Goal: Task Accomplishment & Management: Manage account settings

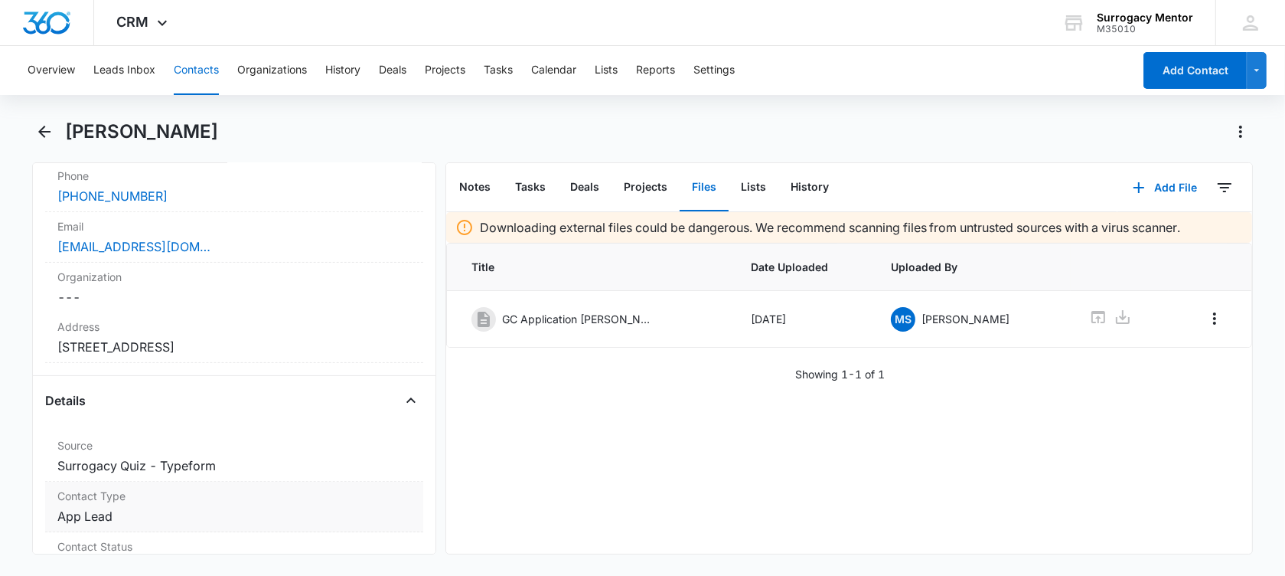
scroll to position [478, 0]
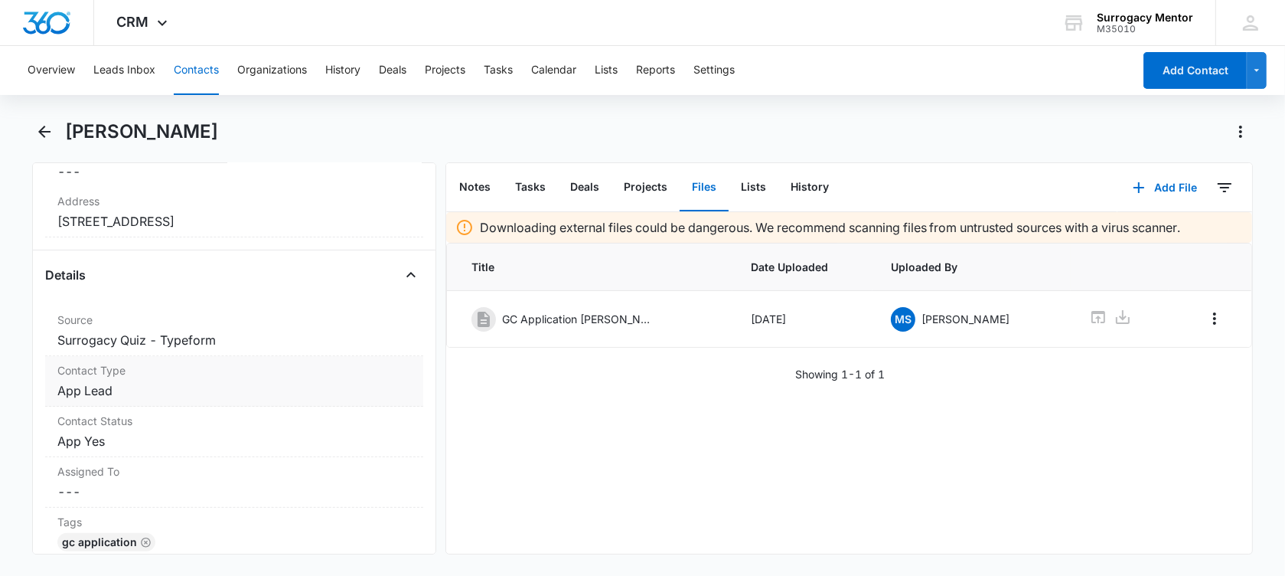
click at [143, 390] on dd "Cancel Save Changes App Lead" at bounding box center [234, 390] width 354 height 18
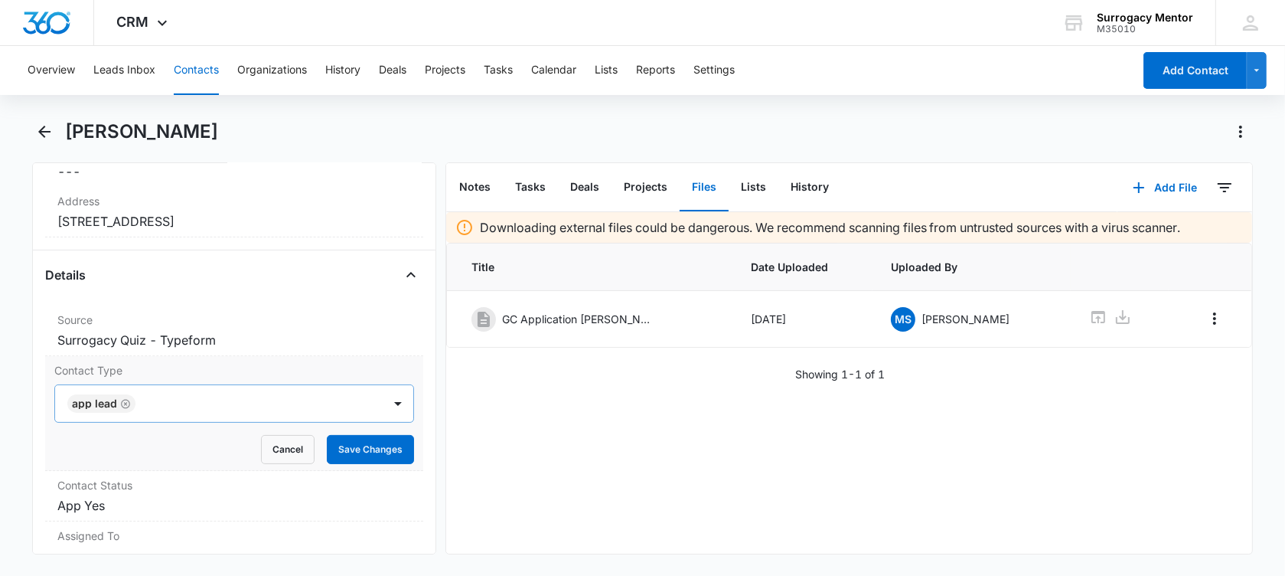
click at [125, 399] on icon "Remove App Lead" at bounding box center [125, 403] width 11 height 11
click at [125, 399] on div at bounding box center [216, 403] width 294 height 21
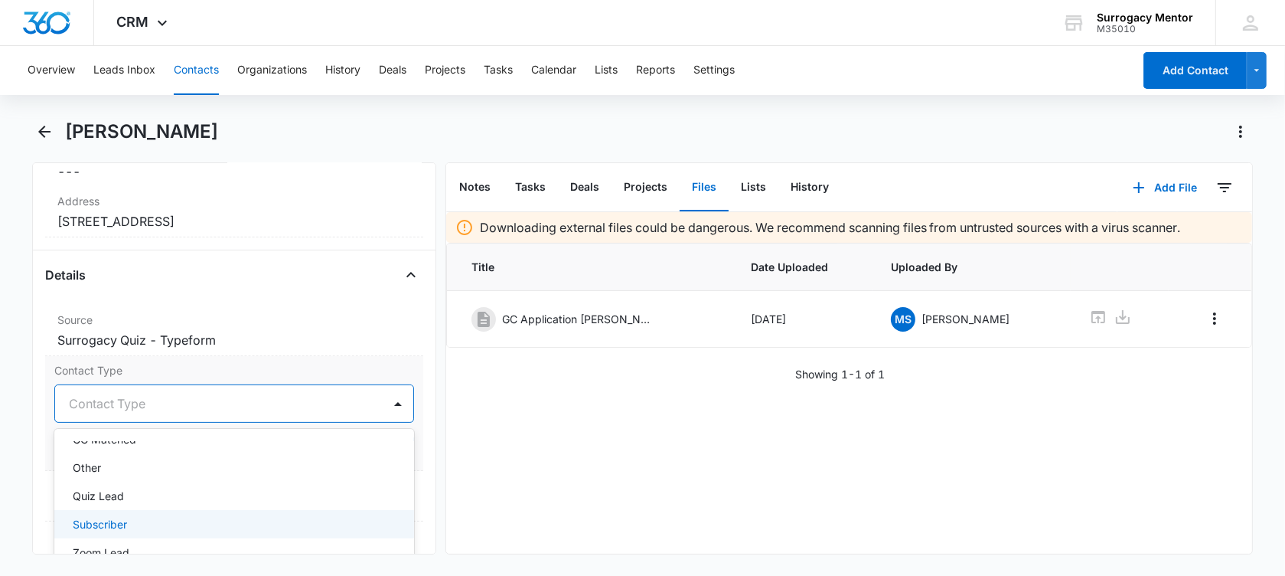
scroll to position [191, 0]
click at [156, 515] on div "Zoom Lead" at bounding box center [233, 522] width 320 height 16
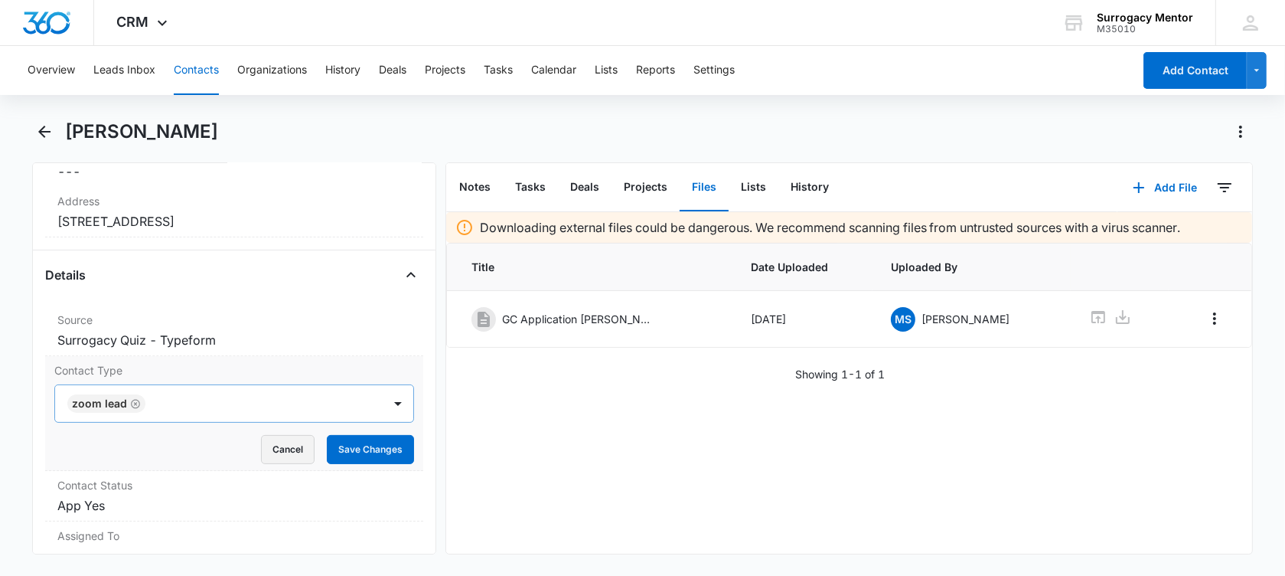
drag, startPoint x: 24, startPoint y: 435, endPoint x: 293, endPoint y: 445, distance: 268.9
click at [27, 433] on main "Celina Dykstra Remove CD Celina Dykstra Contact Info Name Cancel Save Changes C…" at bounding box center [642, 345] width 1285 height 453
click at [327, 446] on button "Save Changes" at bounding box center [370, 449] width 87 height 29
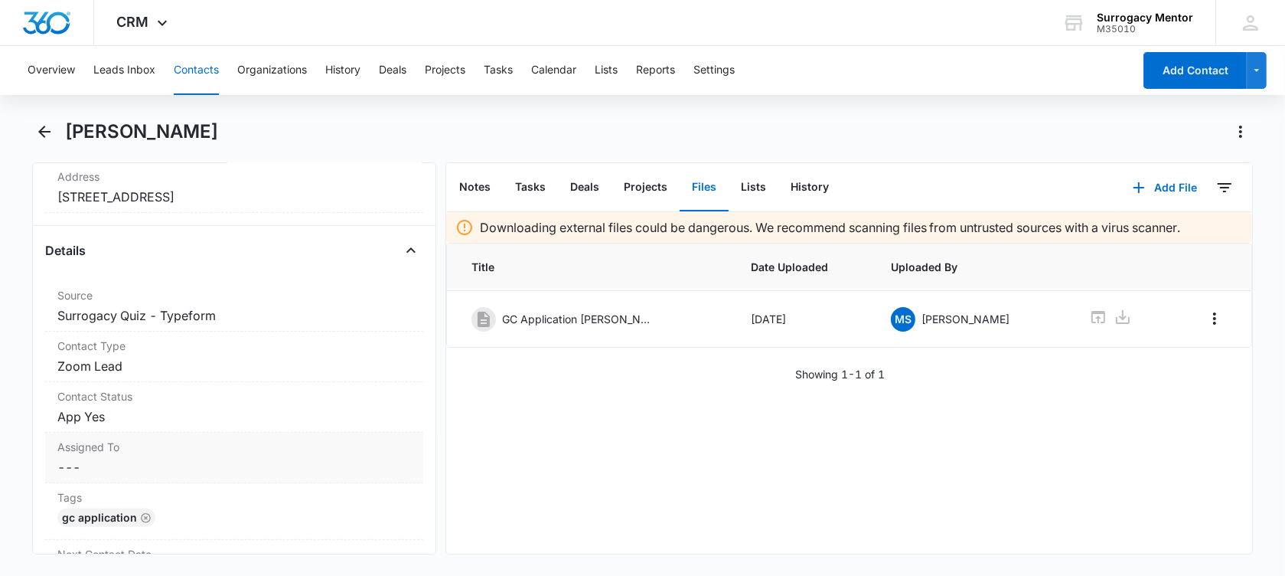
scroll to position [383, 0]
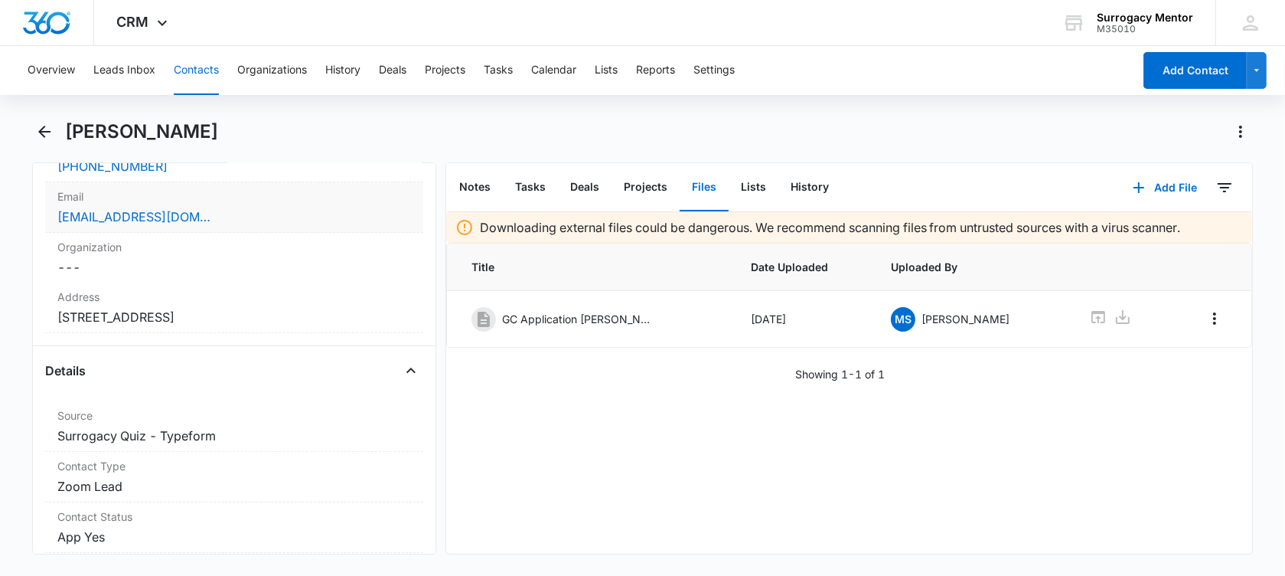
click at [263, 207] on div "celinachadwick@gmail.com" at bounding box center [234, 216] width 354 height 18
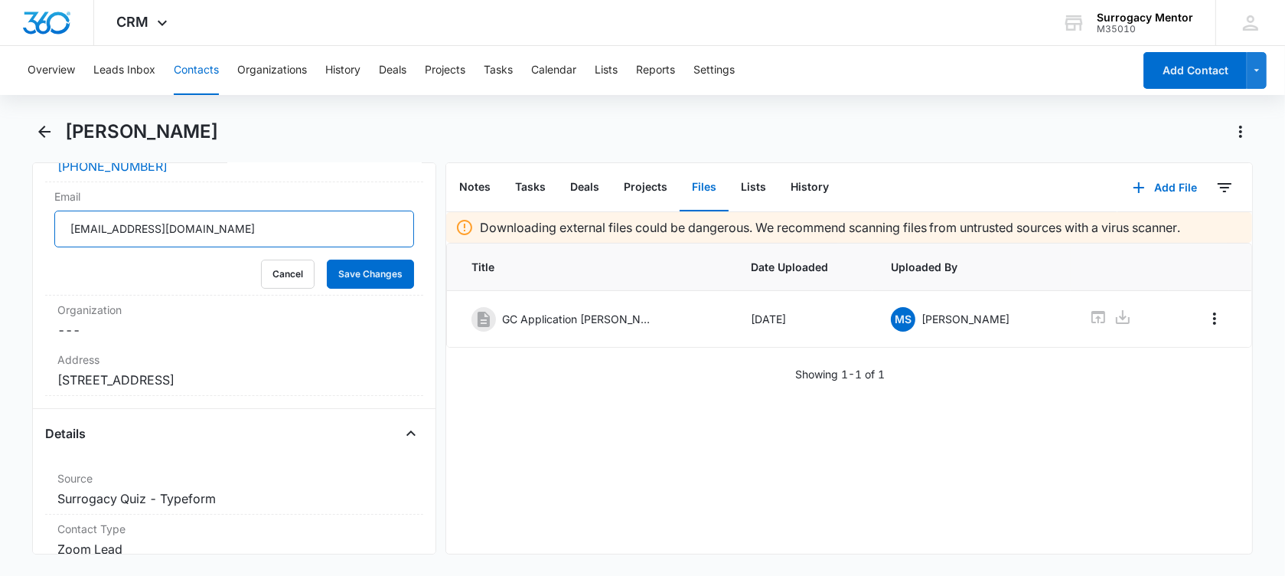
drag, startPoint x: 244, startPoint y: 229, endPoint x: -23, endPoint y: 233, distance: 267.2
click at [0, 233] on html "CRM Apps Reputation Websites Forms CRM Email Social Shop Payments POS Content A…" at bounding box center [642, 288] width 1285 height 576
click at [261, 267] on button "Cancel" at bounding box center [288, 273] width 54 height 29
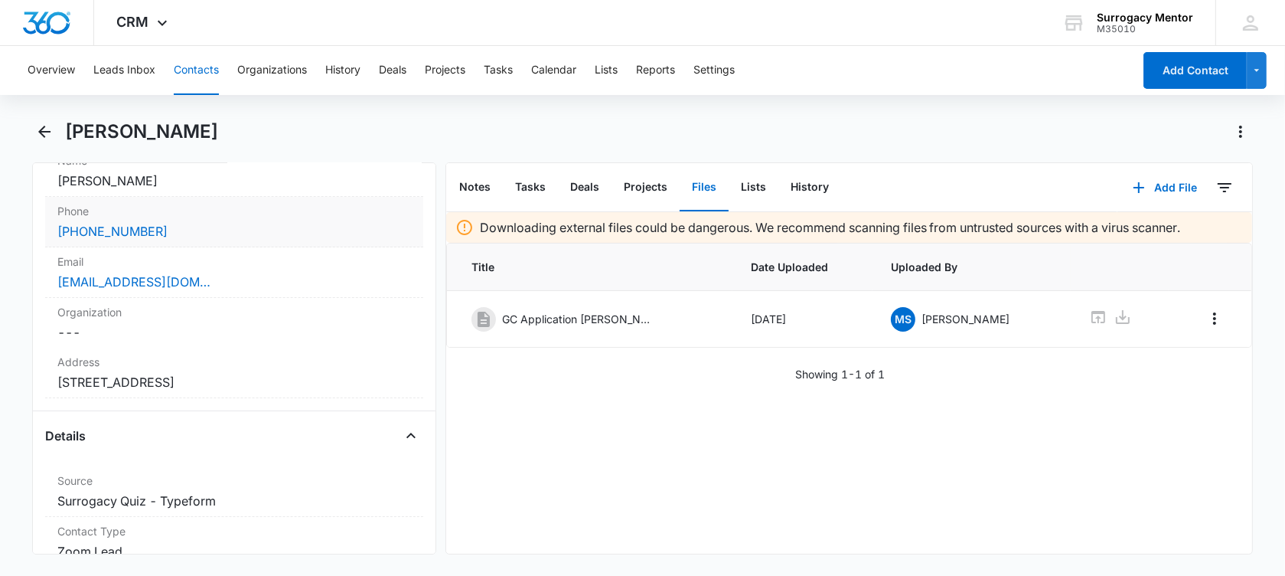
scroll to position [287, 0]
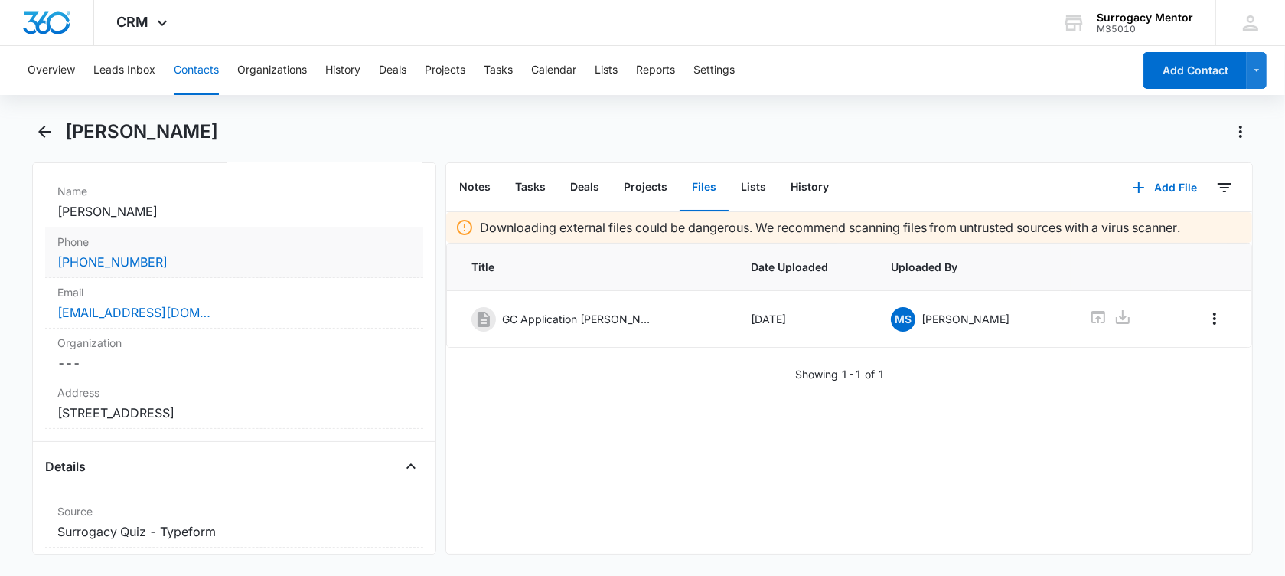
click at [198, 257] on div "(360) 348-6918" at bounding box center [234, 262] width 354 height 18
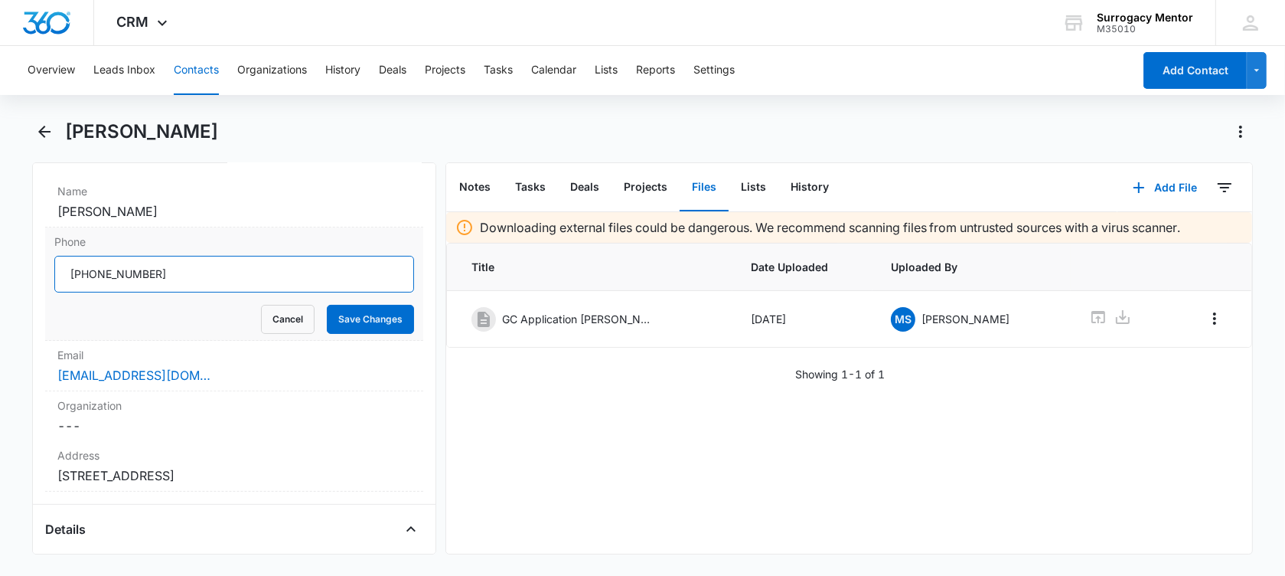
drag, startPoint x: 194, startPoint y: 272, endPoint x: 85, endPoint y: 286, distance: 109.6
click at [85, 286] on input "Phone" at bounding box center [234, 274] width 360 height 37
click at [276, 318] on button "Cancel" at bounding box center [288, 319] width 54 height 29
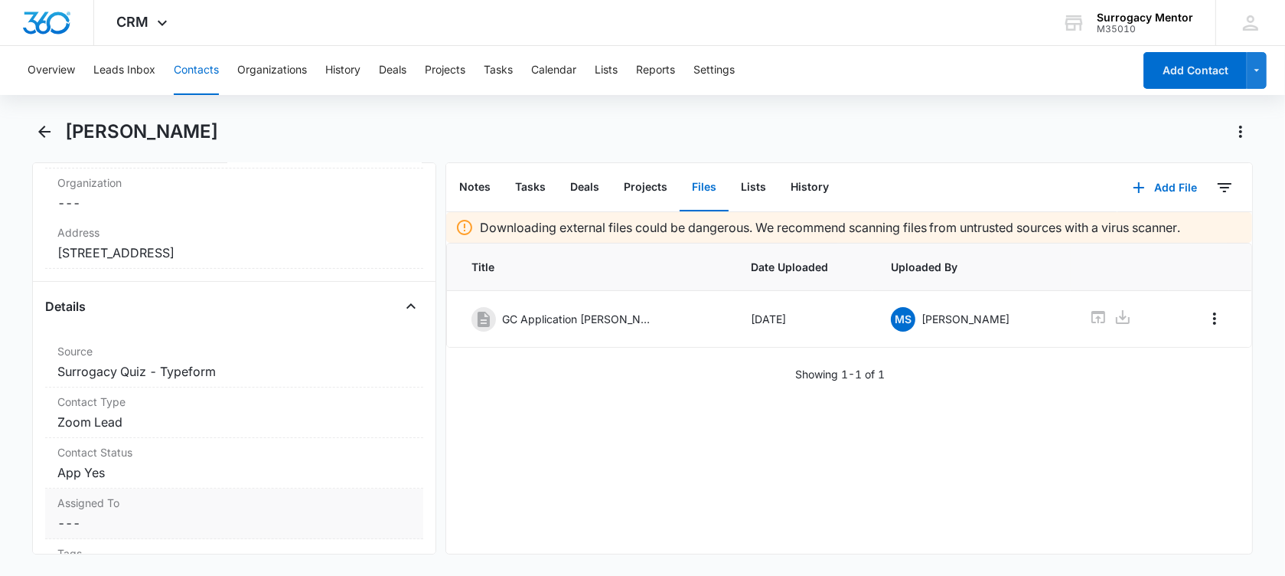
scroll to position [478, 0]
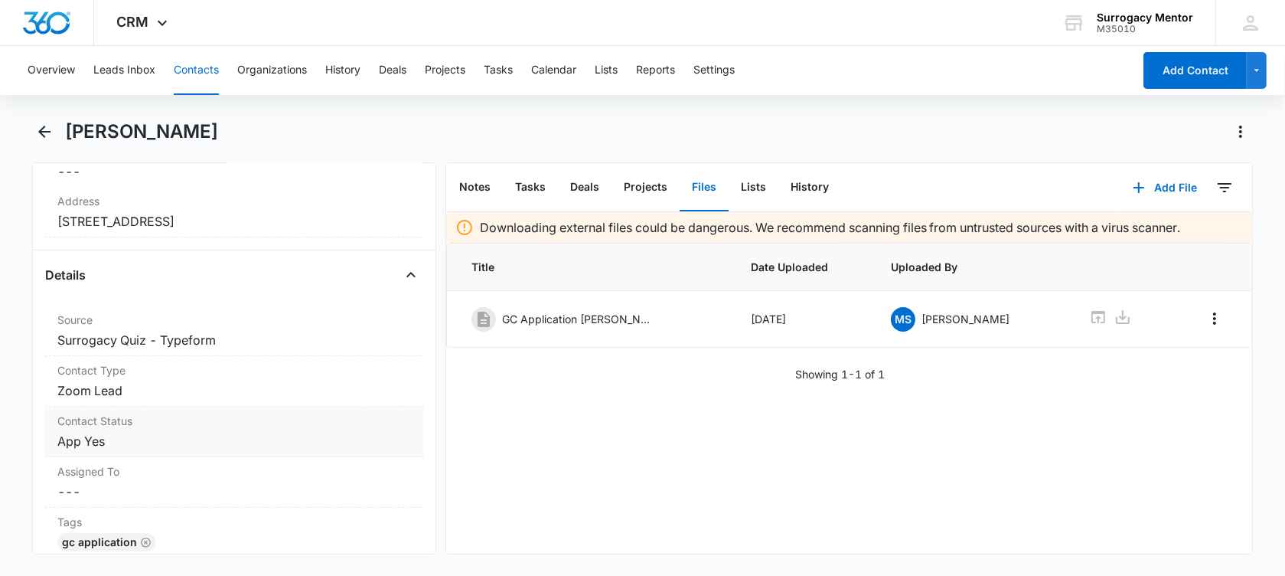
click at [171, 436] on dd "Cancel Save Changes App Yes" at bounding box center [234, 441] width 354 height 18
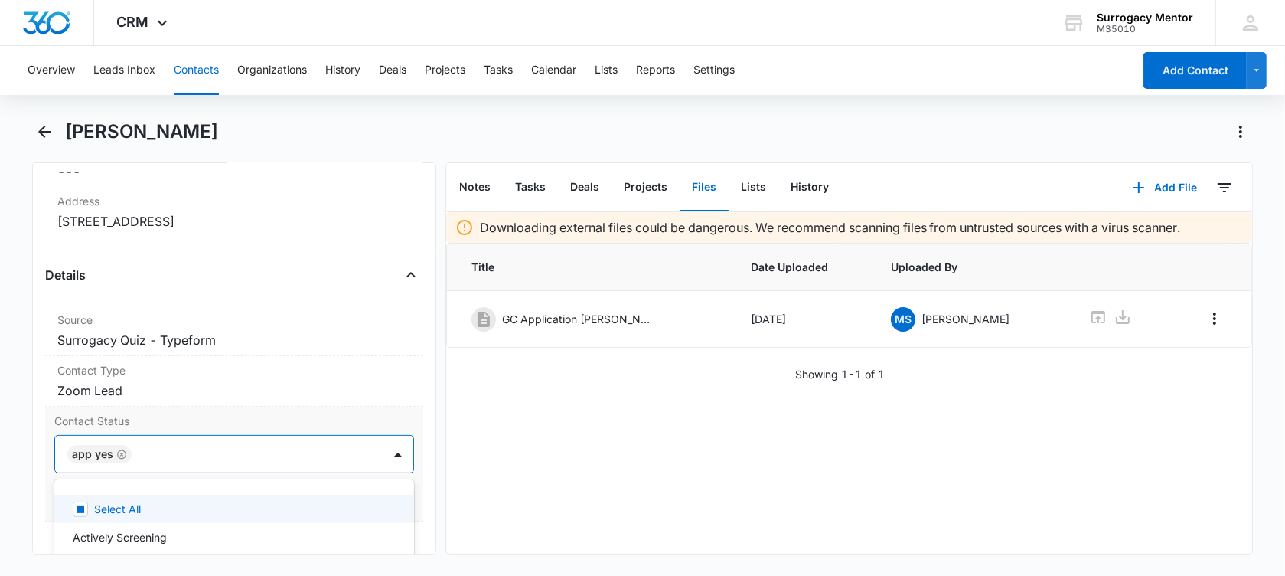
click at [126, 451] on div "App Yes" at bounding box center [99, 454] width 64 height 18
click at [126, 451] on icon "Remove App Yes" at bounding box center [121, 454] width 11 height 11
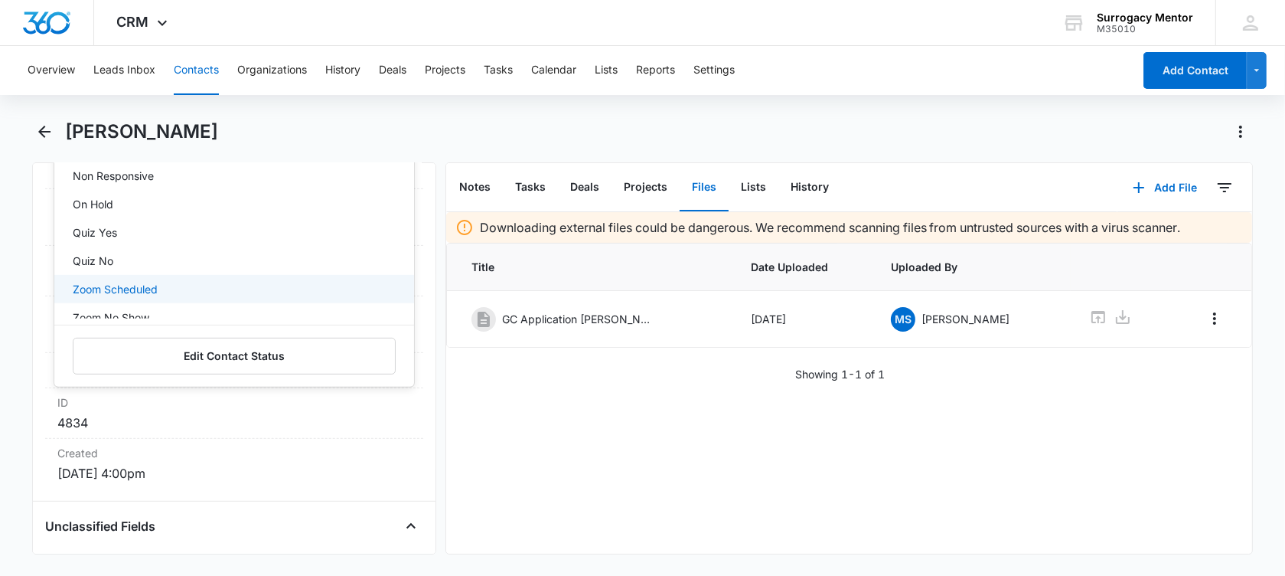
scroll to position [287, 0]
click at [172, 290] on div "Zoom No Show" at bounding box center [233, 292] width 320 height 16
click at [479, 436] on div "Downloading external files could be dangerous. We recommend scanning files from…" at bounding box center [849, 382] width 806 height 341
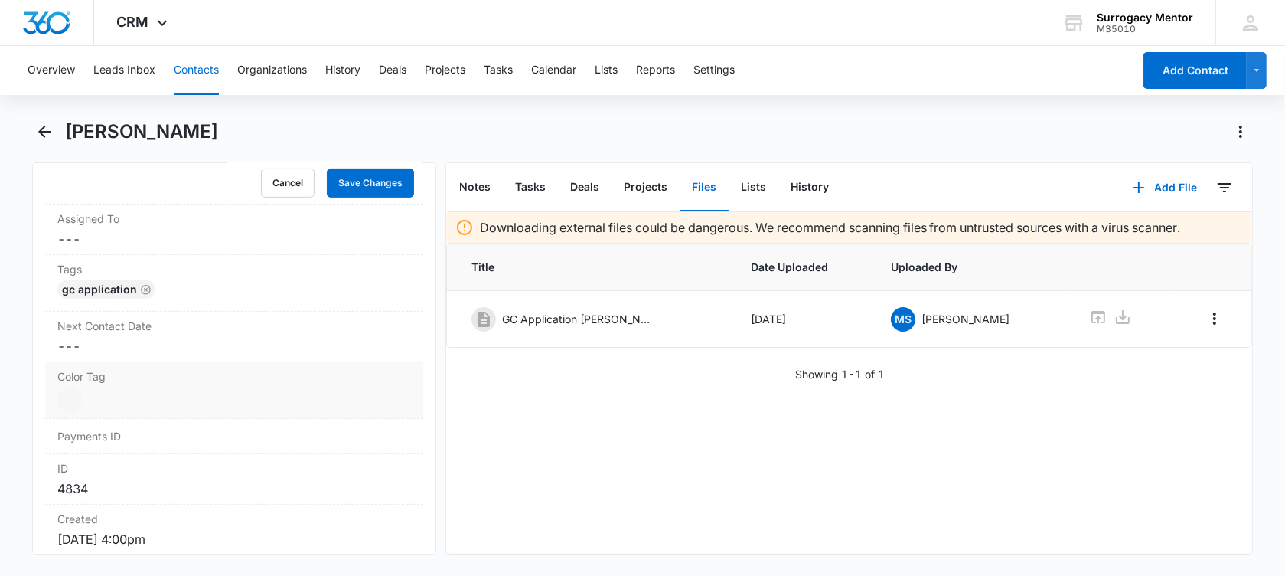
scroll to position [765, 0]
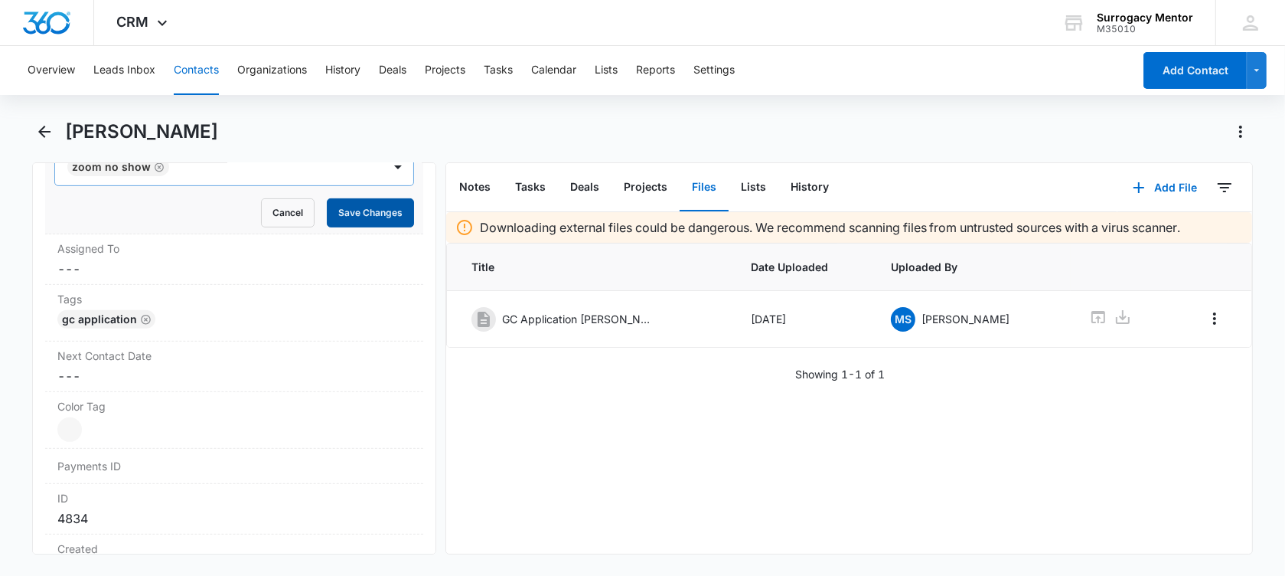
click at [338, 209] on button "Save Changes" at bounding box center [370, 212] width 87 height 29
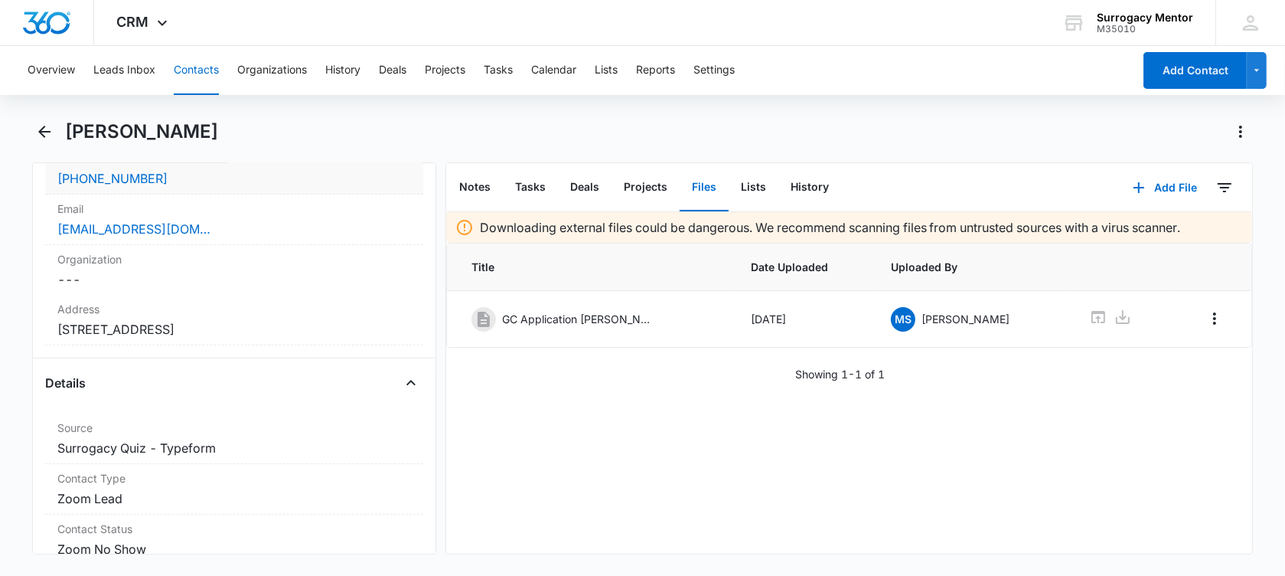
scroll to position [287, 0]
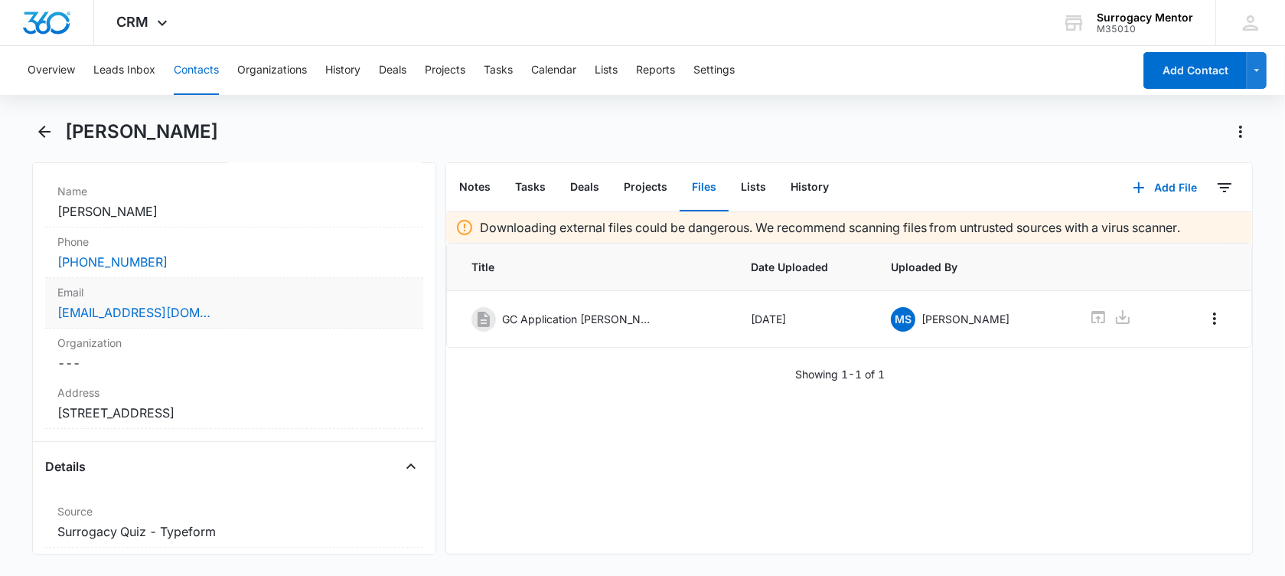
click at [241, 312] on div "celinachadwick@gmail.com" at bounding box center [234, 312] width 354 height 18
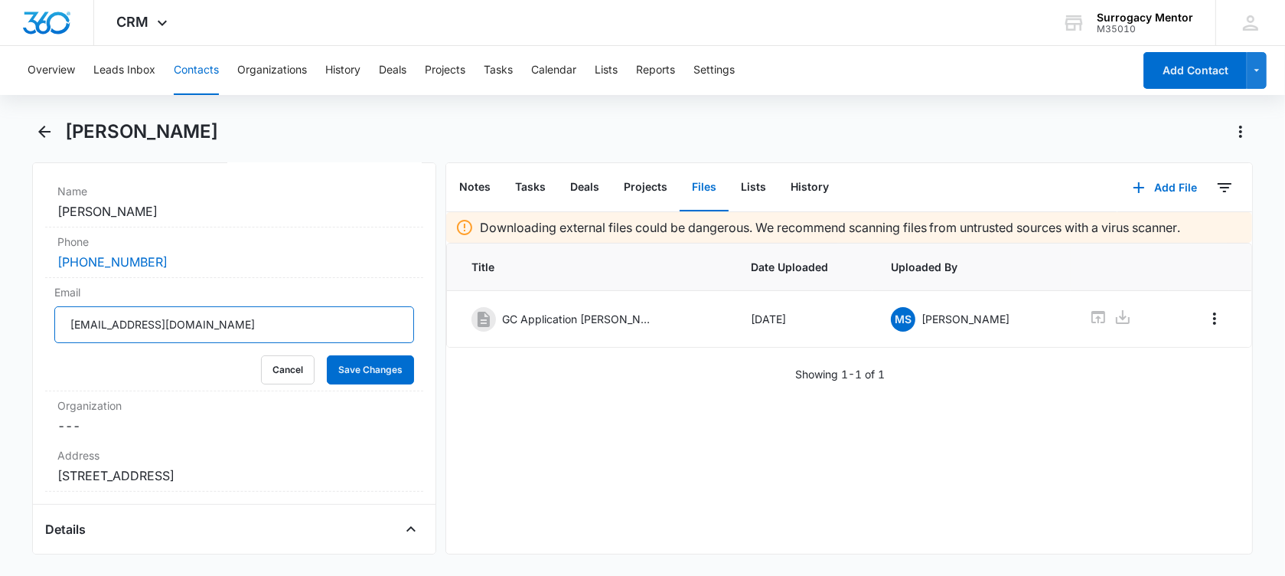
drag, startPoint x: 251, startPoint y: 328, endPoint x: 8, endPoint y: 354, distance: 243.9
click at [8, 354] on main "Celina Dykstra Remove CD Celina Dykstra Contact Info Name Cancel Save Changes C…" at bounding box center [642, 345] width 1285 height 453
click at [302, 325] on input "celinachadwick@gmail.com" at bounding box center [234, 324] width 360 height 37
drag, startPoint x: 296, startPoint y: 325, endPoint x: -73, endPoint y: 318, distance: 369.0
click at [0, 318] on html "CRM Apps Reputation Websites Forms CRM Email Social Shop Payments POS Content A…" at bounding box center [642, 288] width 1285 height 576
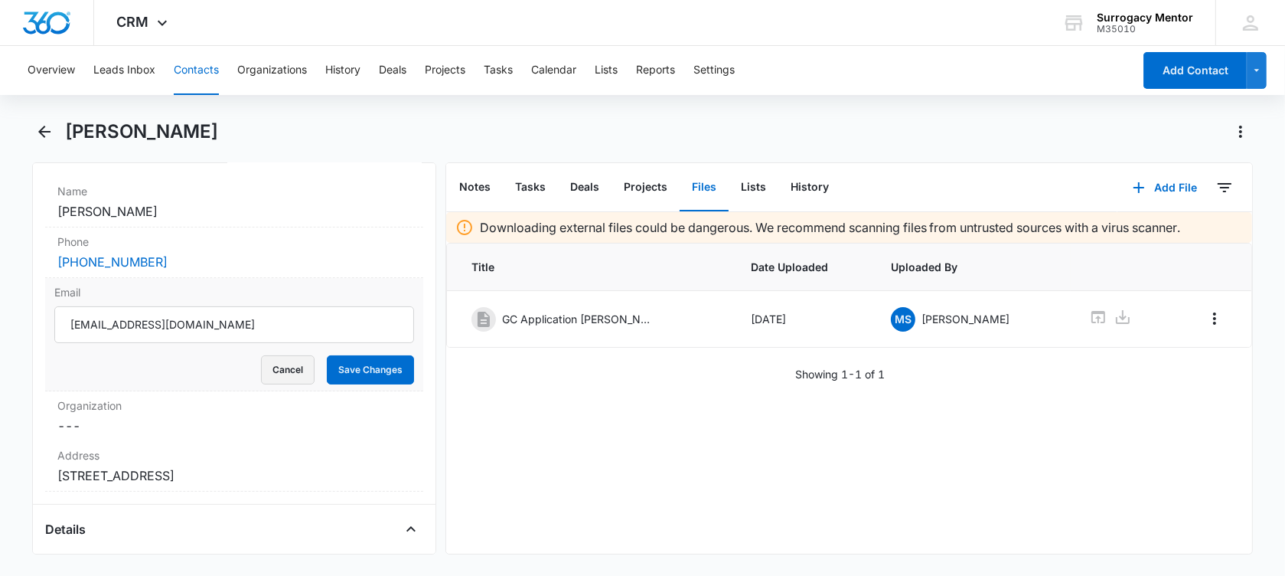
click at [282, 367] on button "Cancel" at bounding box center [288, 369] width 54 height 29
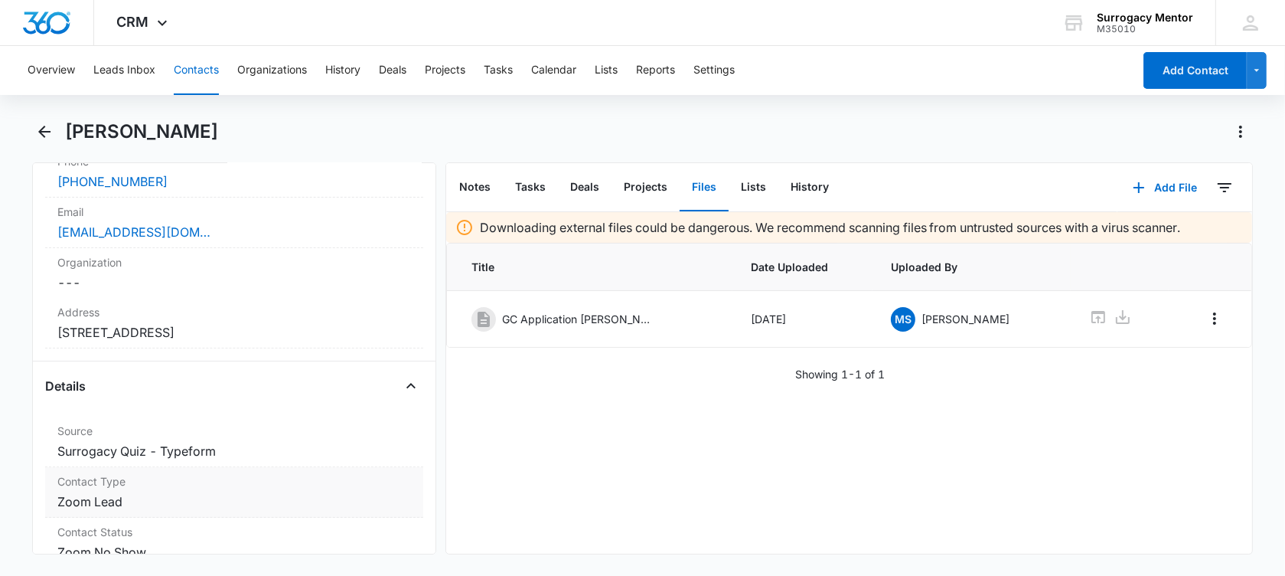
scroll to position [478, 0]
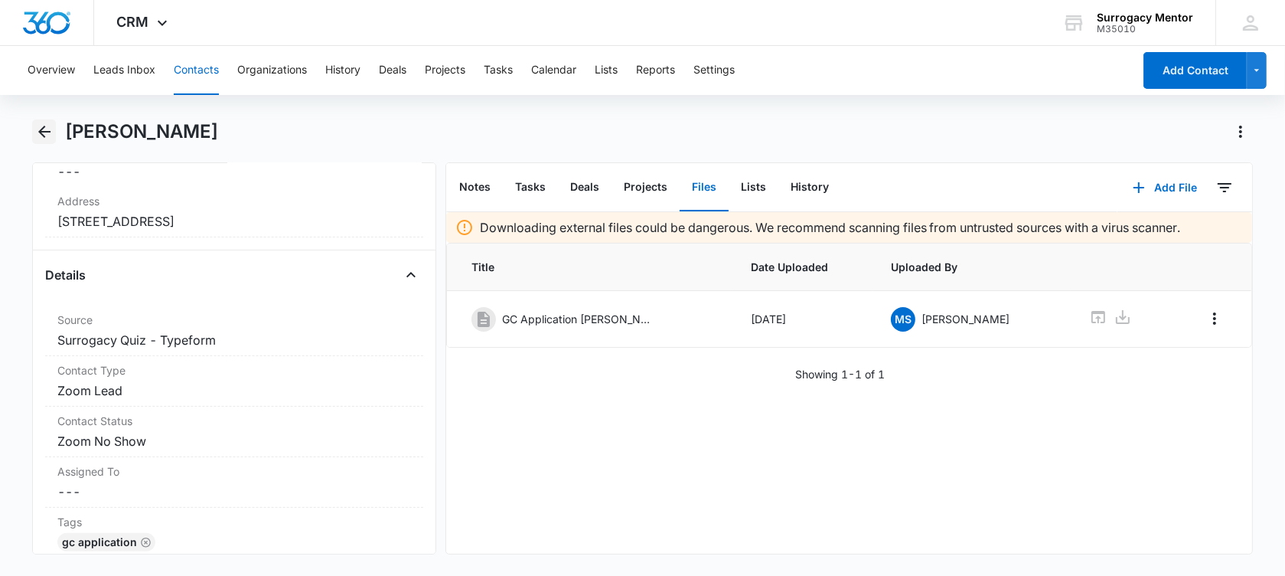
click at [45, 127] on icon "Back" at bounding box center [44, 131] width 18 height 18
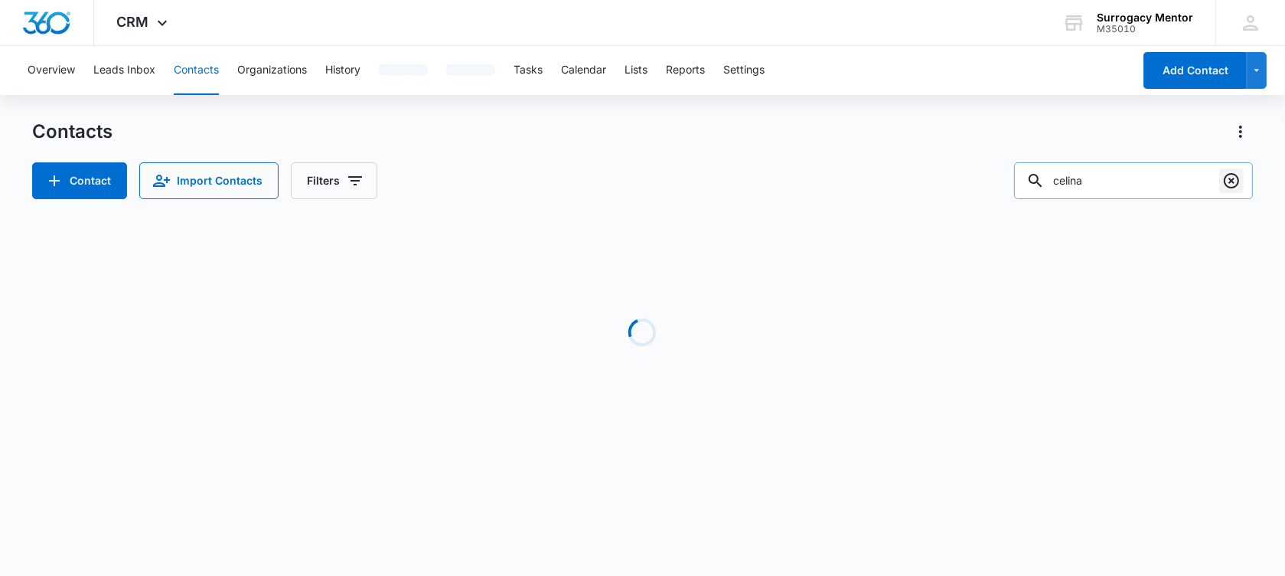
click at [1239, 186] on icon "Clear" at bounding box center [1231, 180] width 18 height 18
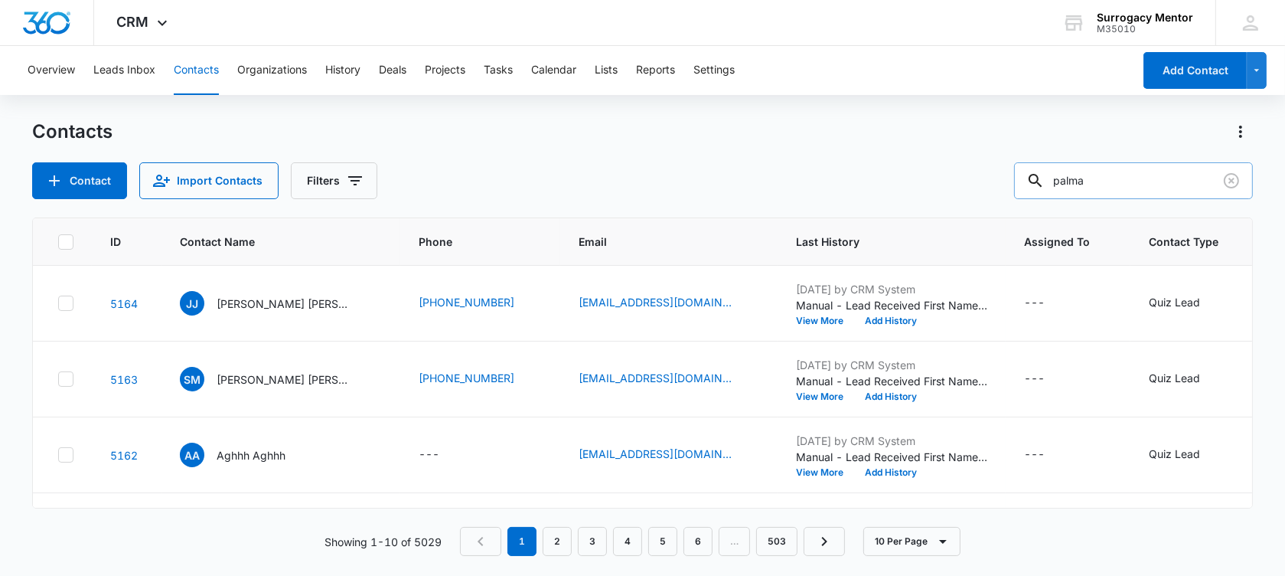
type input "palma"
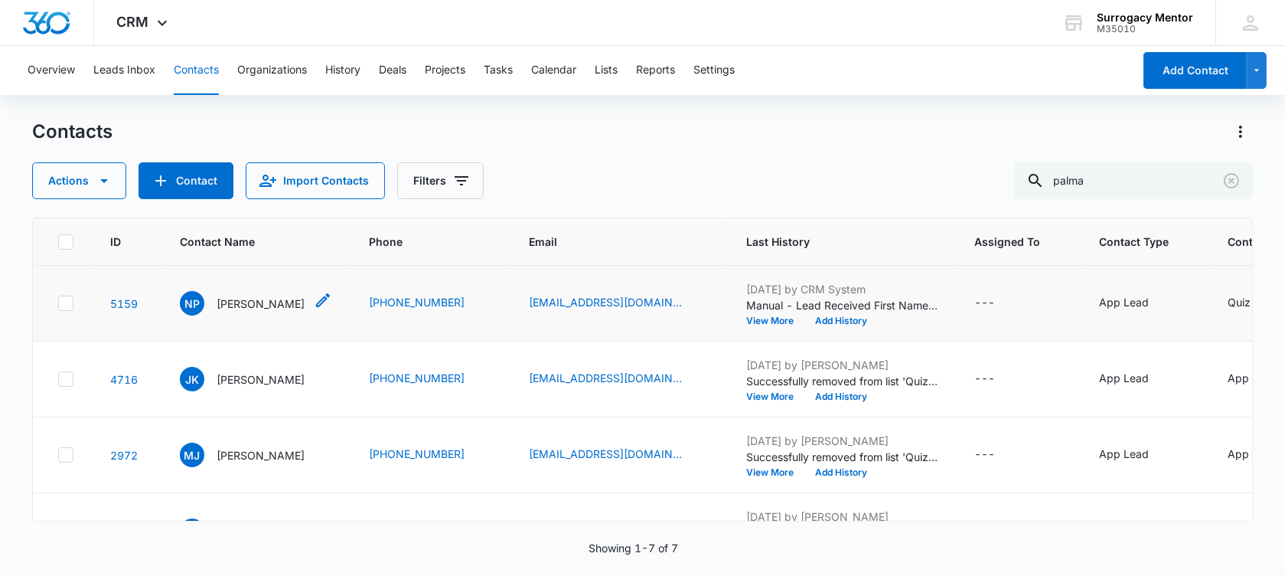
click at [253, 312] on p "[PERSON_NAME]" at bounding box center [261, 303] width 88 height 16
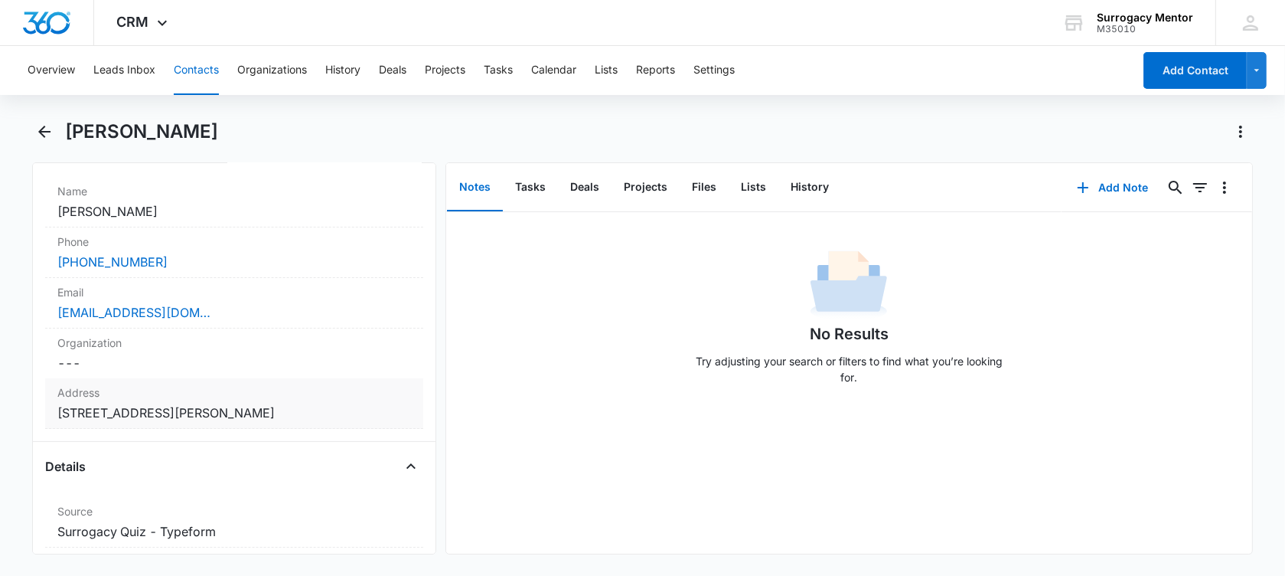
scroll to position [478, 0]
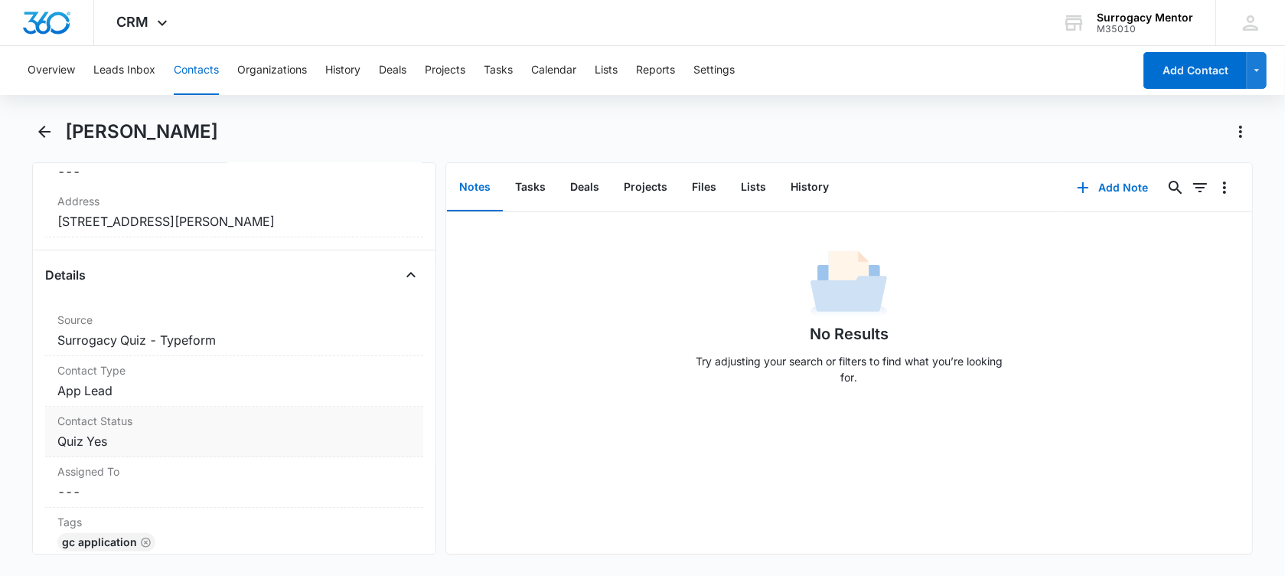
click at [173, 432] on dd "Cancel Save Changes Quiz Yes" at bounding box center [234, 441] width 354 height 18
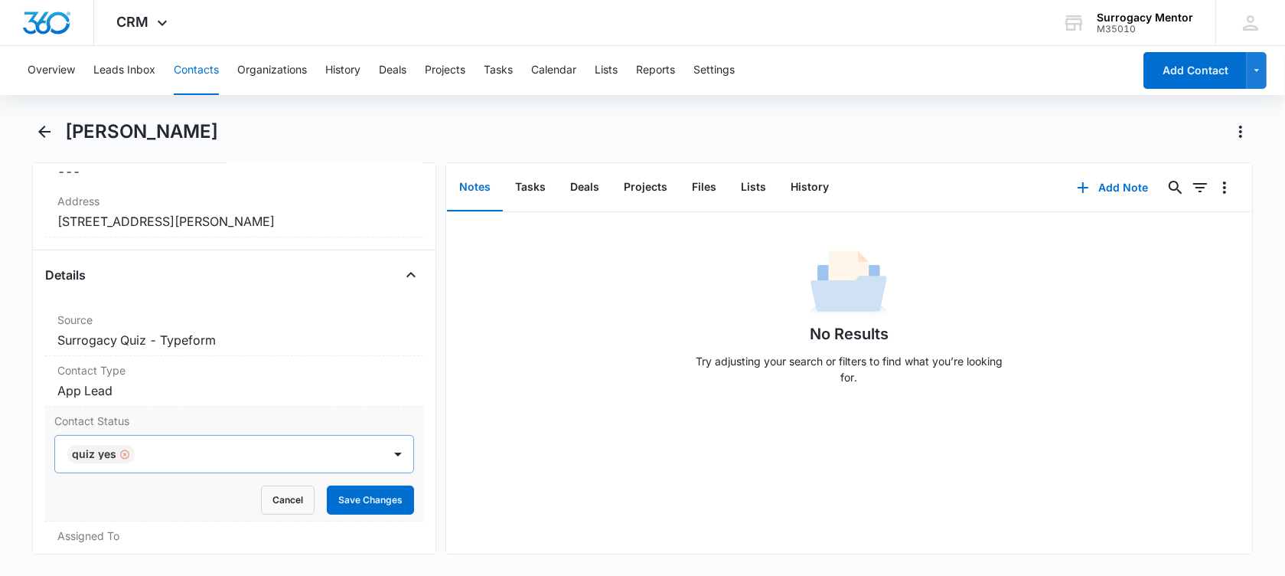
click at [116, 452] on div "Remove Quiz Yes" at bounding box center [123, 454] width 14 height 11
click at [114, 452] on div at bounding box center [216, 453] width 294 height 21
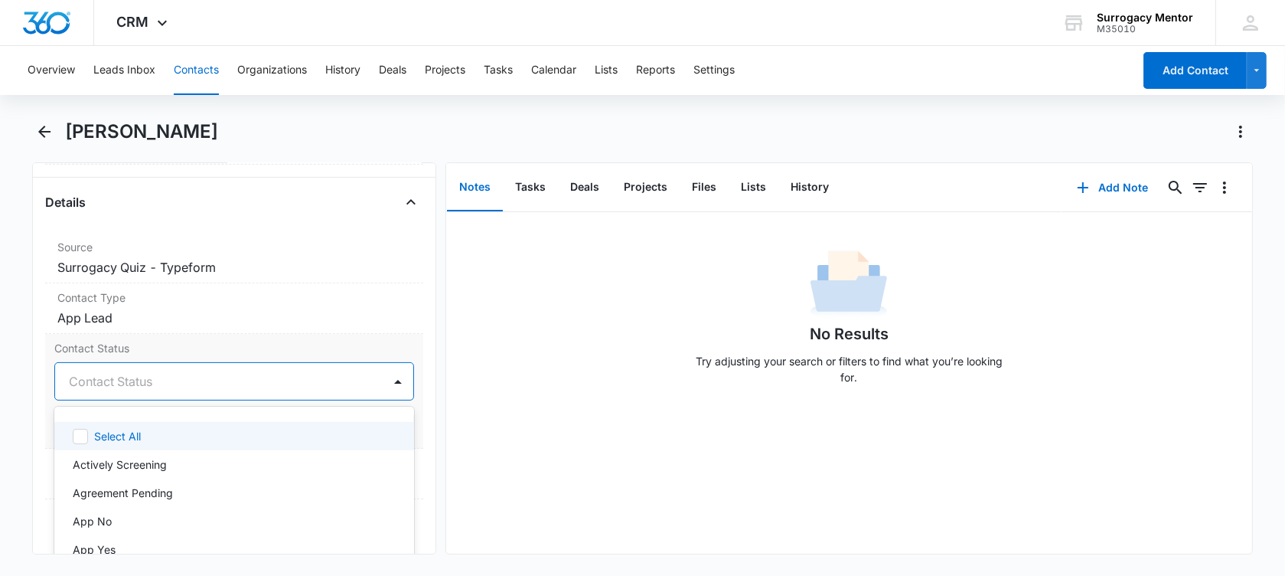
scroll to position [670, 0]
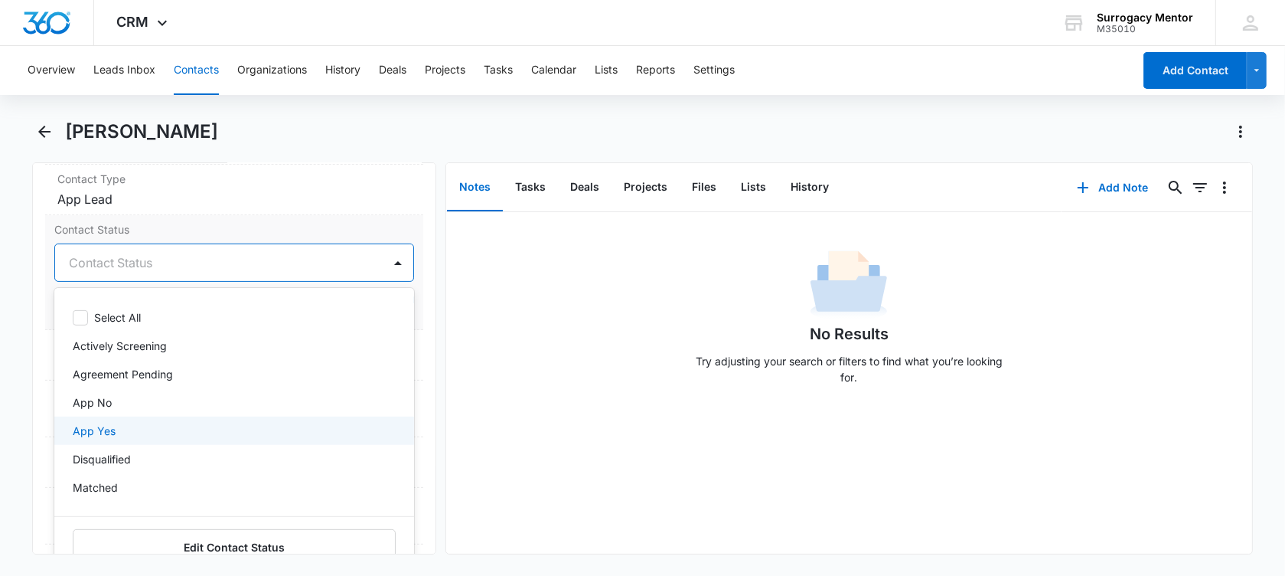
click at [125, 424] on div "App Yes" at bounding box center [233, 431] width 320 height 16
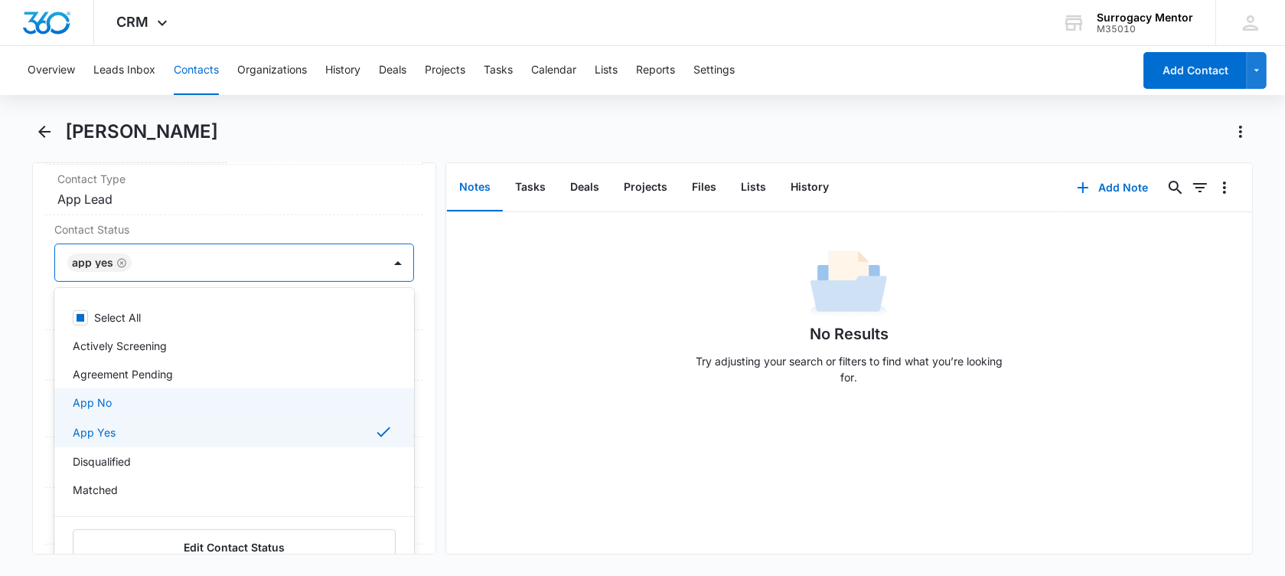
click at [39, 364] on div "Remove NP [PERSON_NAME] Contact Info Name Cancel Save Changes [PERSON_NAME] Pho…" at bounding box center [234, 358] width 404 height 392
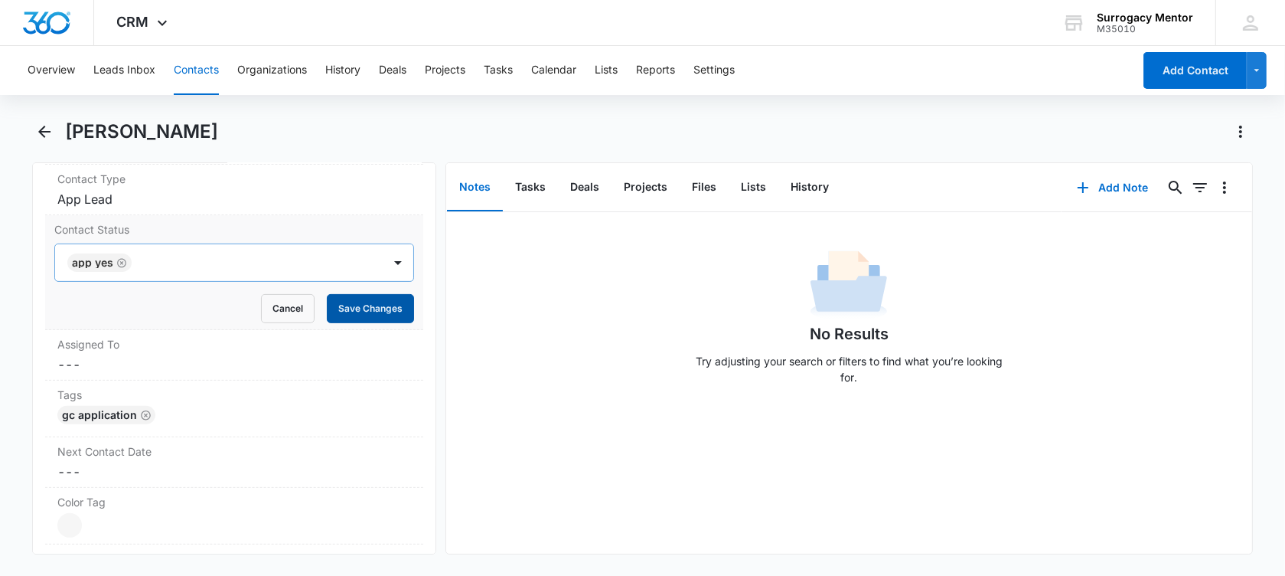
click at [347, 303] on button "Save Changes" at bounding box center [370, 308] width 87 height 29
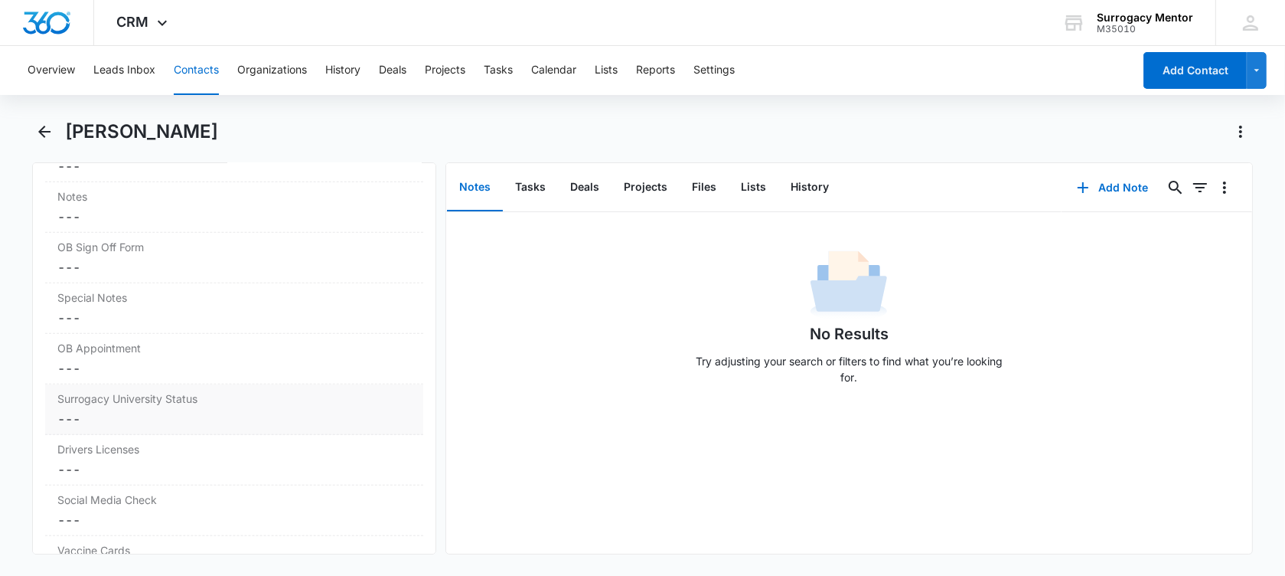
scroll to position [1339, 0]
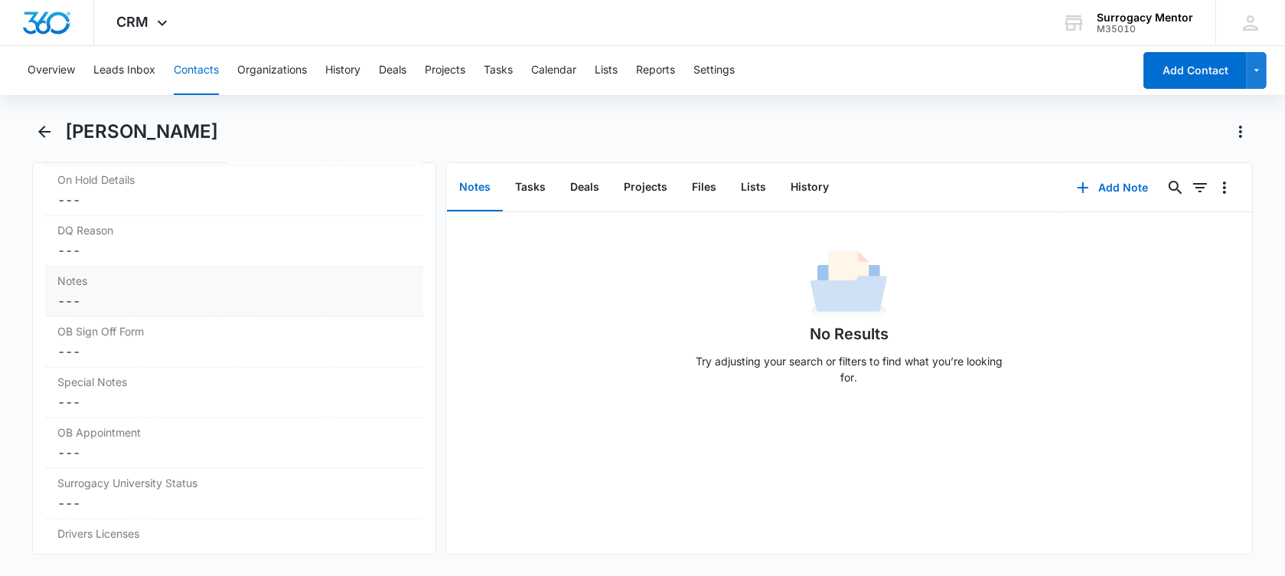
click at [126, 297] on dd "Cancel Save Changes ---" at bounding box center [234, 301] width 354 height 18
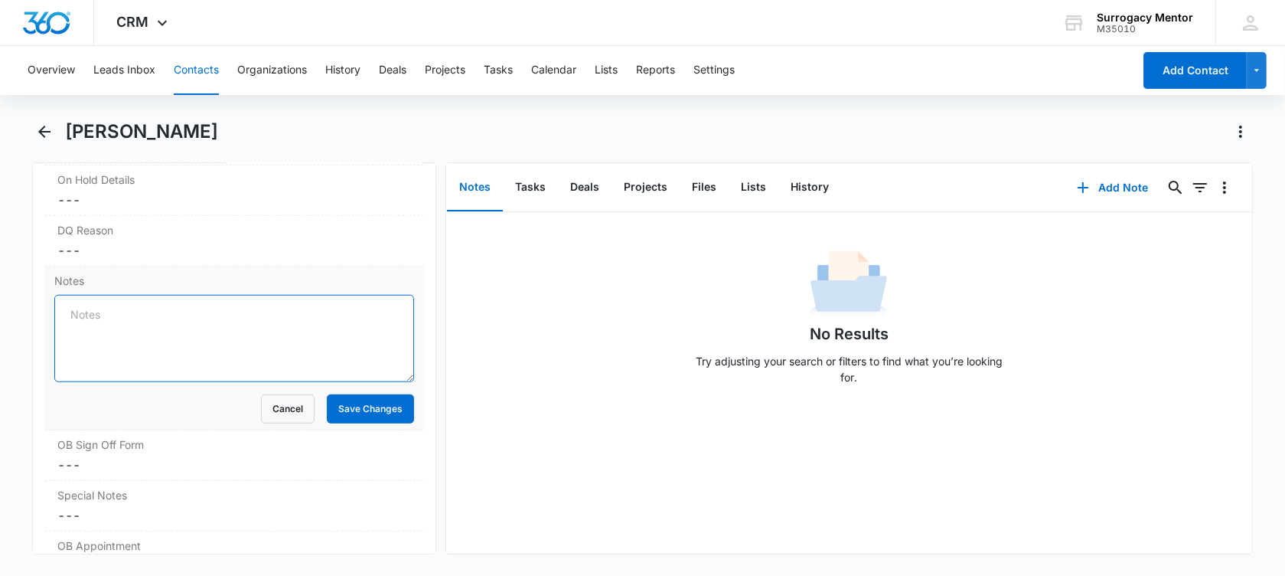
click at [109, 310] on textarea "Notes" at bounding box center [234, 338] width 360 height 87
paste textarea "Looks good to zoom but need details on why she's no longer with Global Surrogac…"
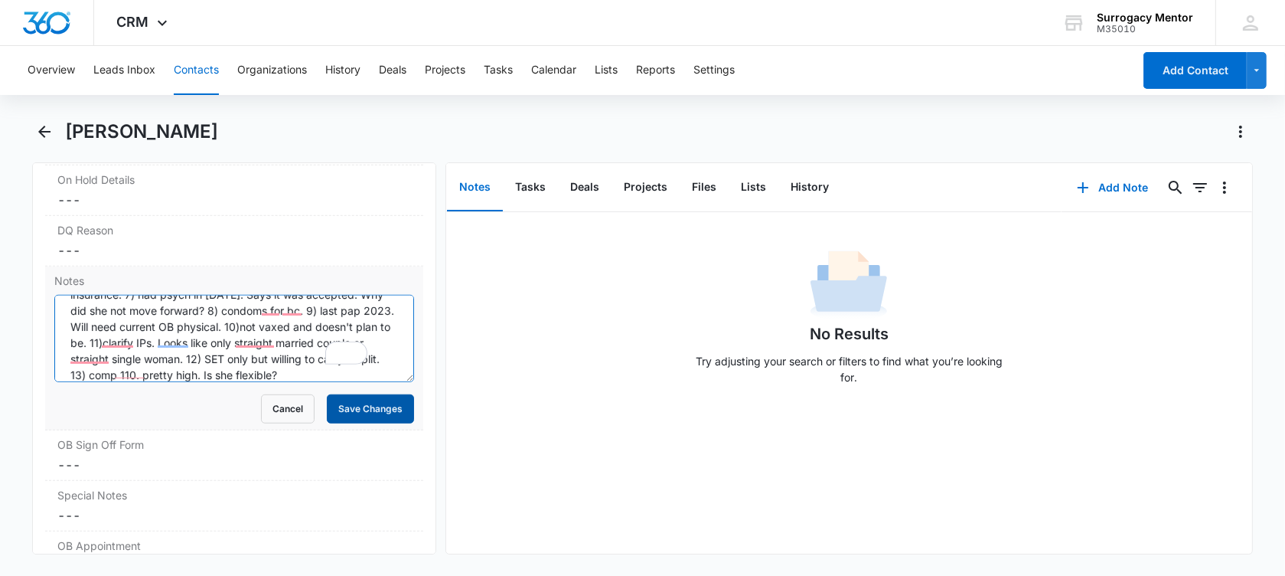
scroll to position [181, 0]
type textarea "Looks good to zoom but need details on why she's no longer with Global Surrogac…"
click at [361, 409] on button "Save Changes" at bounding box center [370, 408] width 87 height 29
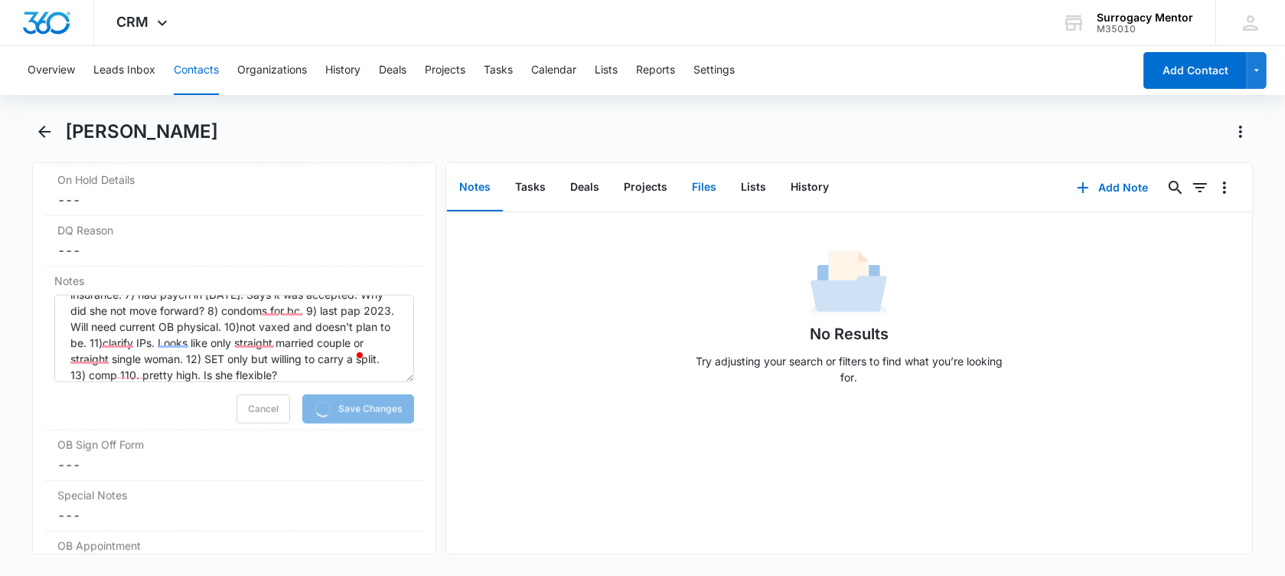
click at [697, 187] on button "Files" at bounding box center [704, 187] width 49 height 47
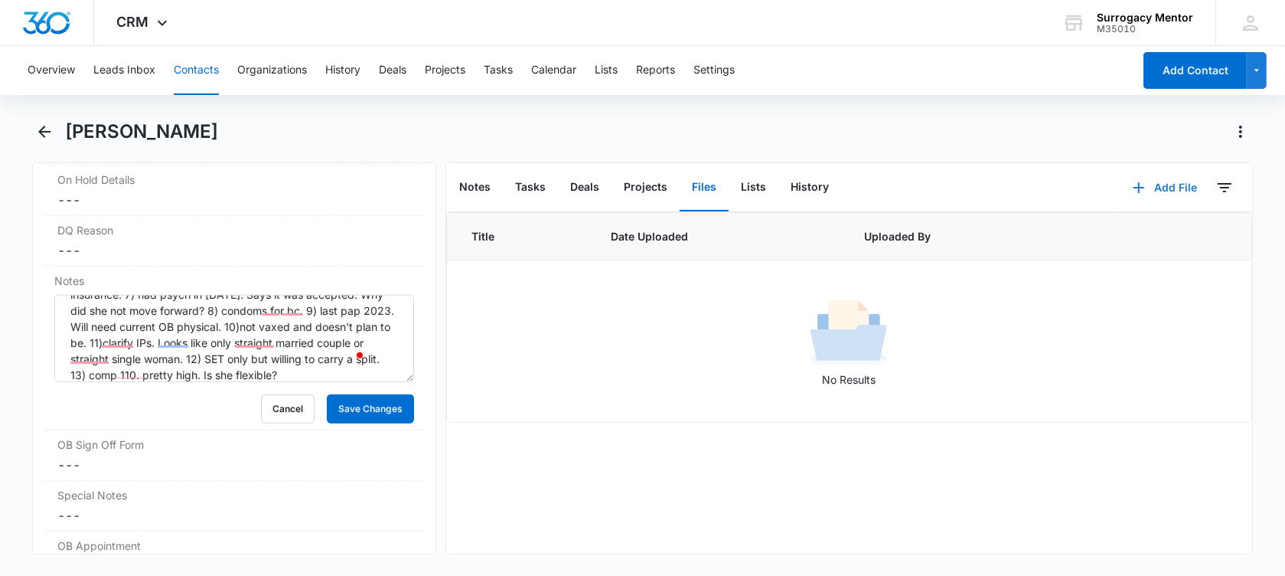
click at [1147, 183] on button "Add File" at bounding box center [1164, 187] width 95 height 37
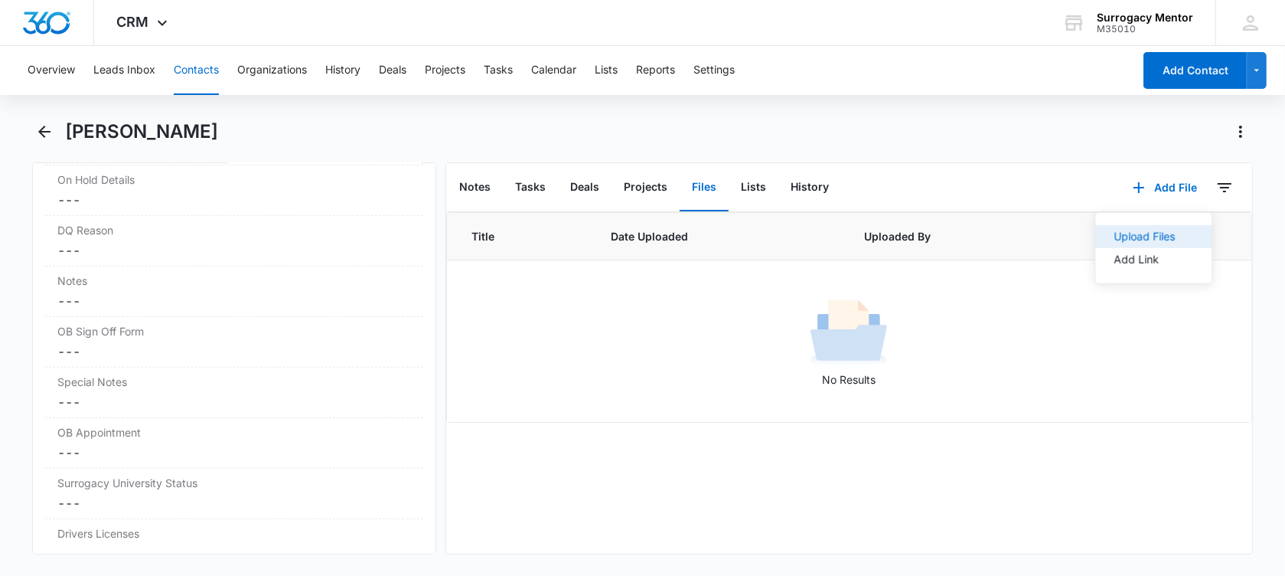
click at [1140, 238] on div "Upload Files" at bounding box center [1144, 236] width 61 height 11
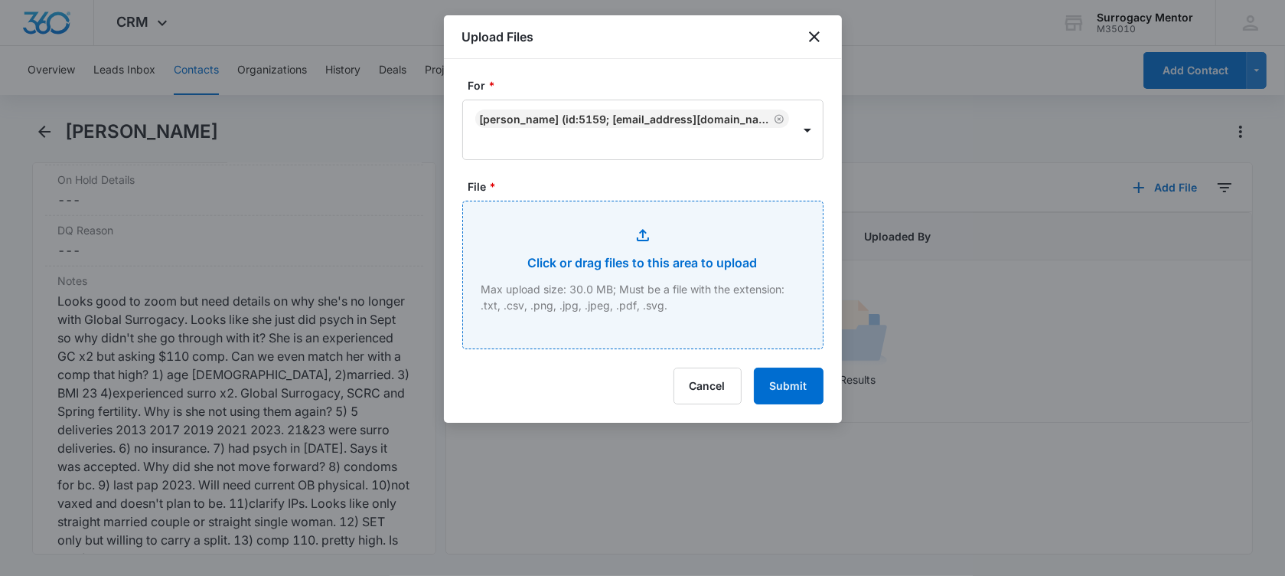
click at [617, 313] on input "File *" at bounding box center [643, 274] width 360 height 147
type input "C:\fakepath\GC Application [PERSON_NAME].pdf"
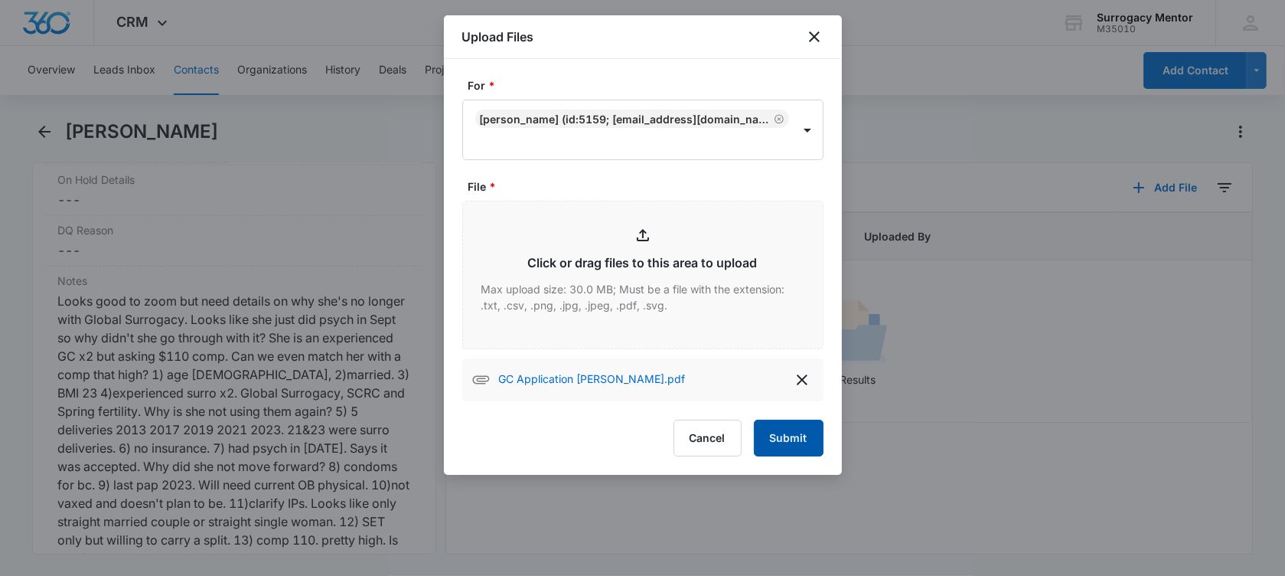
click at [795, 443] on button "Submit" at bounding box center [789, 437] width 70 height 37
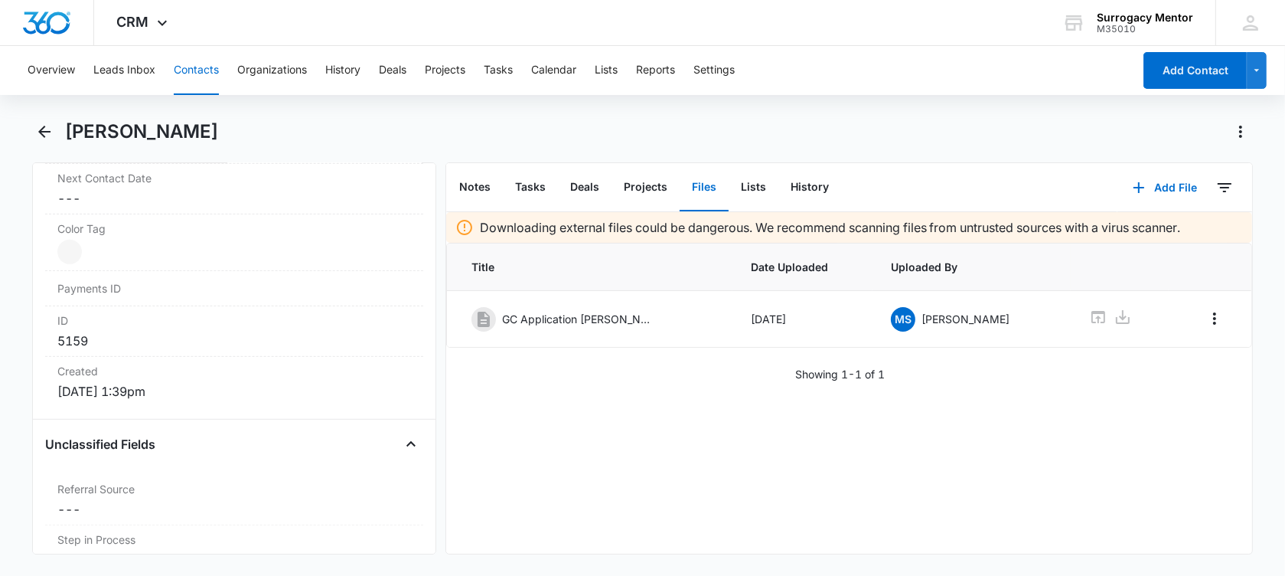
scroll to position [670, 0]
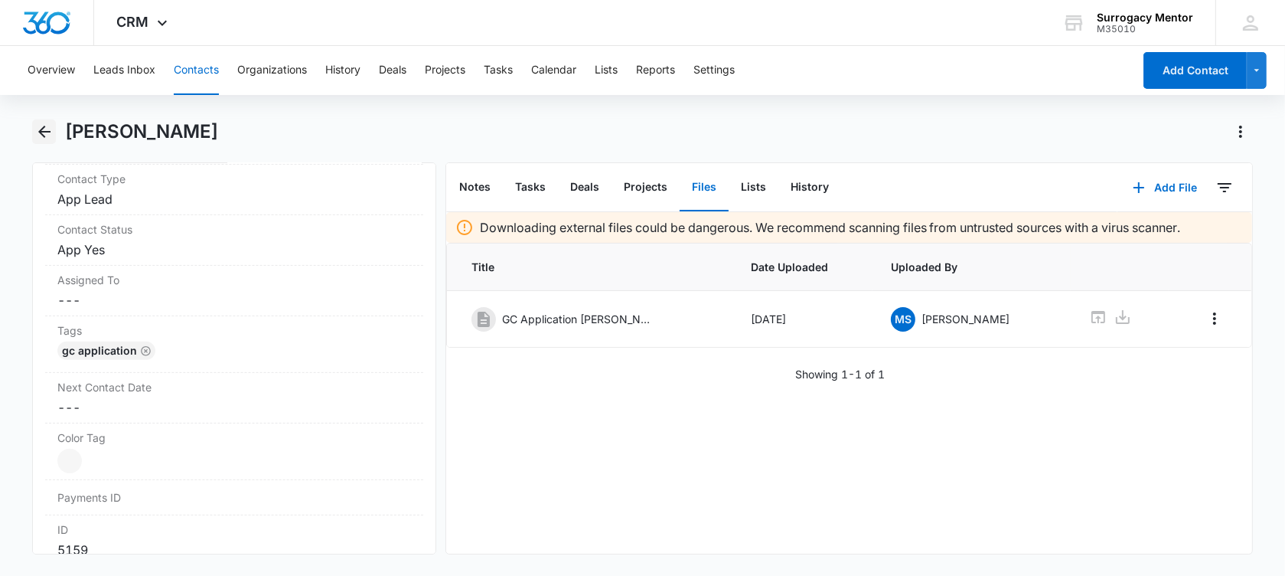
click at [44, 127] on icon "Back" at bounding box center [44, 131] width 18 height 18
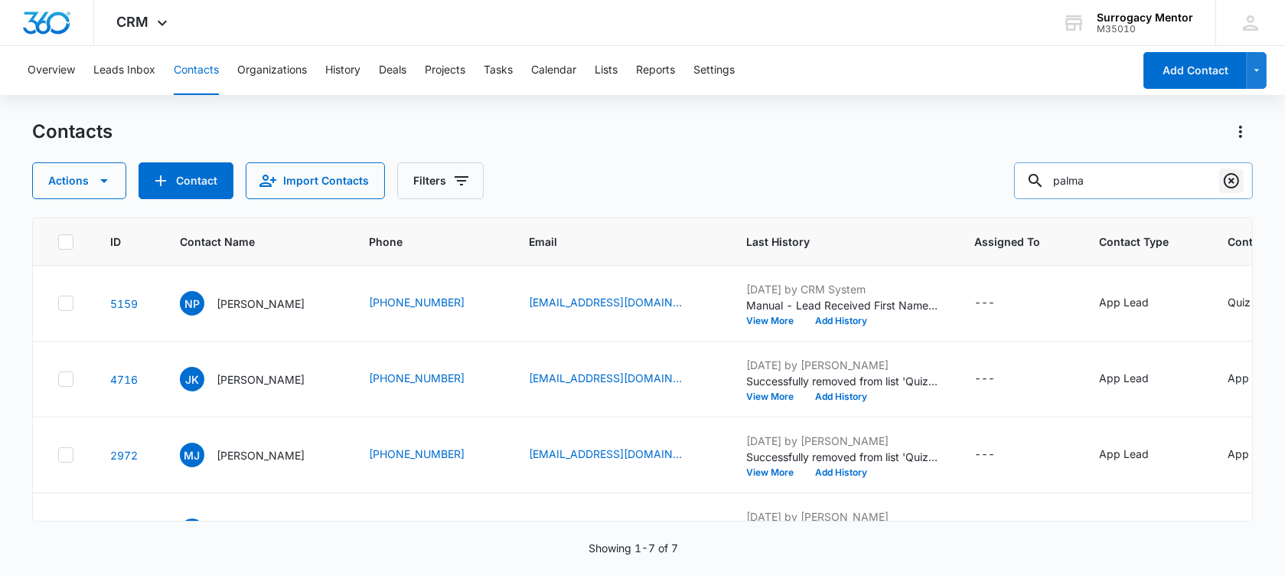
click at [1223, 178] on icon "Clear" at bounding box center [1231, 180] width 18 height 18
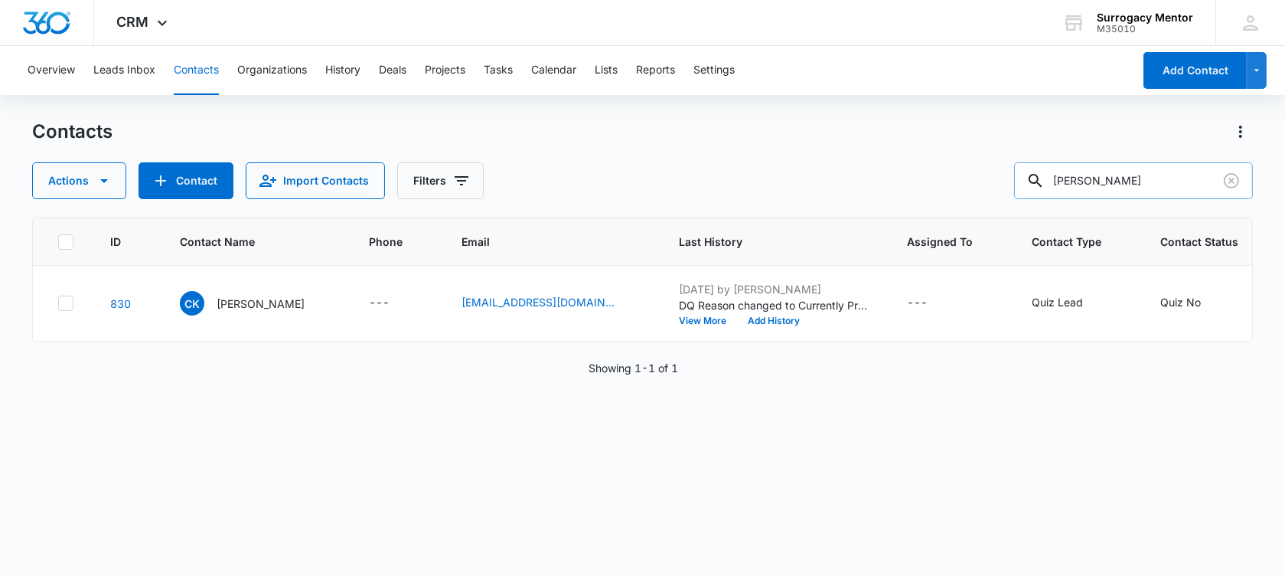
type input "[PERSON_NAME]"
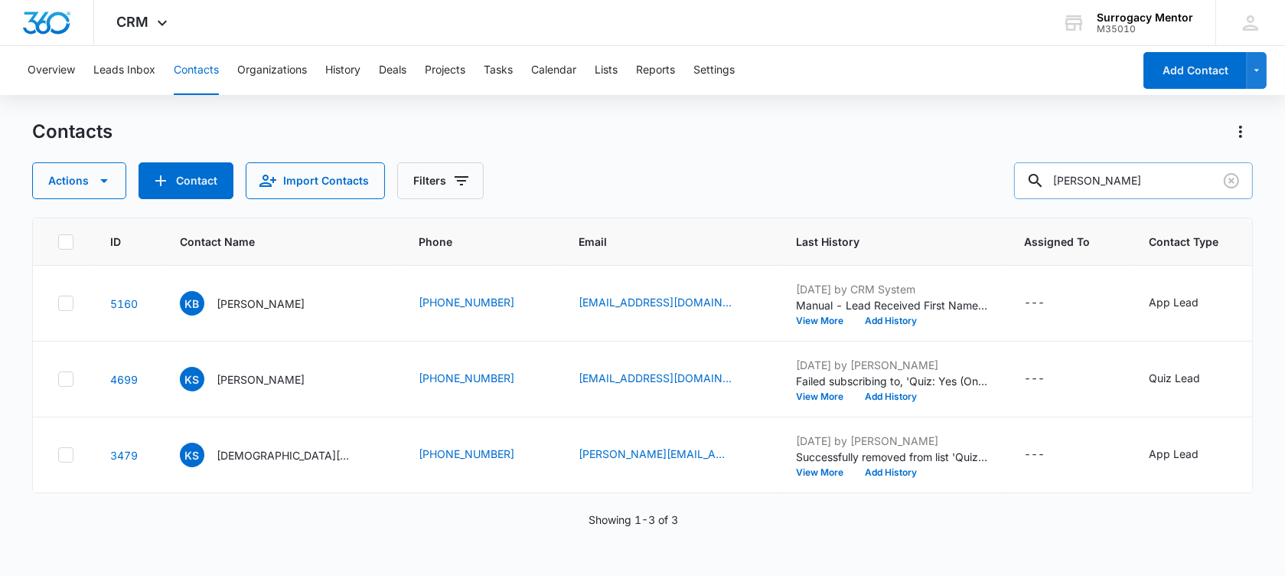
click at [1121, 188] on input "[PERSON_NAME]" at bounding box center [1133, 180] width 239 height 37
click at [243, 312] on p "[PERSON_NAME]" at bounding box center [261, 303] width 88 height 16
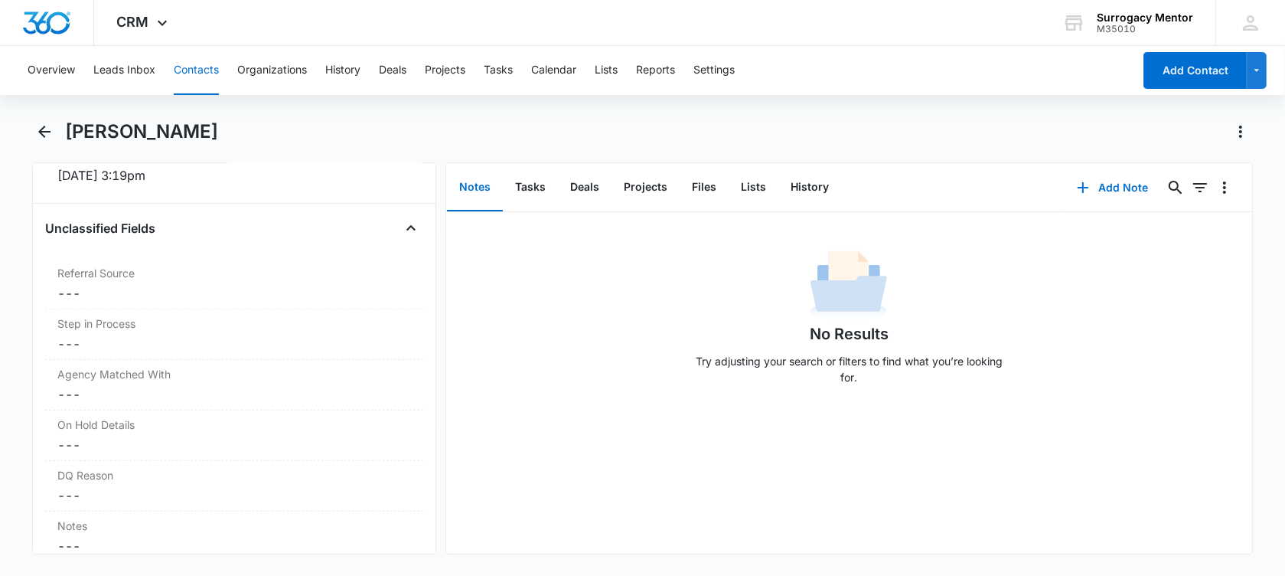
scroll to position [1244, 0]
click at [127, 394] on dd "Cancel Save Changes ---" at bounding box center [234, 396] width 354 height 18
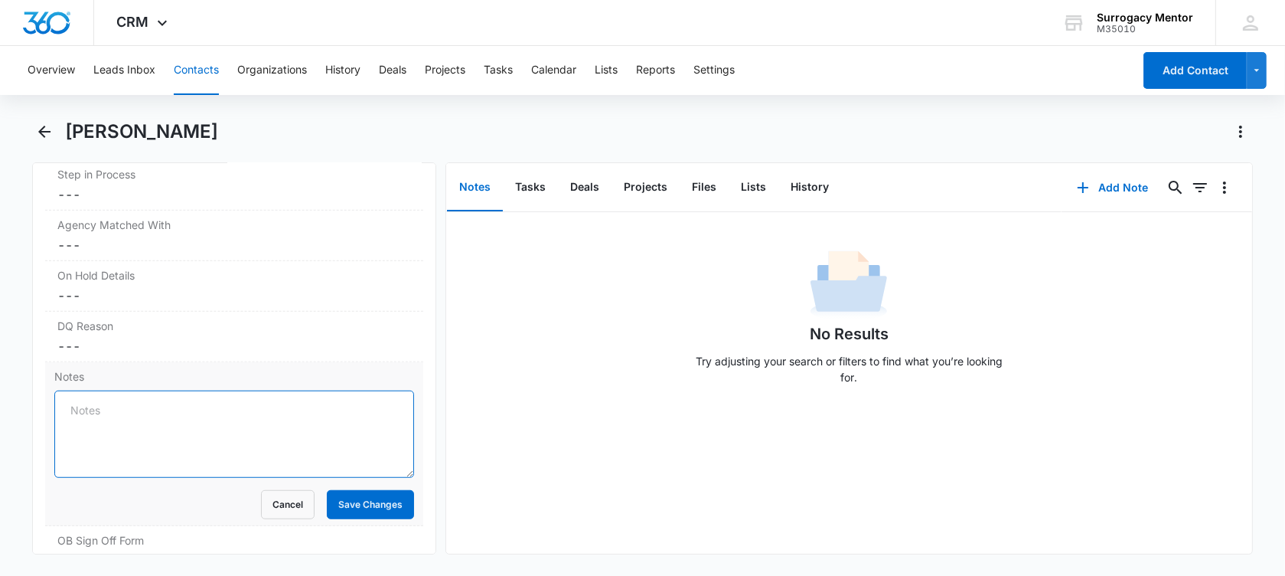
click at [121, 408] on textarea "Notes" at bounding box center [234, 433] width 360 height 87
paste textarea "1) age [DEMOGRAPHIC_DATA]. 2) dating live in partner. 3) BMI 19.2 4) 2 deliveri…"
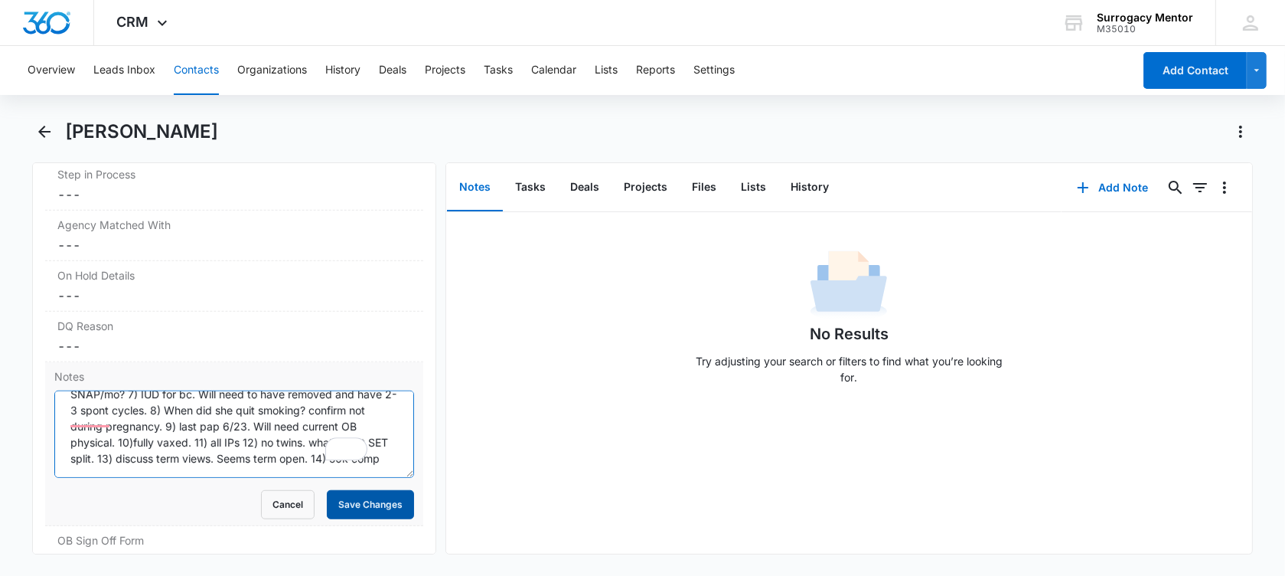
scroll to position [52, 0]
type textarea "1) age [DEMOGRAPHIC_DATA]. 2) dating live in partner. 3) BMI 19.2 4) 2 deliveri…"
click at [370, 499] on button "Save Changes" at bounding box center [370, 504] width 87 height 29
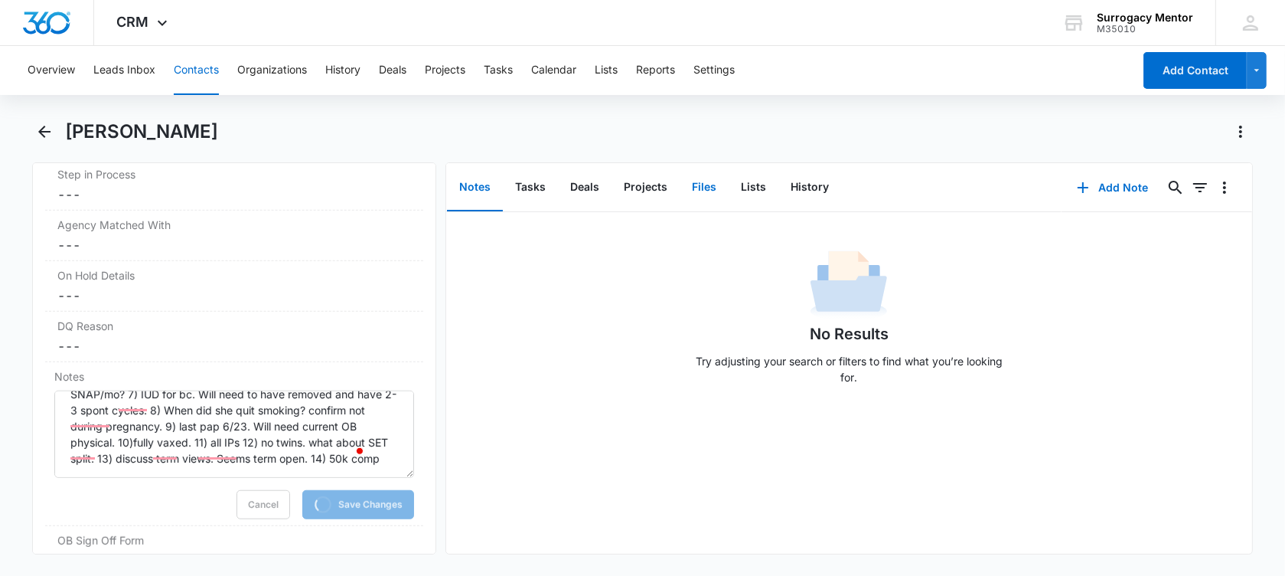
click at [711, 191] on button "Files" at bounding box center [704, 187] width 49 height 47
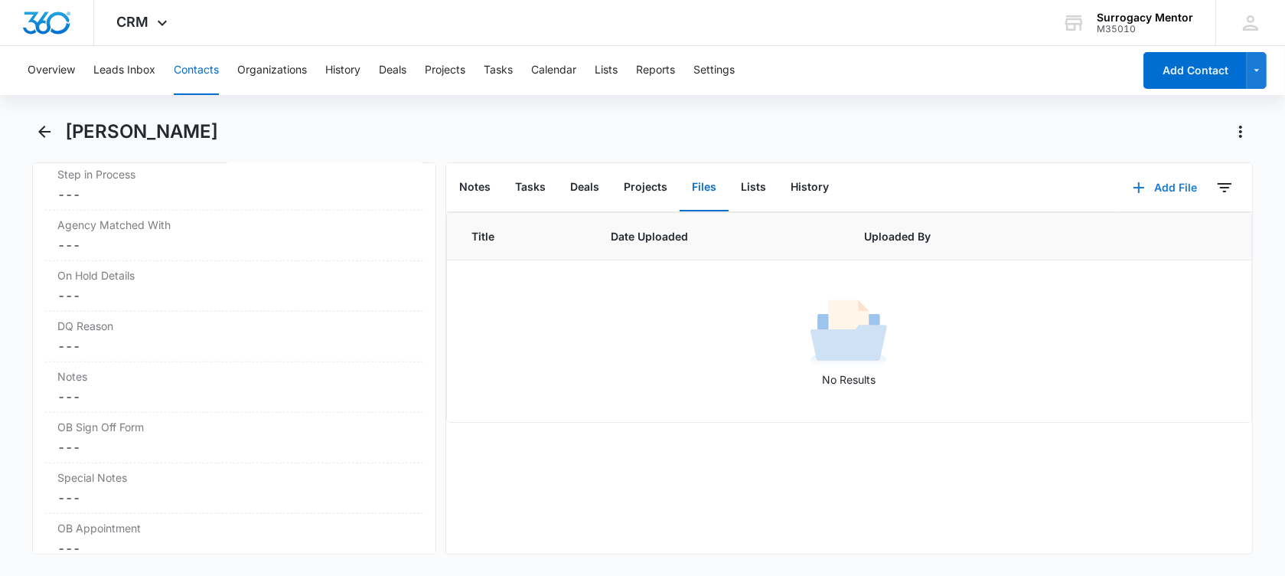
click at [1170, 193] on button "Add File" at bounding box center [1164, 187] width 95 height 37
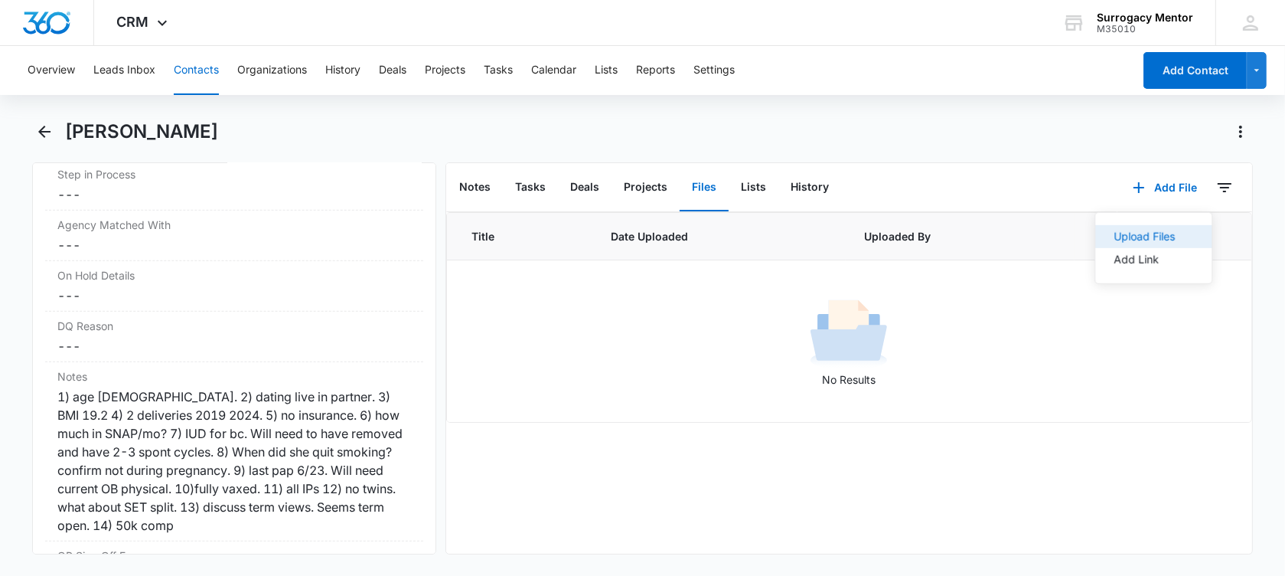
click at [1121, 238] on div "Upload Files" at bounding box center [1144, 236] width 61 height 11
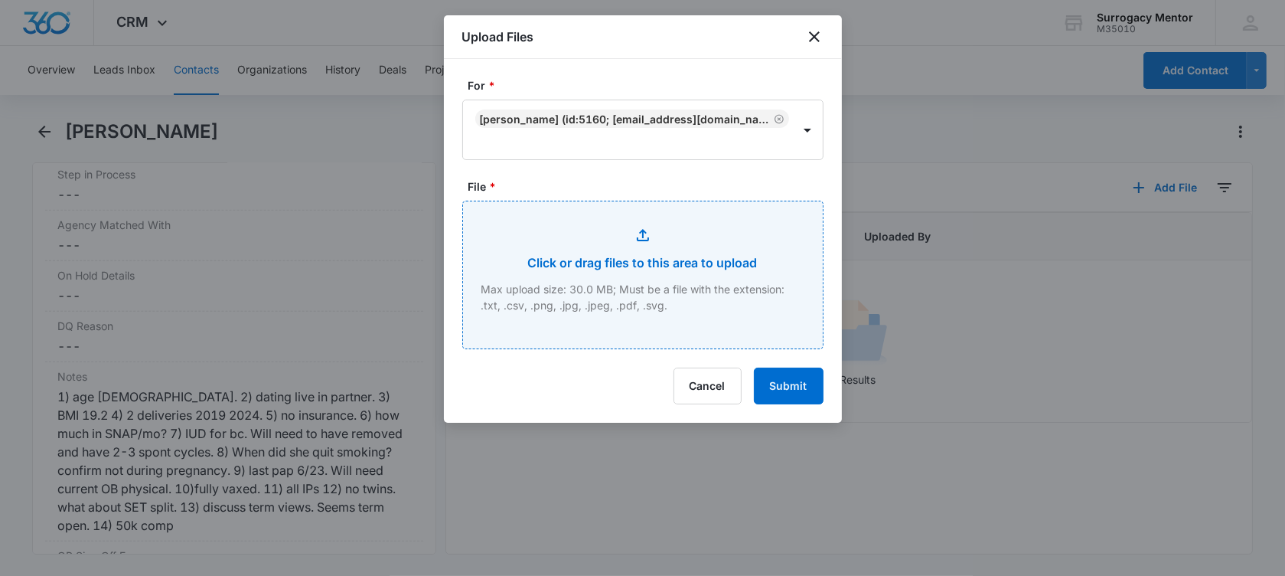
click at [630, 265] on input "File *" at bounding box center [643, 274] width 360 height 147
type input "C:\fakepath\GC Application [PERSON_NAME].pdf"
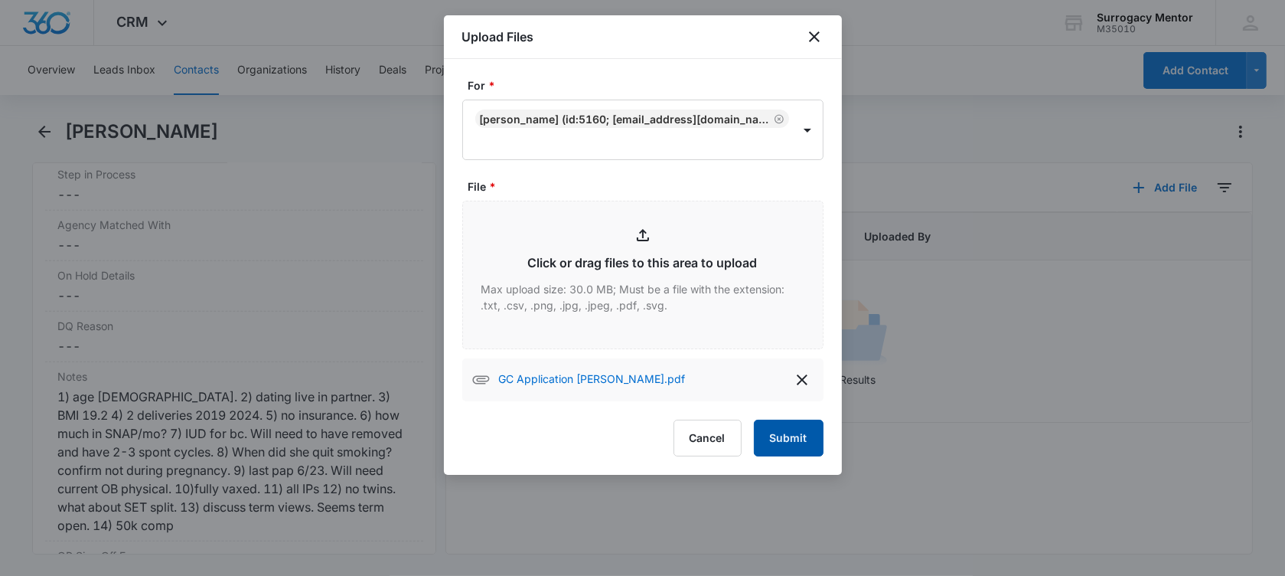
click at [783, 431] on button "Submit" at bounding box center [789, 437] width 70 height 37
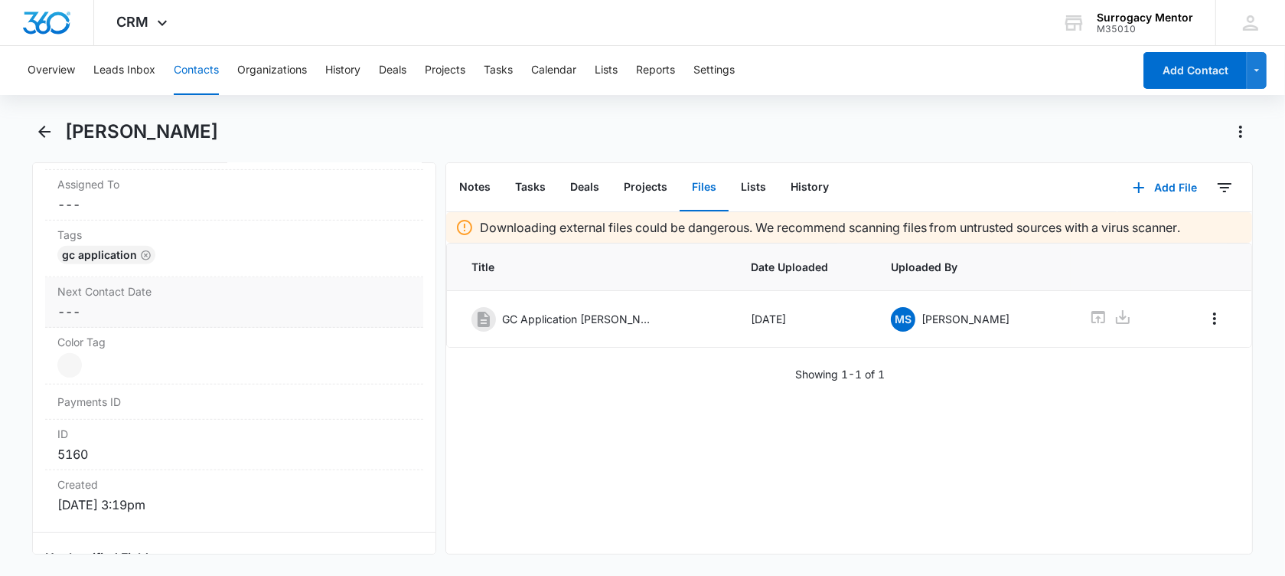
scroll to position [574, 0]
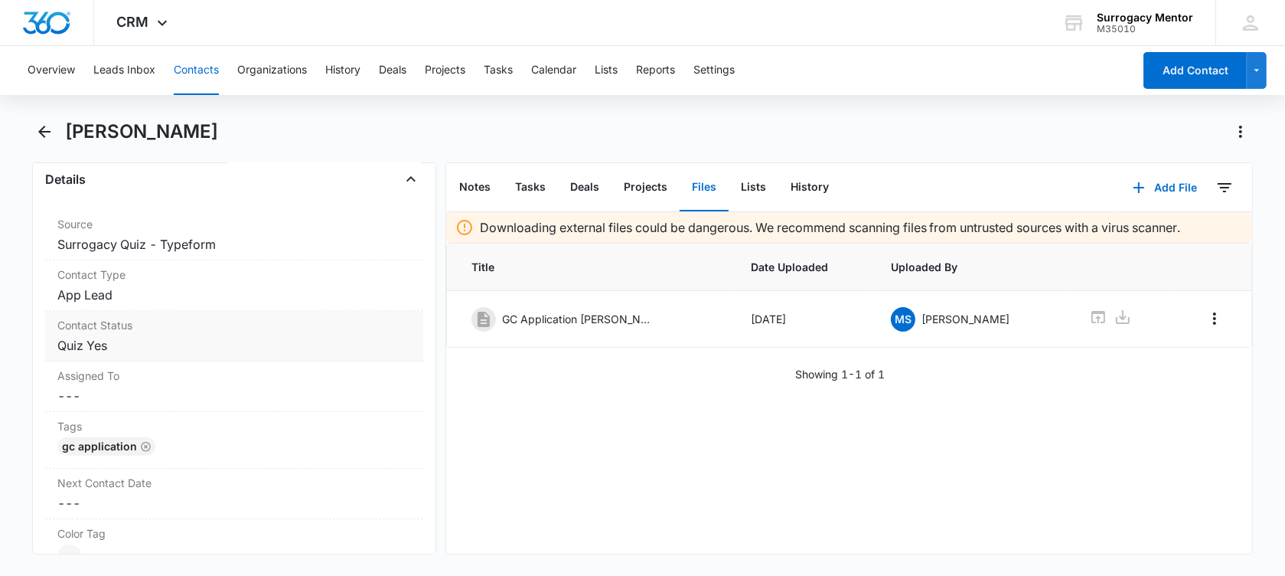
click at [126, 349] on dd "Cancel Save Changes Quiz Yes" at bounding box center [234, 345] width 354 height 18
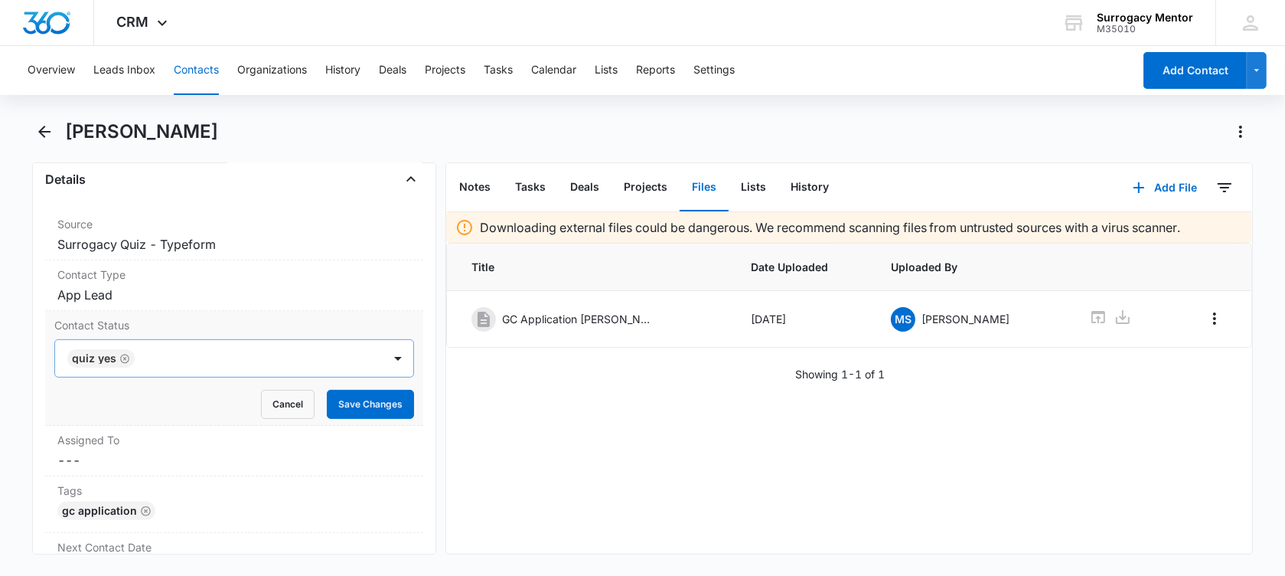
click at [125, 355] on icon "Remove Quiz Yes" at bounding box center [124, 358] width 11 height 11
click at [125, 355] on div at bounding box center [216, 357] width 294 height 21
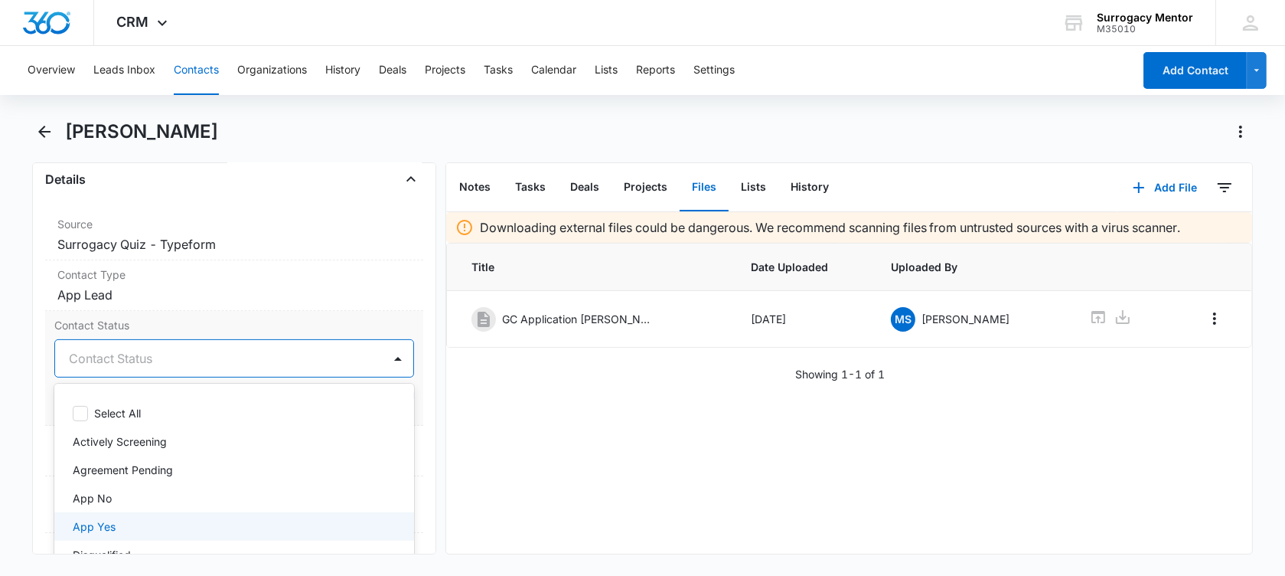
click at [152, 518] on div "App Yes" at bounding box center [233, 526] width 320 height 16
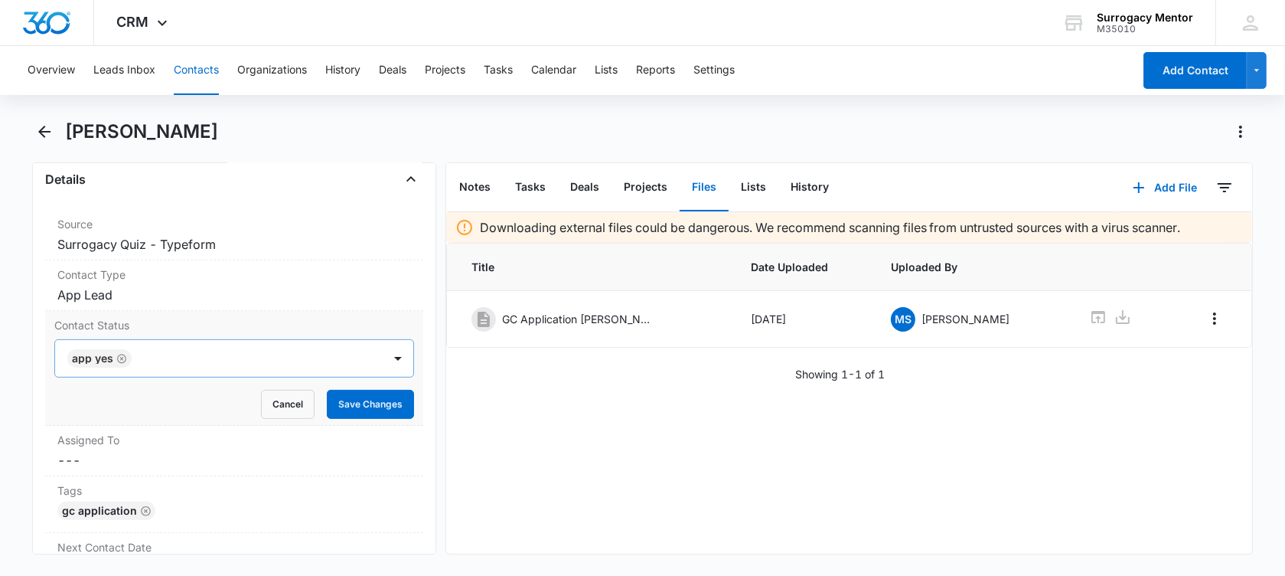
drag, startPoint x: 20, startPoint y: 370, endPoint x: 414, endPoint y: 382, distance: 394.4
click at [25, 366] on main "[PERSON_NAME] Remove KB [PERSON_NAME] Contact Info Name Cancel Save Changes [PE…" at bounding box center [642, 345] width 1285 height 453
click at [391, 407] on button "Save Changes" at bounding box center [370, 404] width 87 height 29
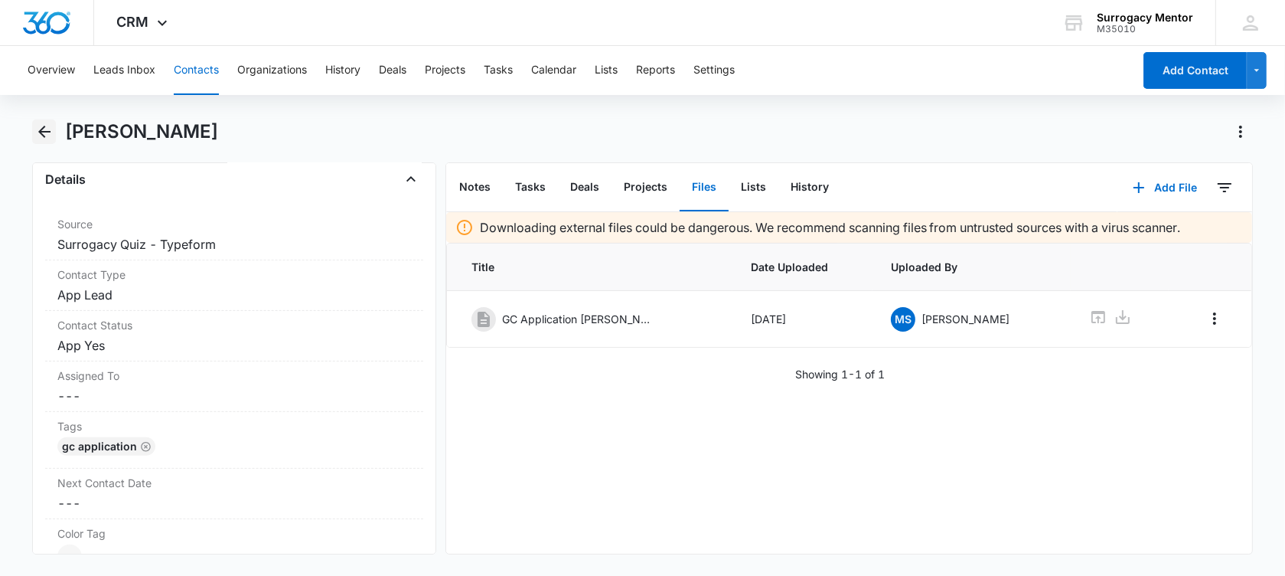
click at [34, 126] on button "Back" at bounding box center [44, 131] width 24 height 24
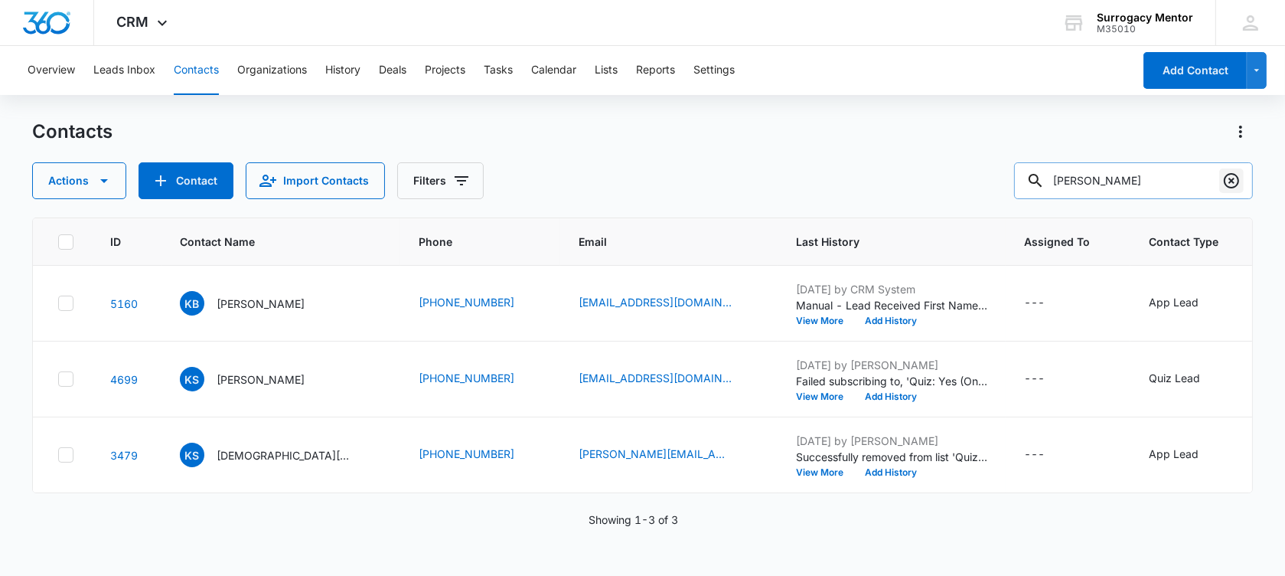
click at [1229, 186] on icon "Clear" at bounding box center [1231, 180] width 15 height 15
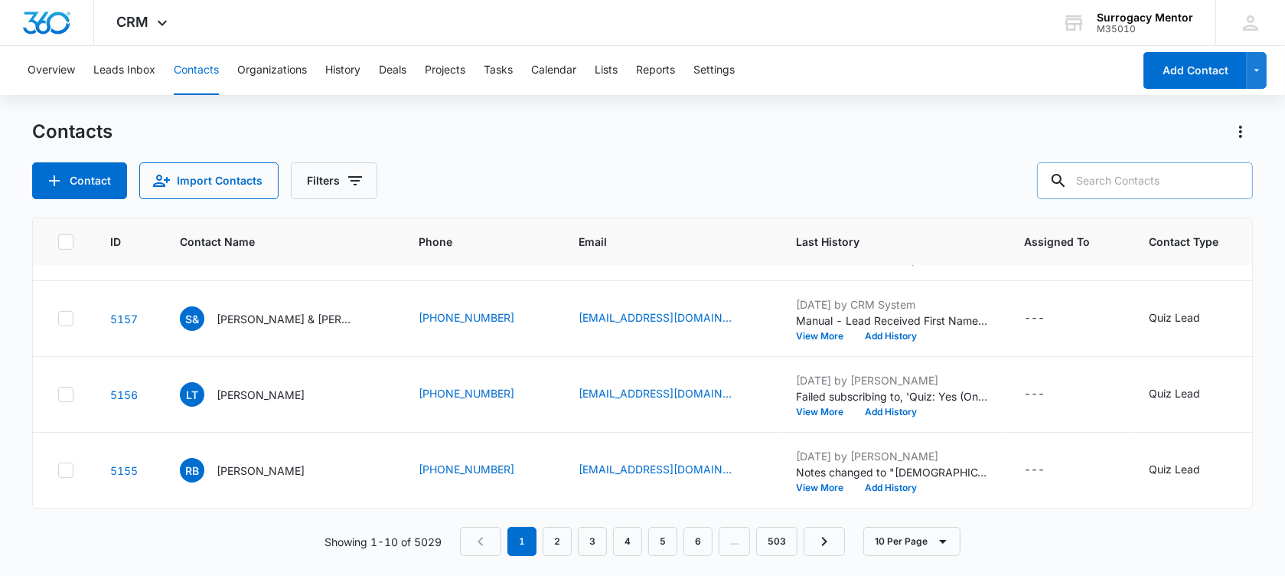
scroll to position [648, 0]
click at [1223, 180] on div at bounding box center [1231, 180] width 24 height 37
click at [1163, 184] on input "text" at bounding box center [1145, 180] width 216 height 37
type input "[PERSON_NAME]"
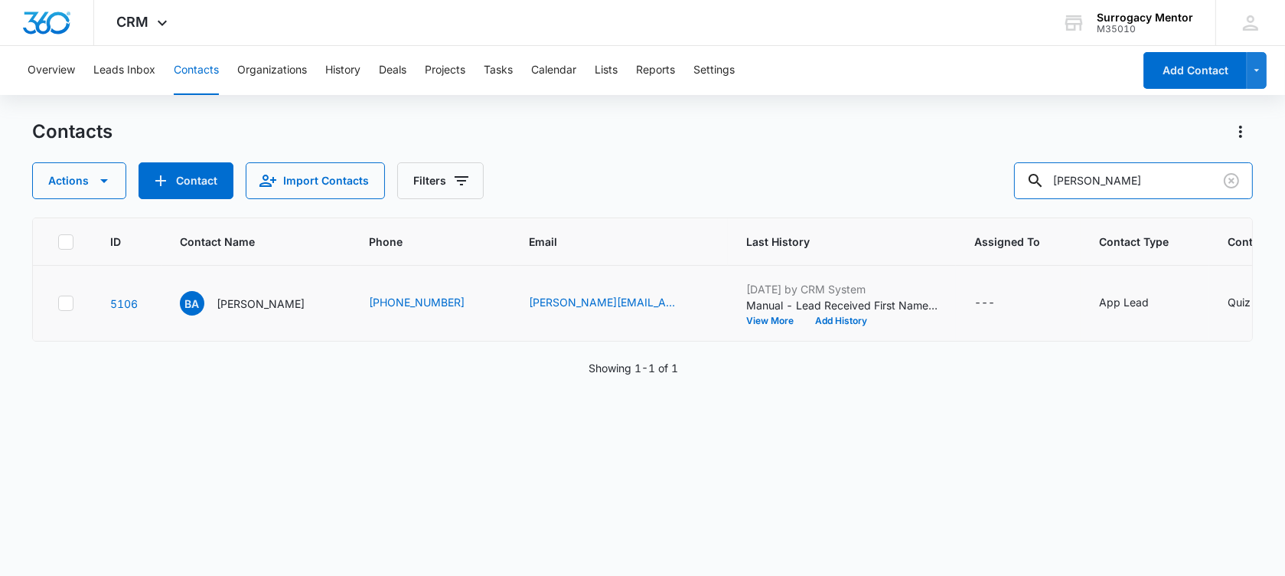
scroll to position [0, 0]
click at [282, 312] on p "[PERSON_NAME]" at bounding box center [261, 303] width 88 height 16
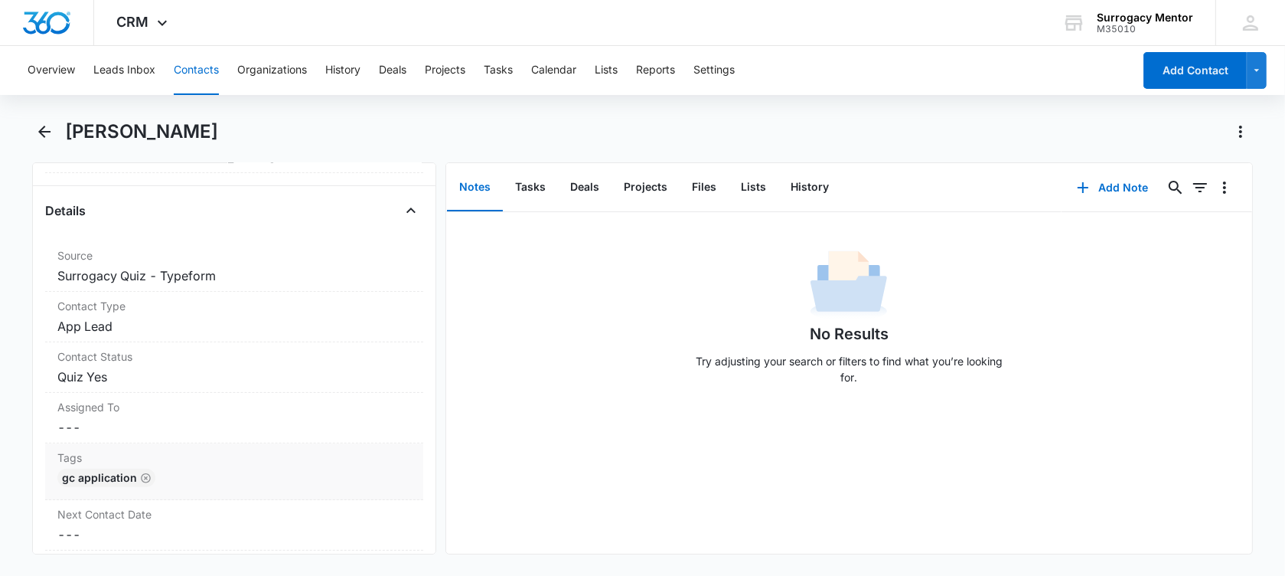
scroll to position [574, 0]
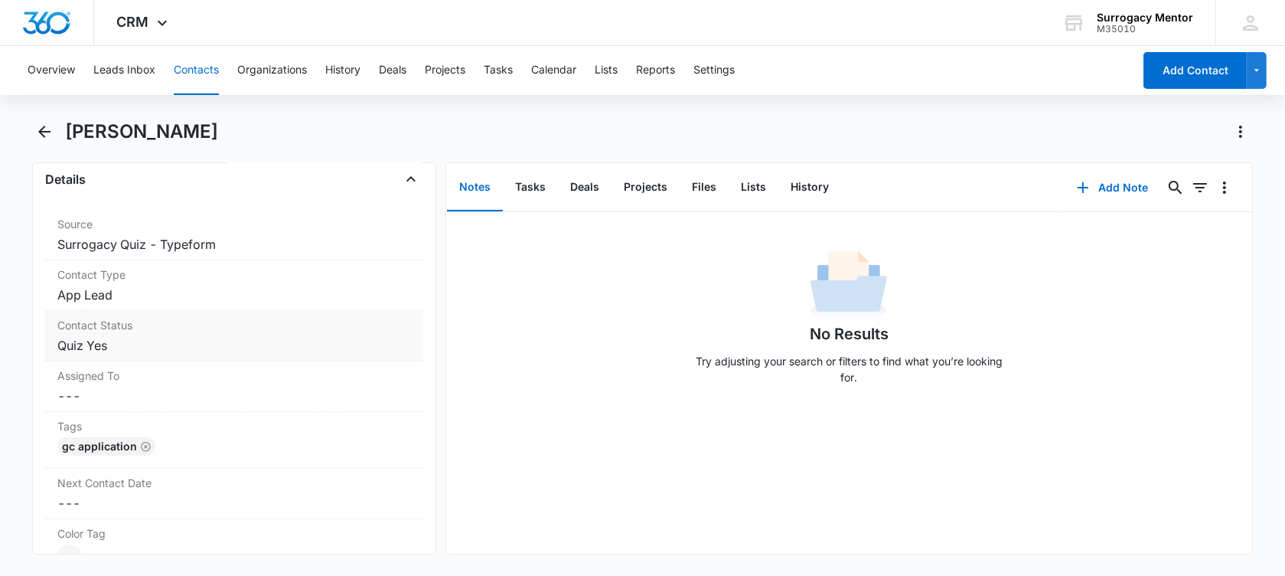
click at [133, 336] on dd "Cancel Save Changes Quiz Yes" at bounding box center [234, 345] width 354 height 18
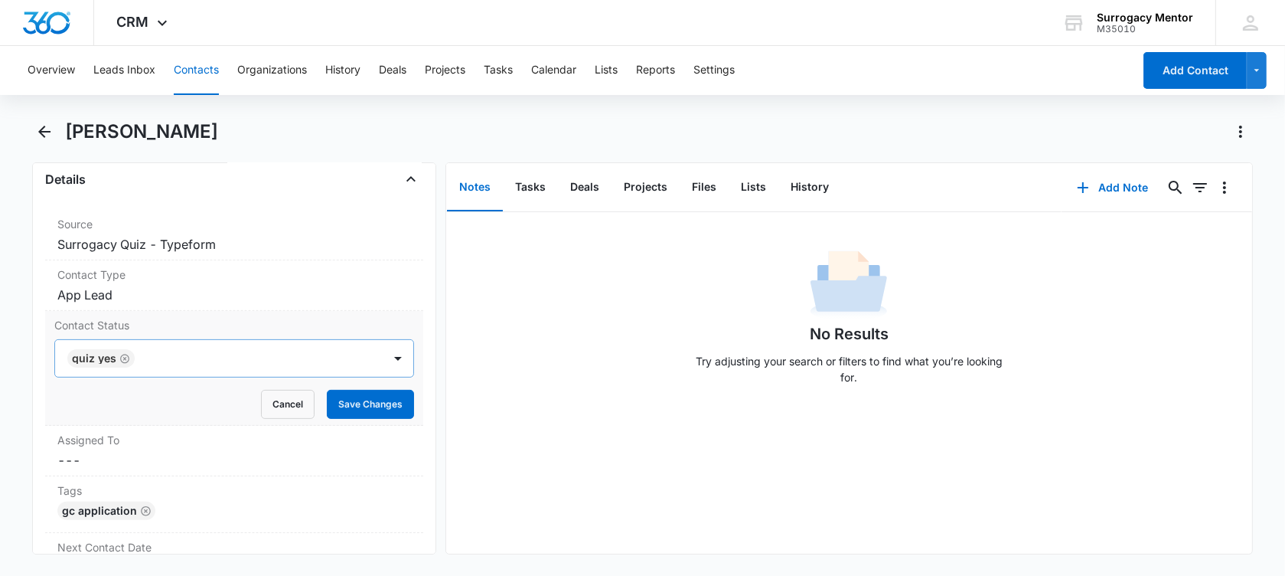
click at [126, 355] on icon "Remove Quiz Yes" at bounding box center [124, 358] width 11 height 11
click at [124, 359] on div at bounding box center [216, 357] width 294 height 21
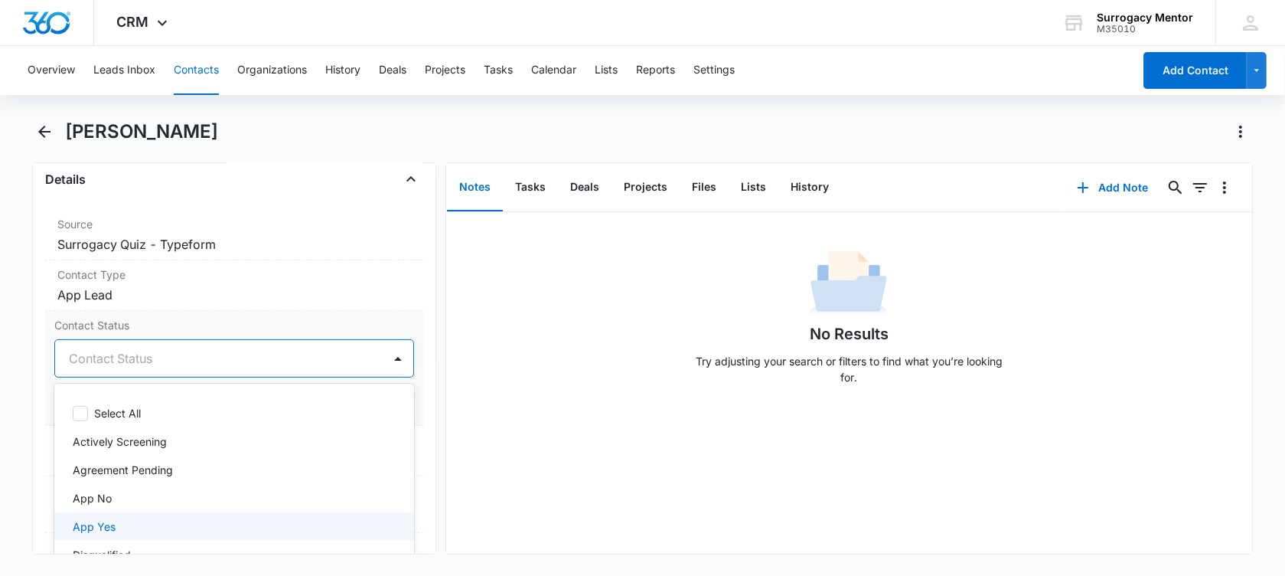
click at [122, 518] on div "App Yes" at bounding box center [233, 526] width 320 height 16
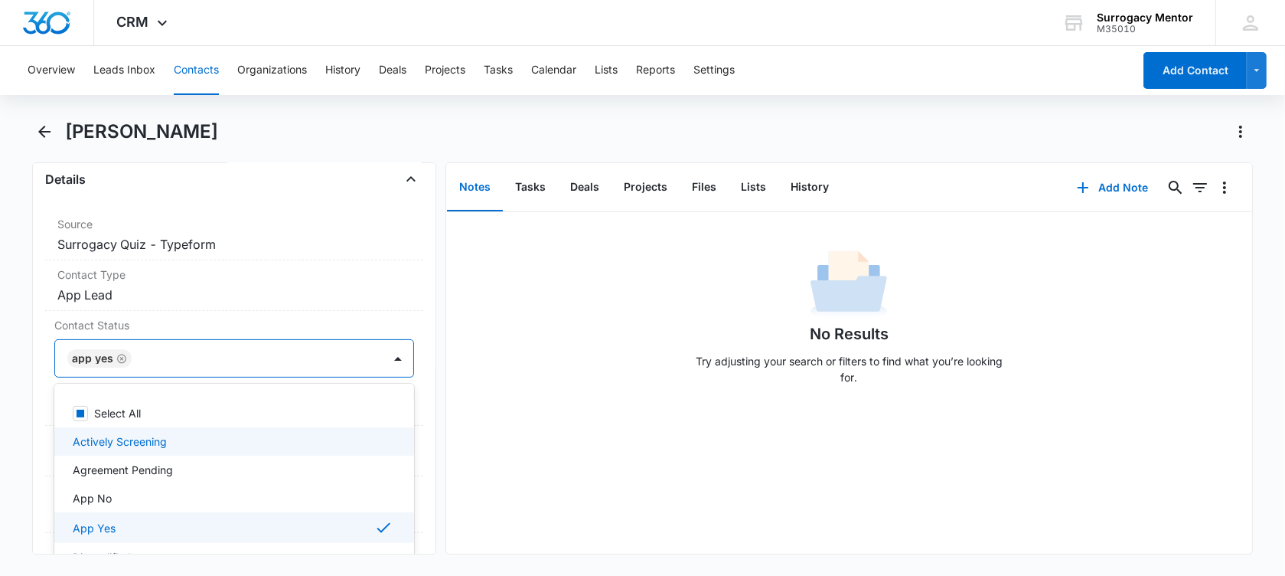
click at [13, 380] on main "[PERSON_NAME] Remove BA [PERSON_NAME] Contact Info Name Cancel Save Changes [PE…" at bounding box center [642, 345] width 1285 height 453
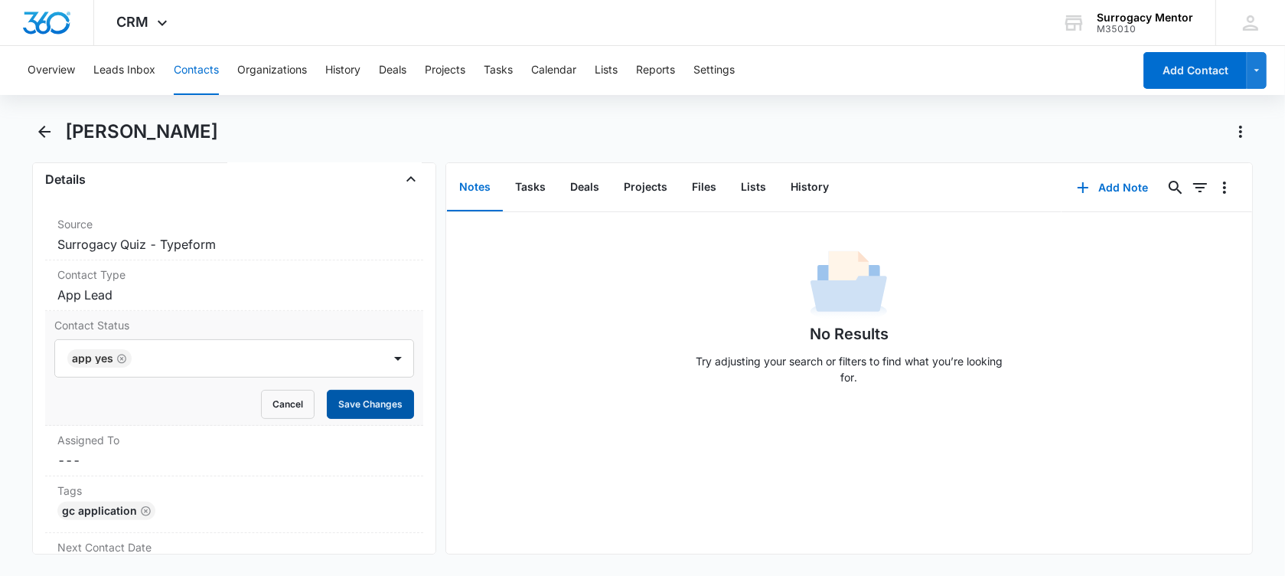
click at [370, 398] on button "Save Changes" at bounding box center [370, 404] width 87 height 29
click at [700, 186] on button "Files" at bounding box center [704, 187] width 49 height 47
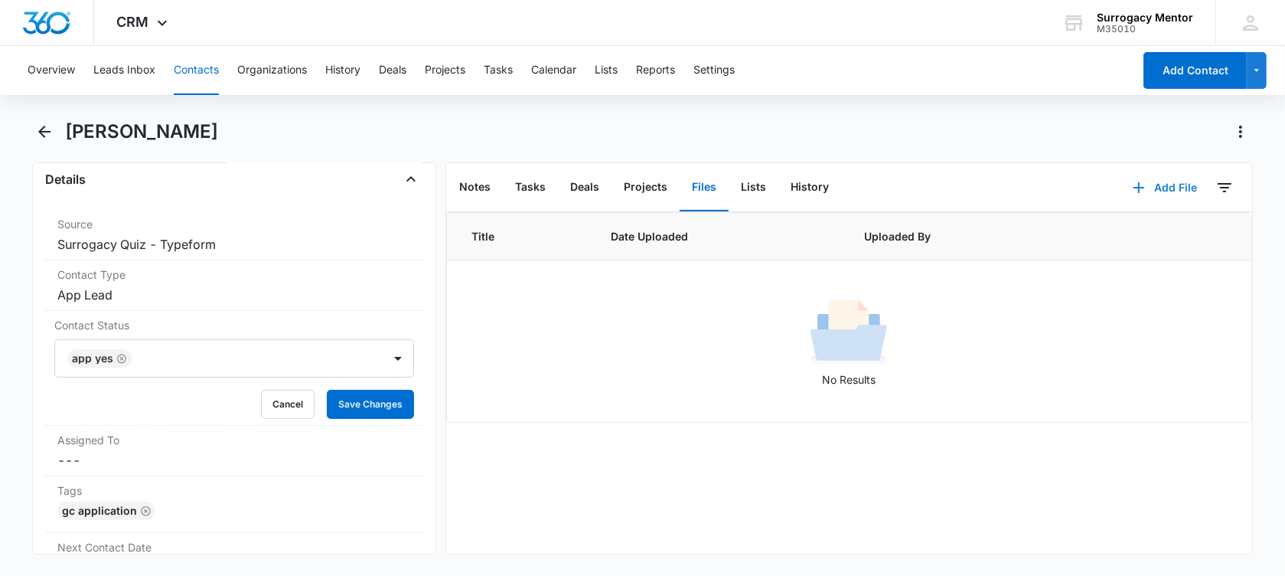
click at [1158, 191] on button "Add File" at bounding box center [1164, 187] width 95 height 37
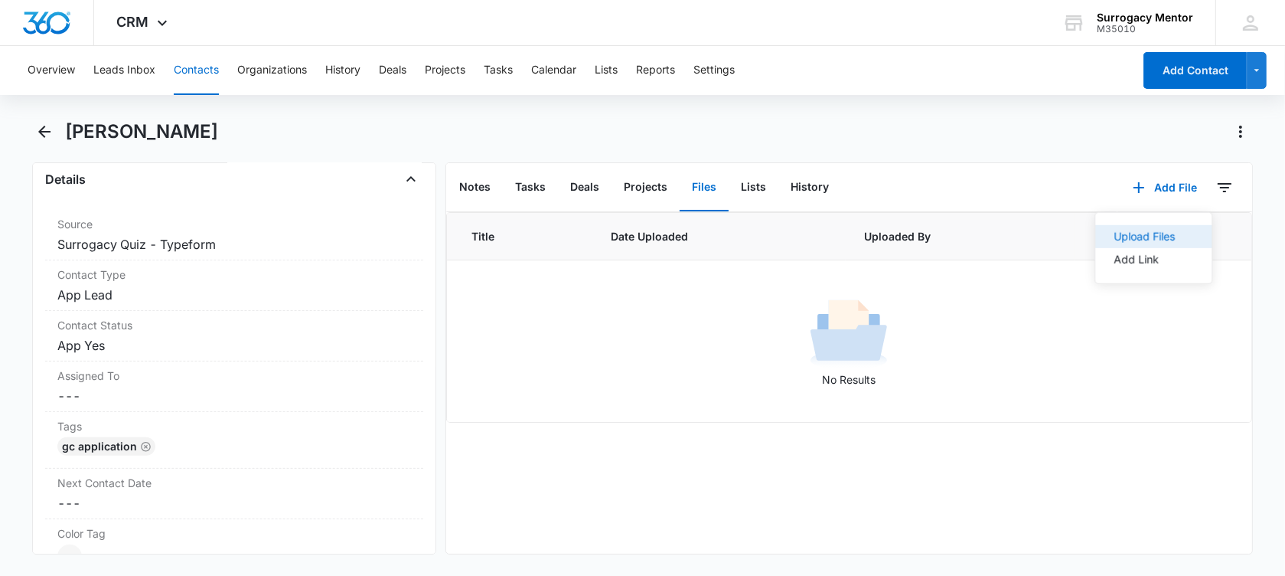
click at [1114, 233] on div "Upload Files" at bounding box center [1144, 236] width 61 height 11
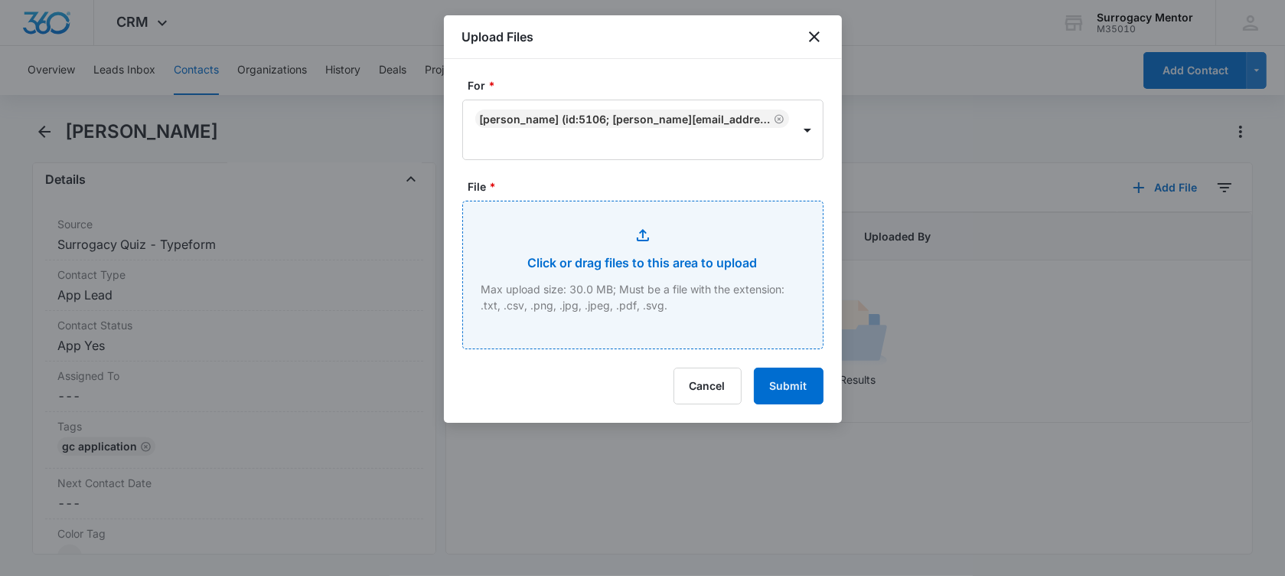
click at [643, 265] on input "File *" at bounding box center [643, 274] width 360 height 147
type input "C:\fakepath\GC Application [PERSON_NAME].pdf"
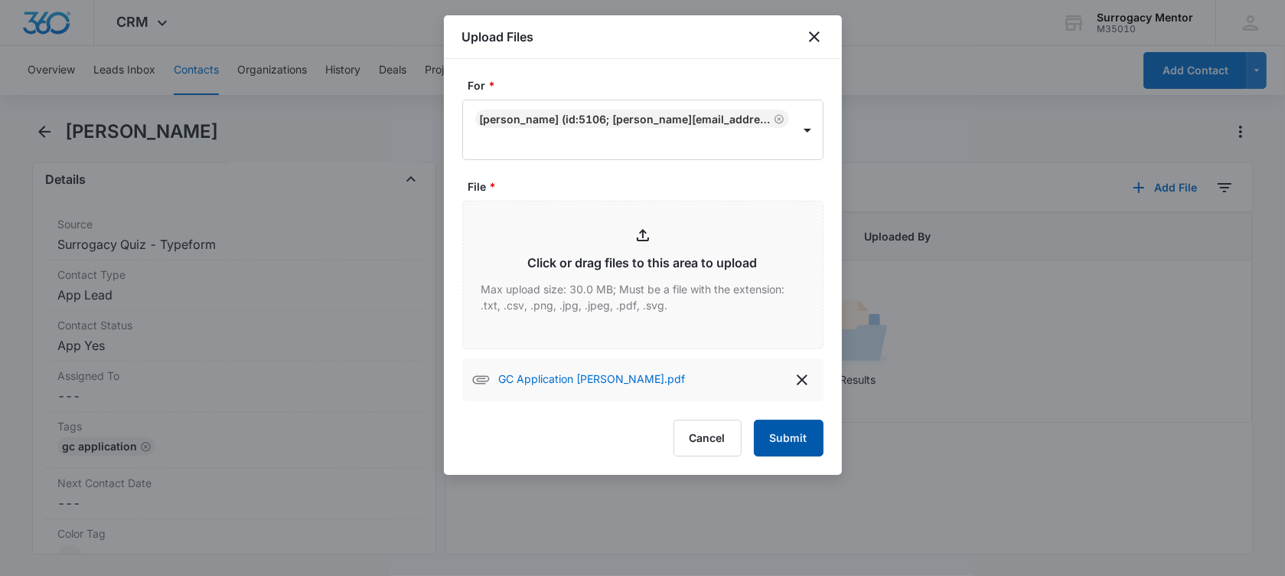
click at [785, 439] on button "Submit" at bounding box center [789, 437] width 70 height 37
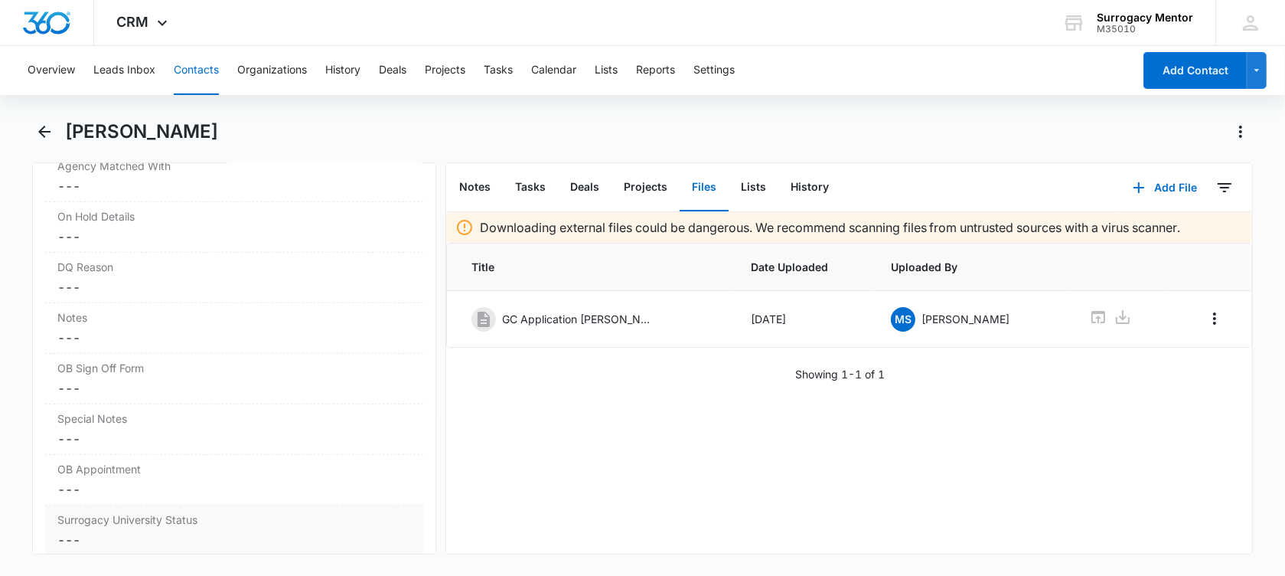
scroll to position [1435, 0]
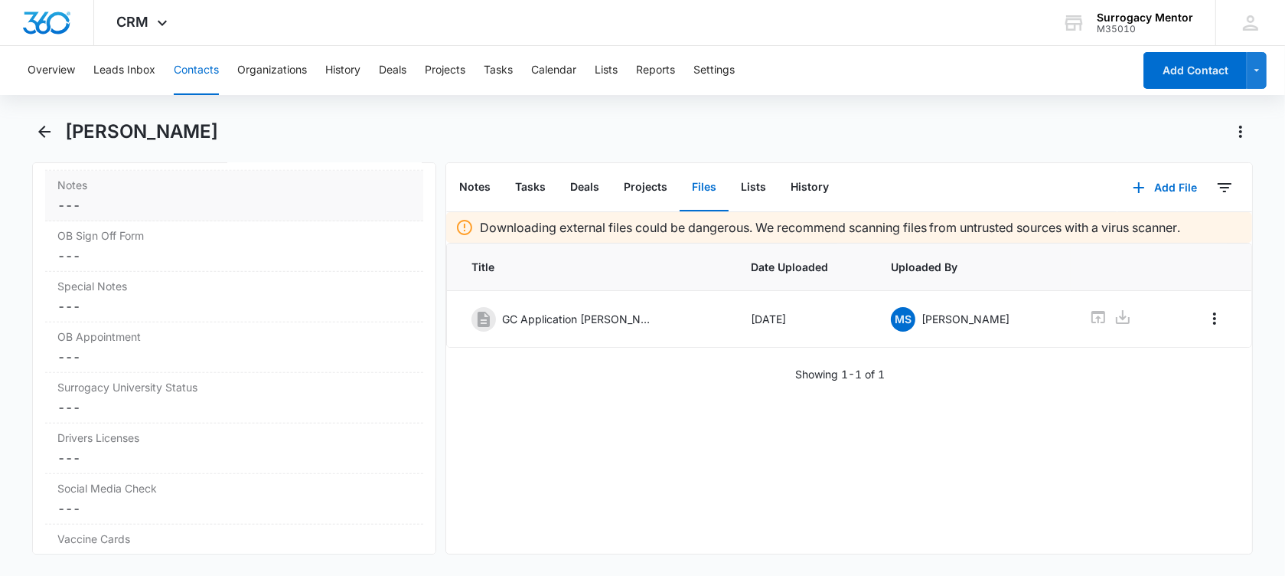
click at [121, 207] on dd "Cancel Save Changes ---" at bounding box center [234, 205] width 354 height 18
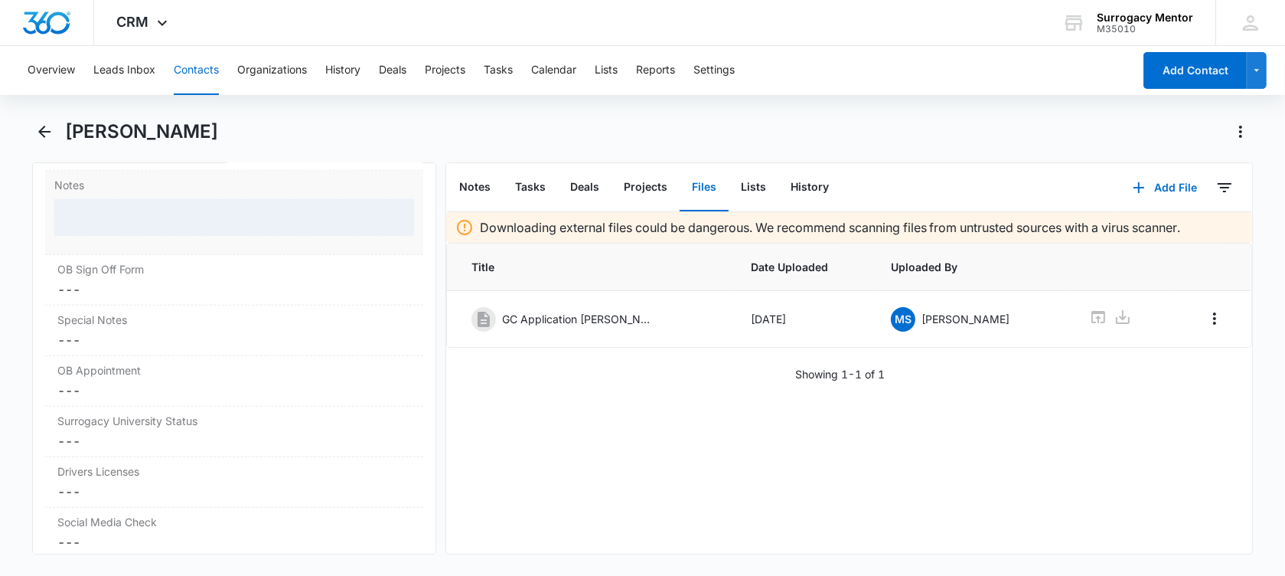
click at [119, 208] on div at bounding box center [234, 217] width 360 height 37
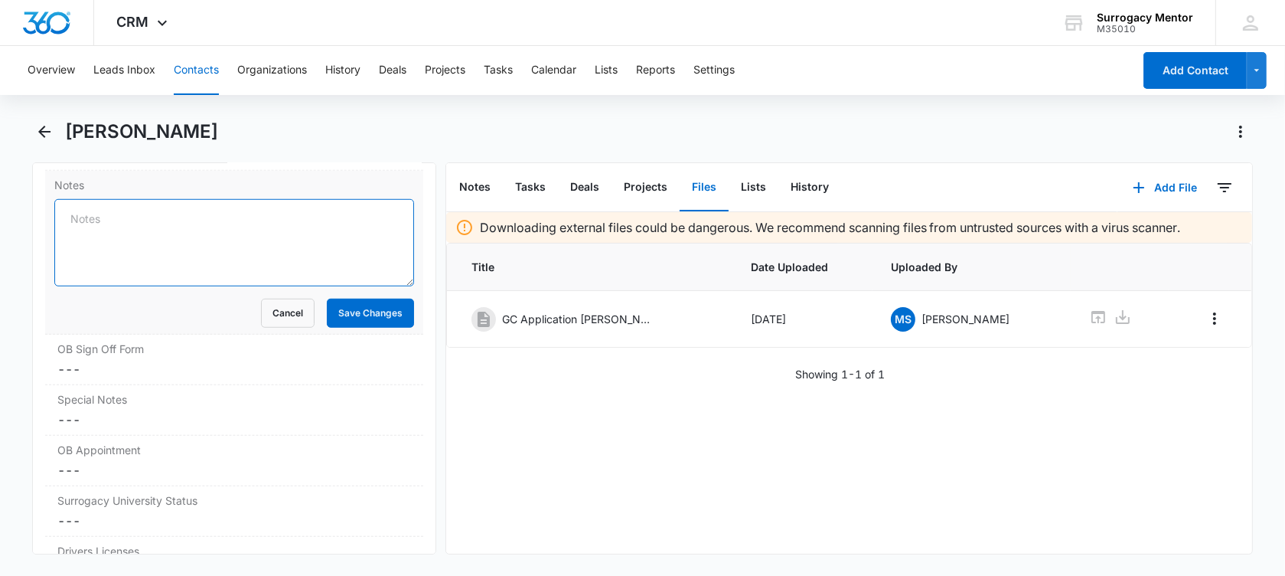
click at [106, 213] on textarea "Notes" at bounding box center [234, 242] width 360 height 87
paste textarea "1) age [DEMOGRAPHIC_DATA]. 2) divorced 3) BMI 24.8 4) experienced GC x1 patriot…"
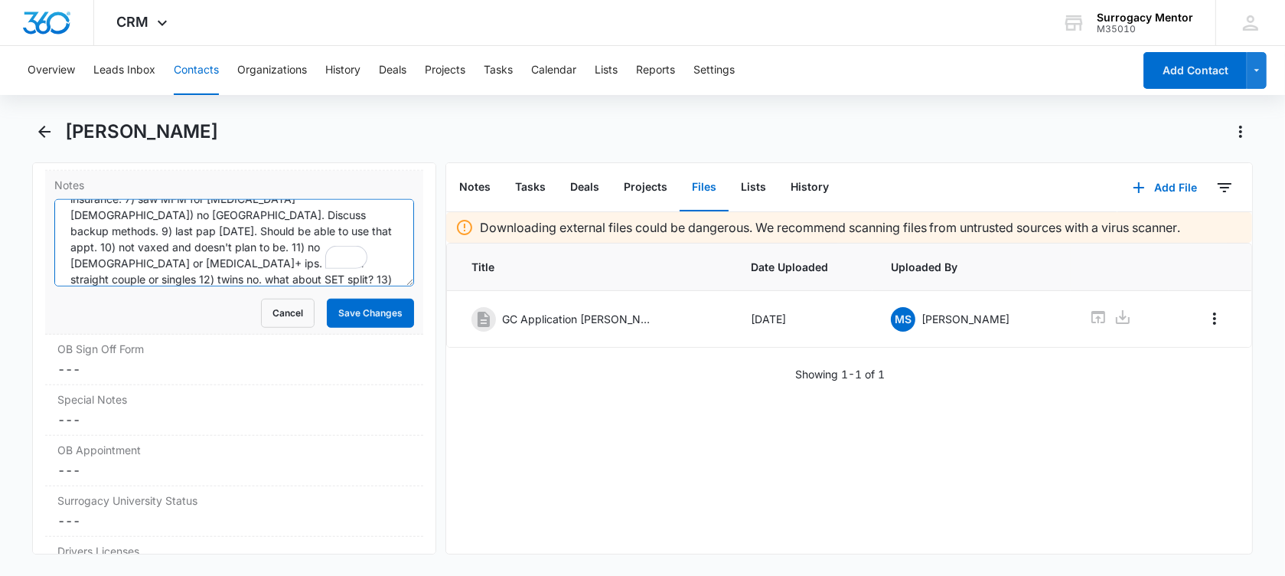
scroll to position [84, 0]
type textarea "1) age [DEMOGRAPHIC_DATA]. 2) divorced 3) BMI 24.8 4) experienced GC x1 patriot…"
click at [330, 305] on button "Save Changes" at bounding box center [370, 313] width 87 height 29
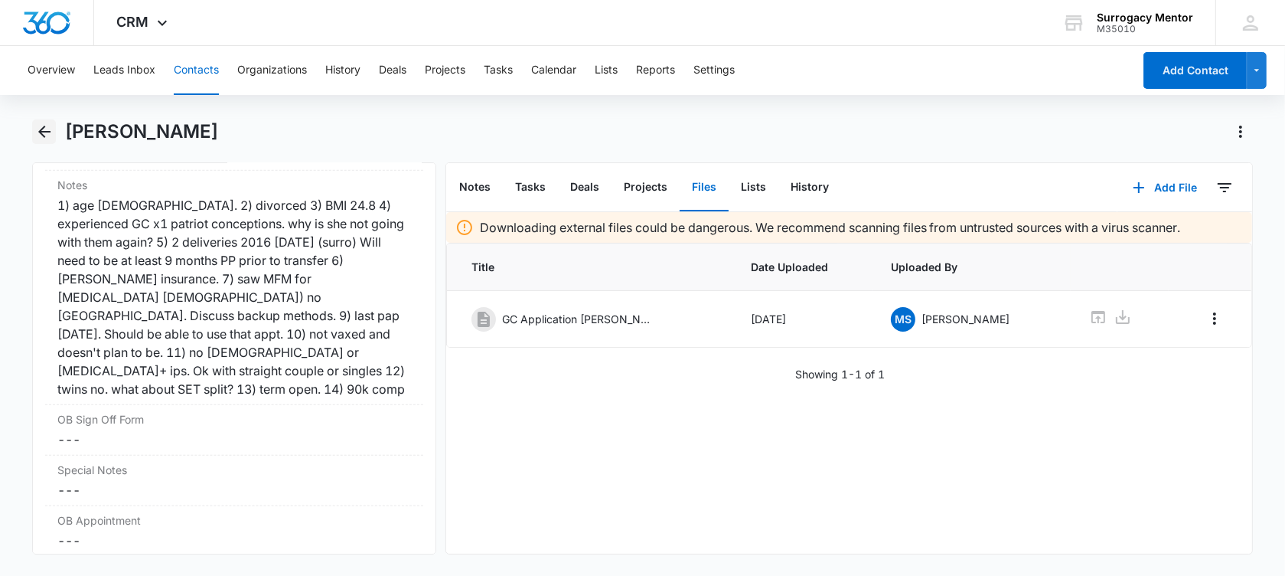
click at [41, 127] on icon "Back" at bounding box center [44, 131] width 18 height 18
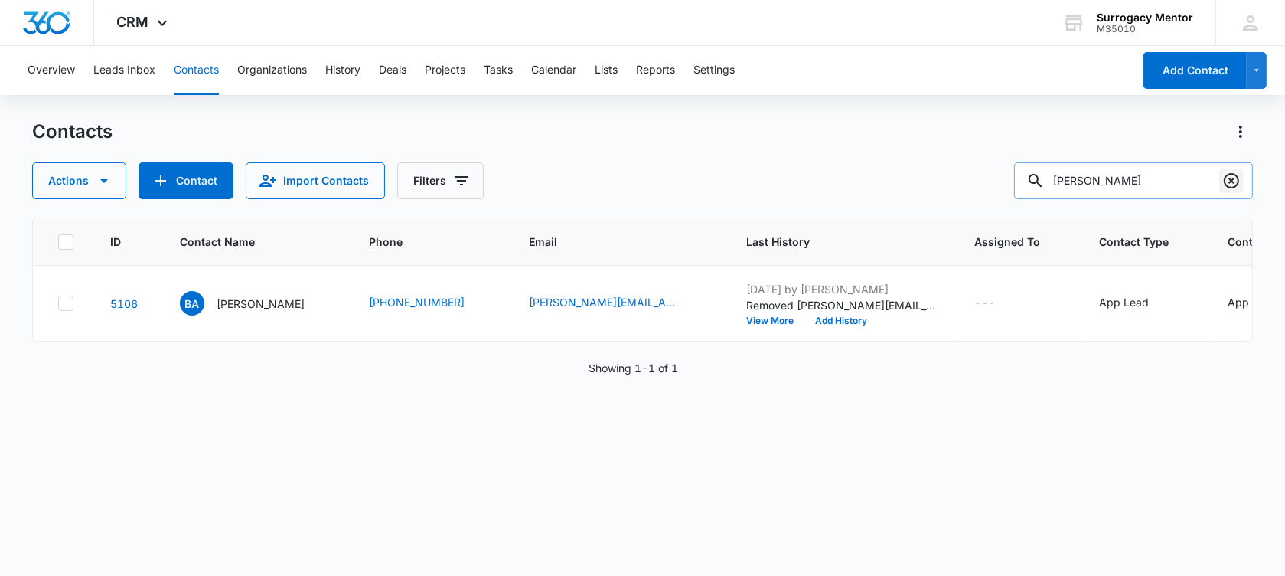
click at [1228, 175] on icon "Clear" at bounding box center [1231, 180] width 15 height 15
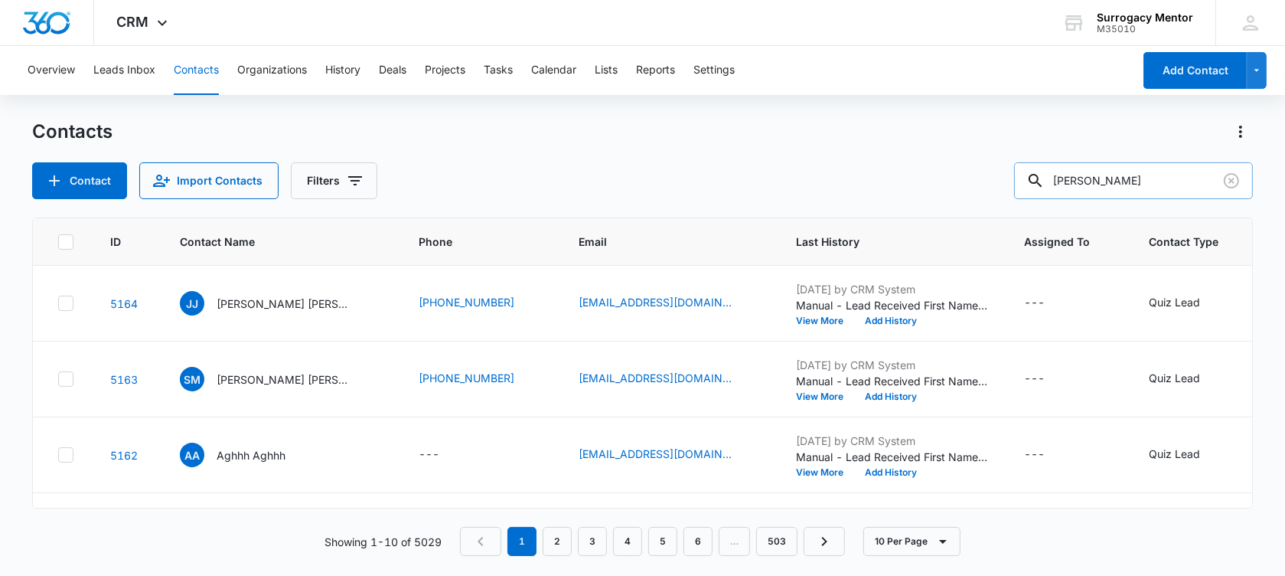
type input "[PERSON_NAME]"
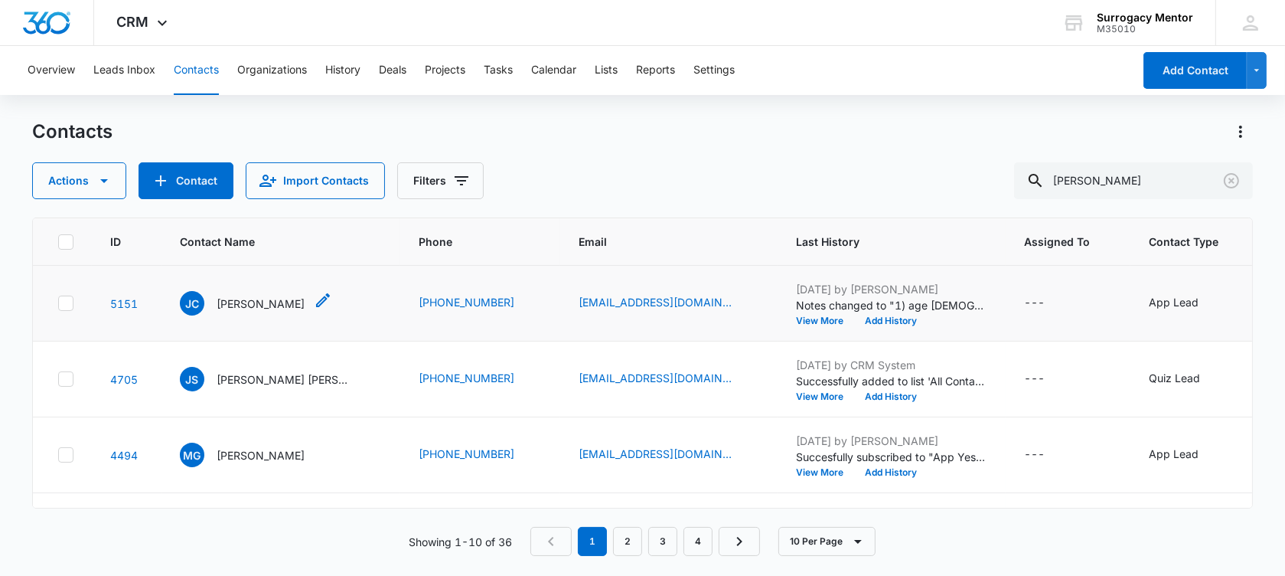
click at [261, 312] on p "[PERSON_NAME]" at bounding box center [261, 303] width 88 height 16
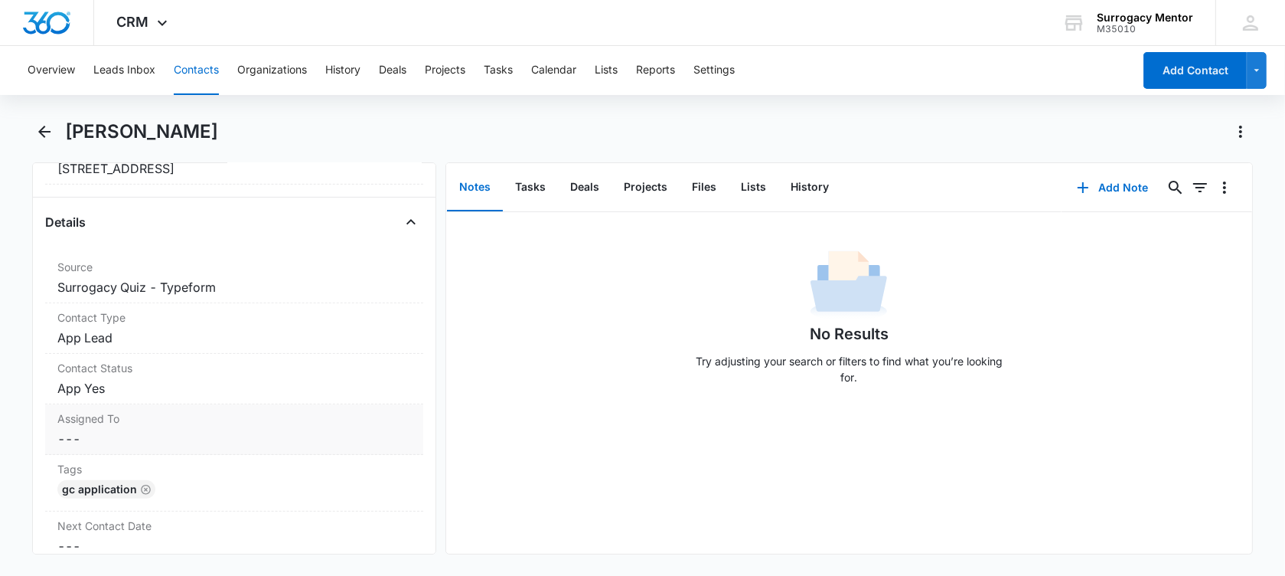
scroll to position [574, 0]
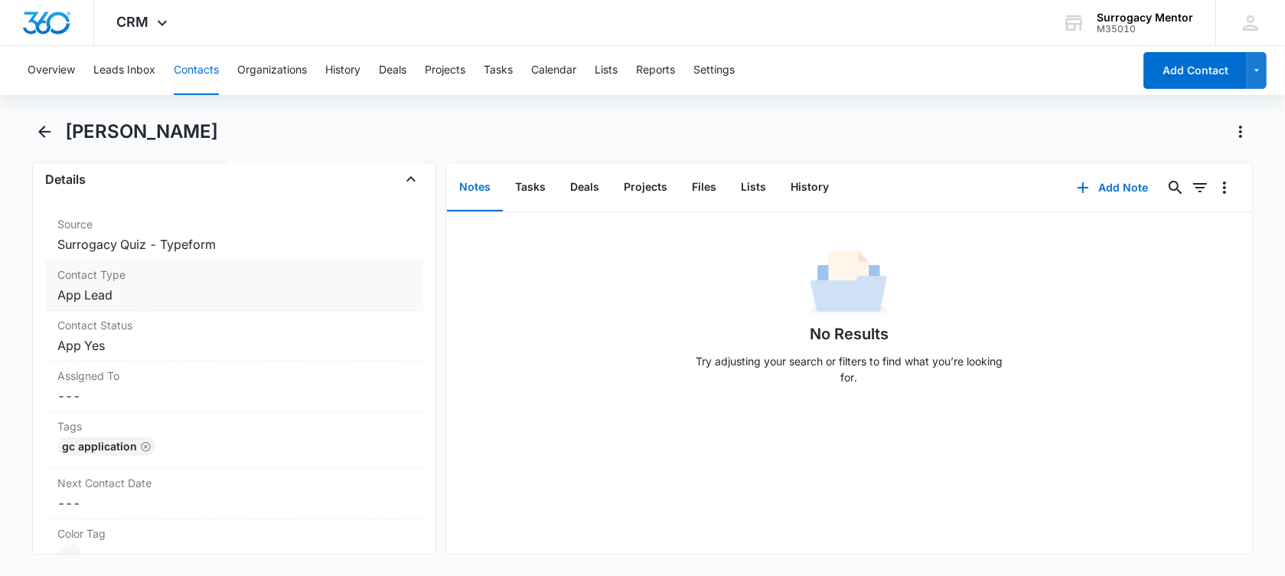
click at [159, 285] on dd "Cancel Save Changes App Lead" at bounding box center [234, 294] width 354 height 18
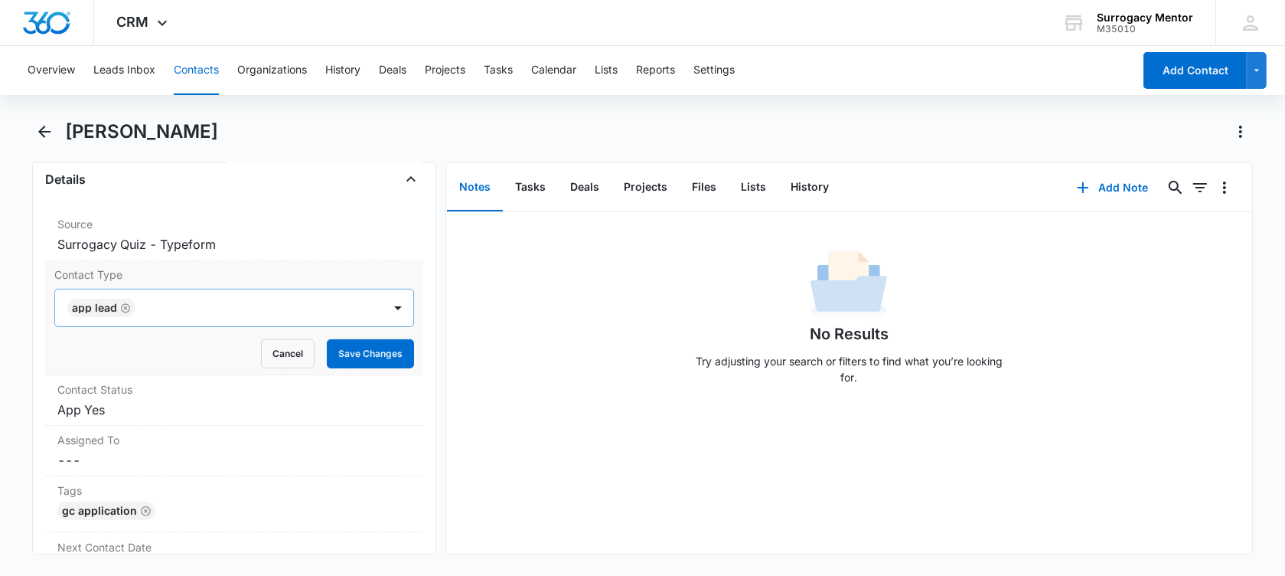
click at [127, 303] on icon "Remove App Lead" at bounding box center [125, 307] width 11 height 11
click at [140, 303] on div at bounding box center [251, 307] width 223 height 21
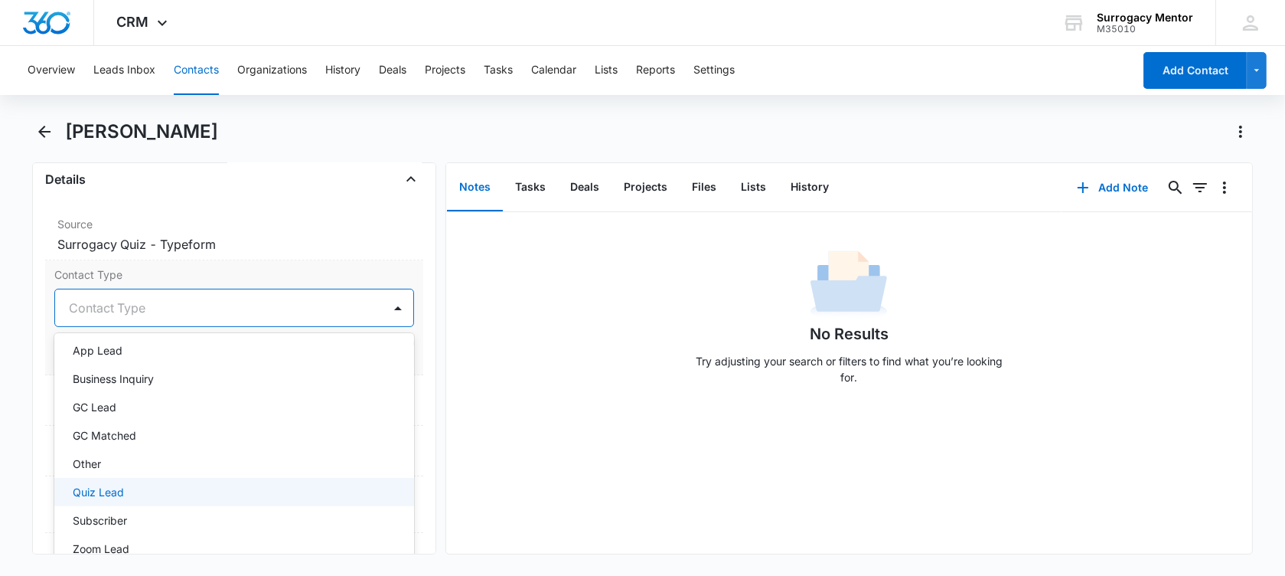
scroll to position [135, 0]
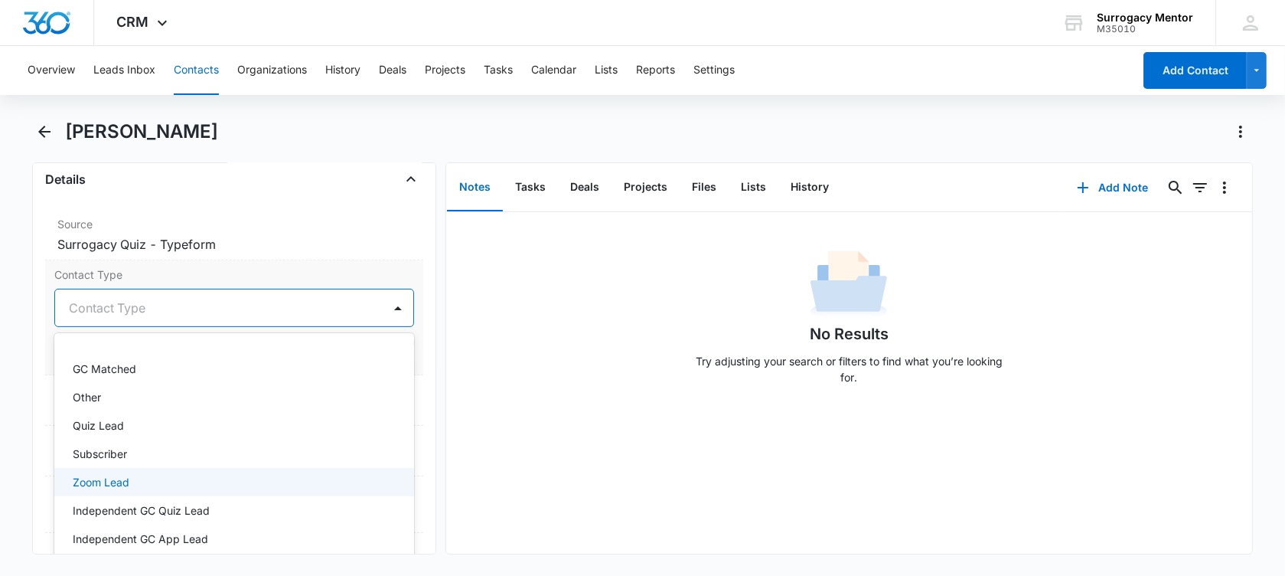
click at [148, 474] on div "Zoom Lead" at bounding box center [233, 482] width 320 height 16
click at [17, 366] on main "[PERSON_NAME] Remove [PERSON_NAME] Contact Info Name Cancel Save Changes [PERSO…" at bounding box center [642, 345] width 1285 height 453
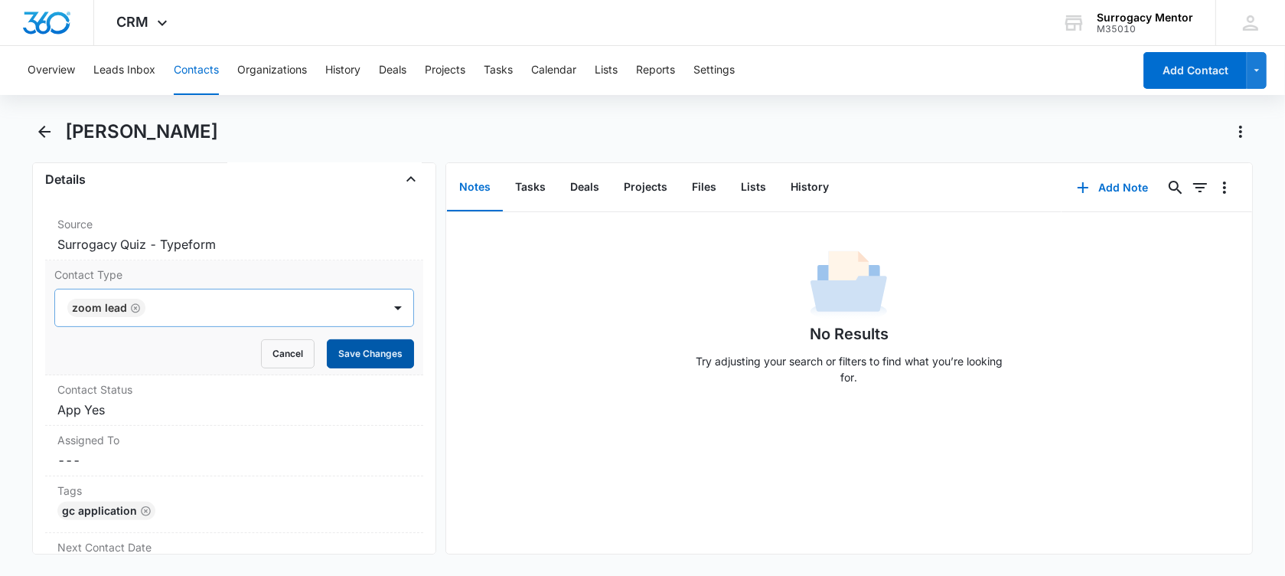
click at [357, 354] on button "Save Changes" at bounding box center [370, 353] width 87 height 29
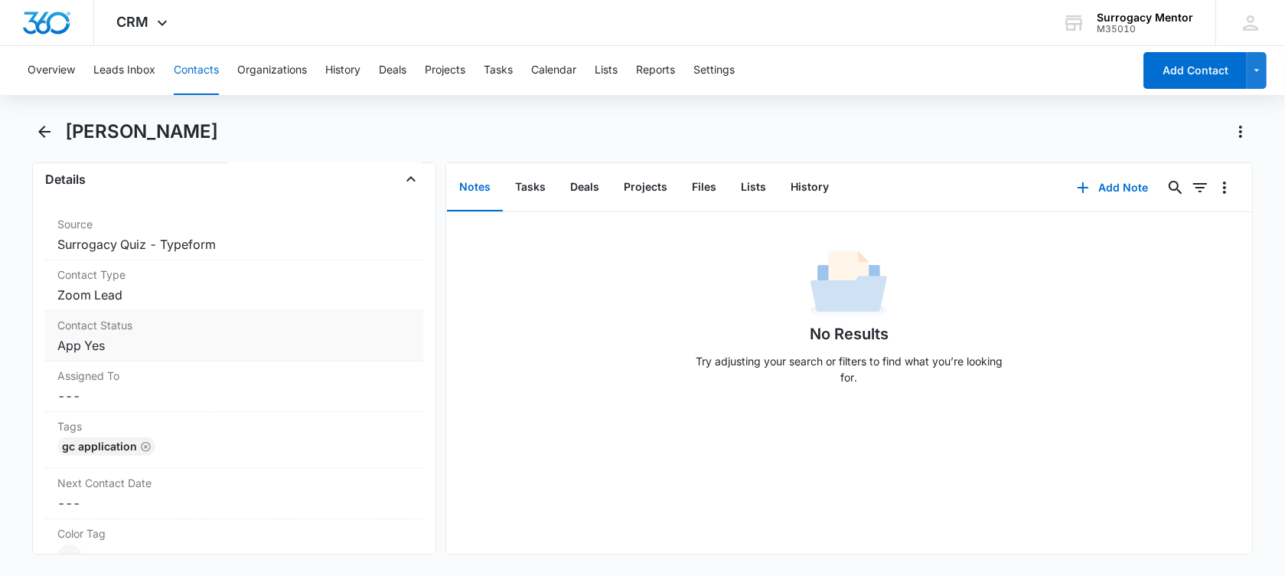
click at [168, 342] on dd "Cancel Save Changes App Yes" at bounding box center [234, 345] width 354 height 18
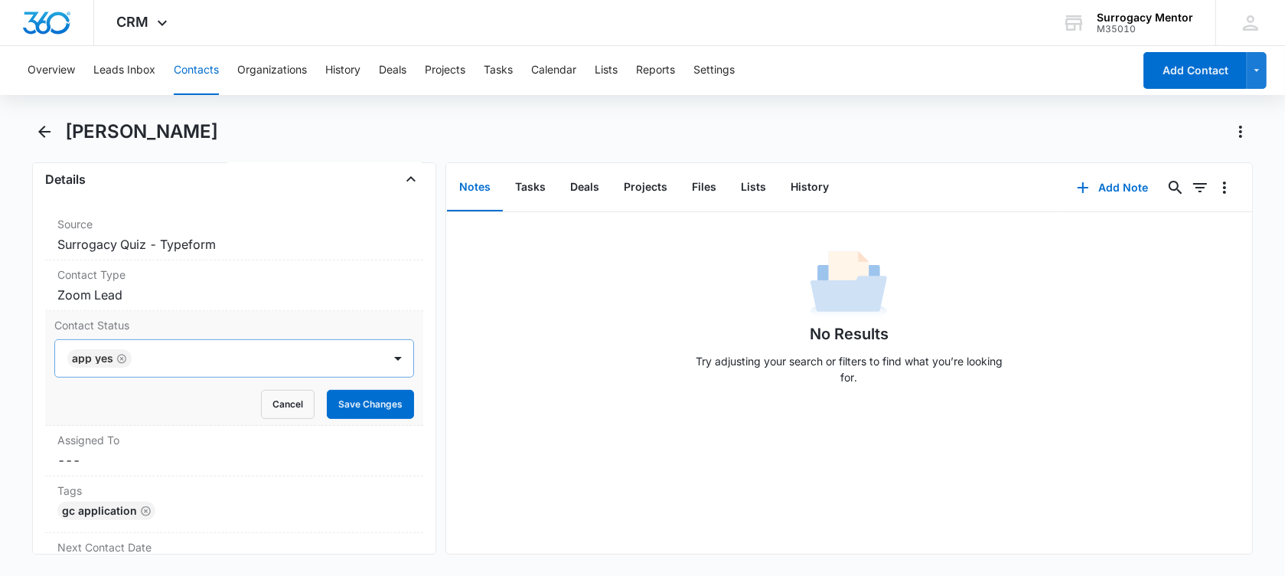
click at [127, 356] on div "App Yes" at bounding box center [99, 358] width 64 height 18
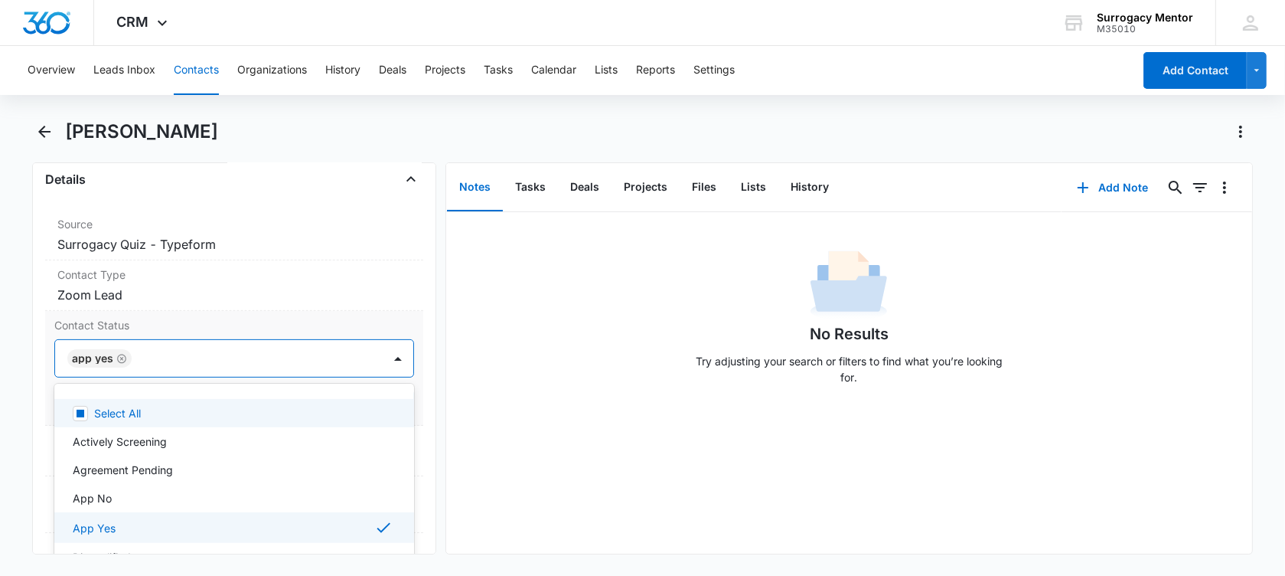
click at [126, 356] on div "App Yes" at bounding box center [99, 358] width 64 height 18
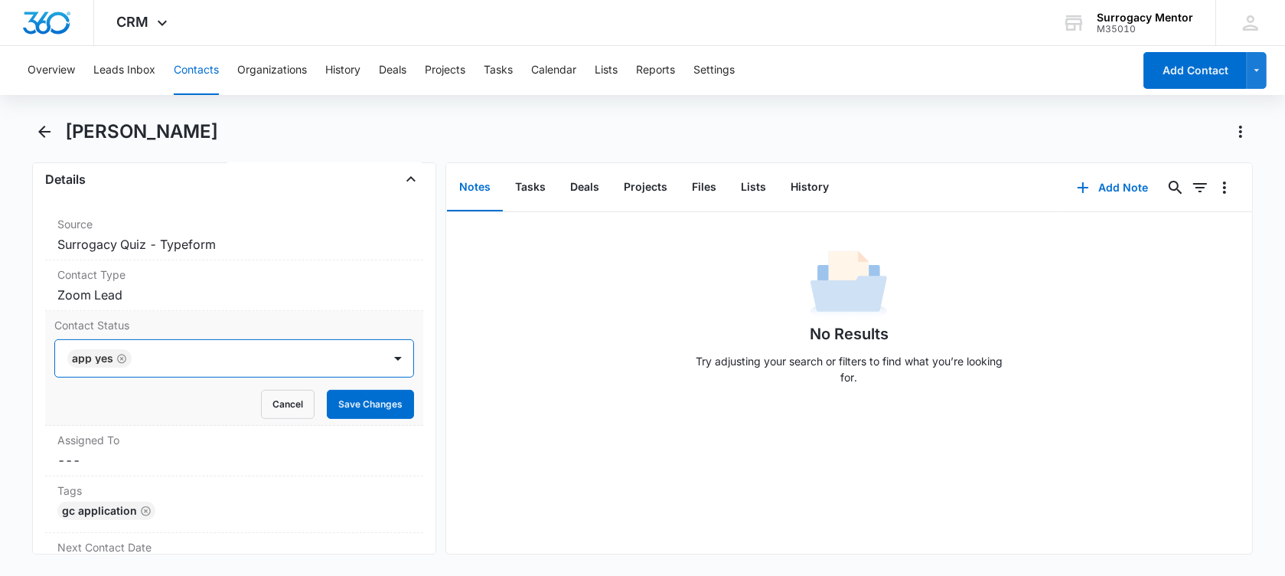
click at [126, 356] on div "App Yes" at bounding box center [99, 358] width 64 height 18
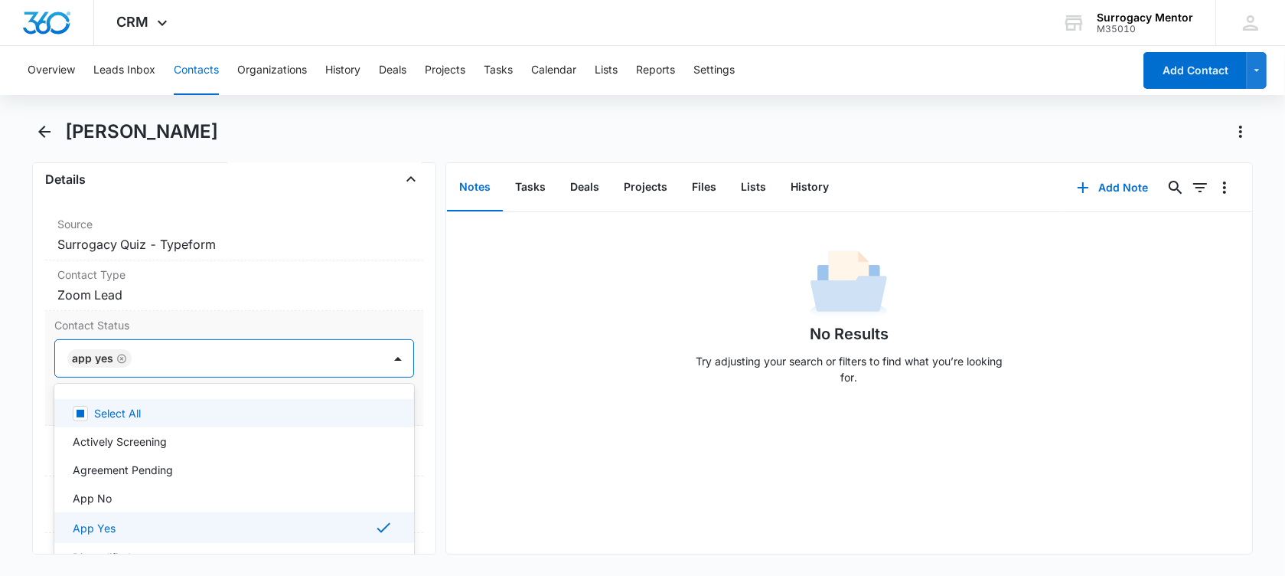
click at [123, 354] on icon "Remove App Yes" at bounding box center [121, 358] width 9 height 9
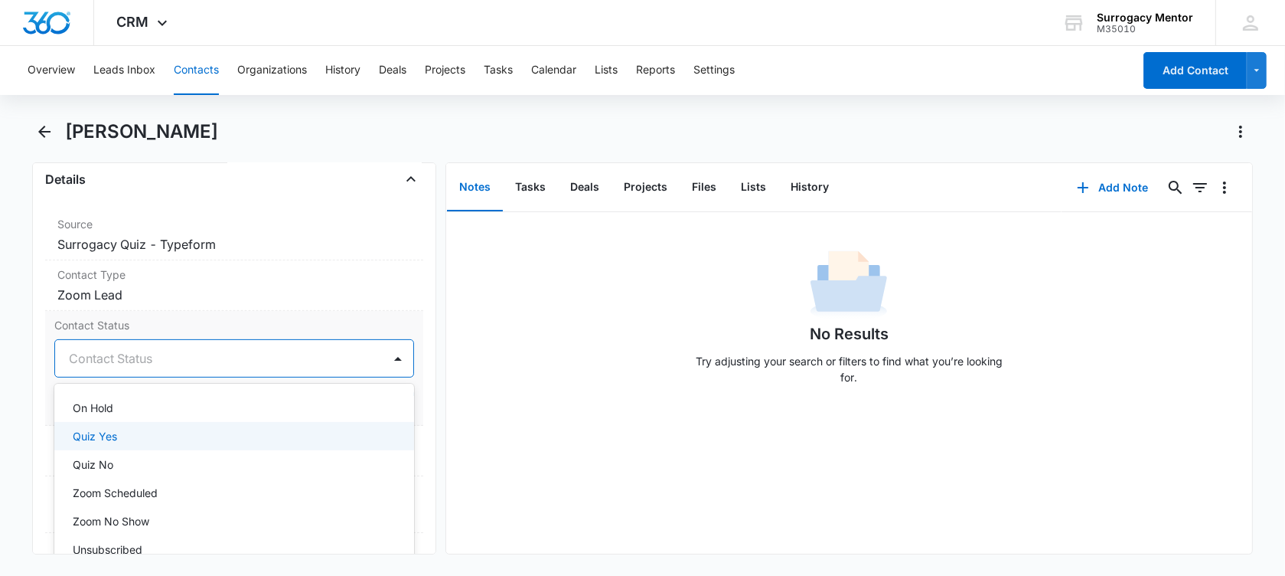
scroll to position [383, 0]
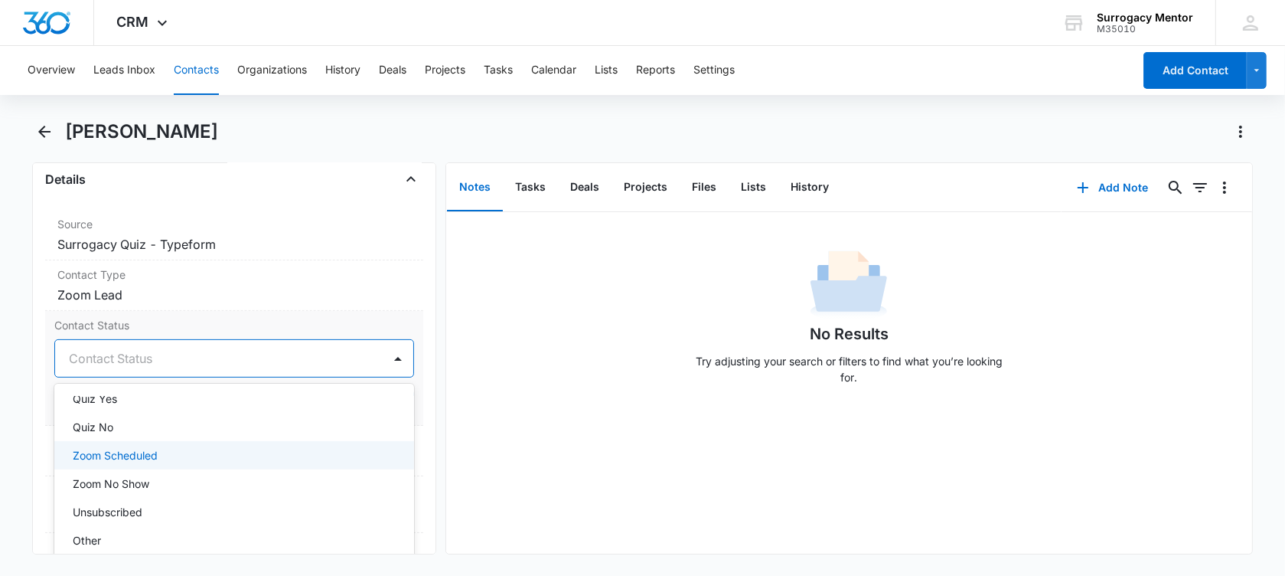
click at [186, 447] on div "Zoom Scheduled" at bounding box center [233, 455] width 320 height 16
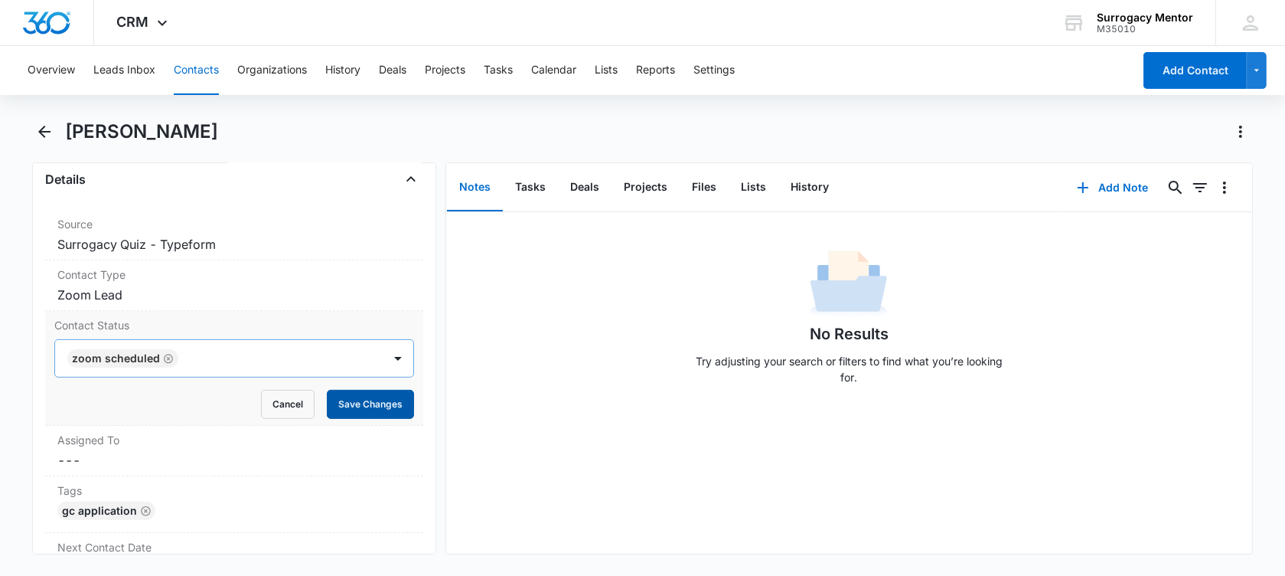
click at [383, 398] on button "Save Changes" at bounding box center [370, 404] width 87 height 29
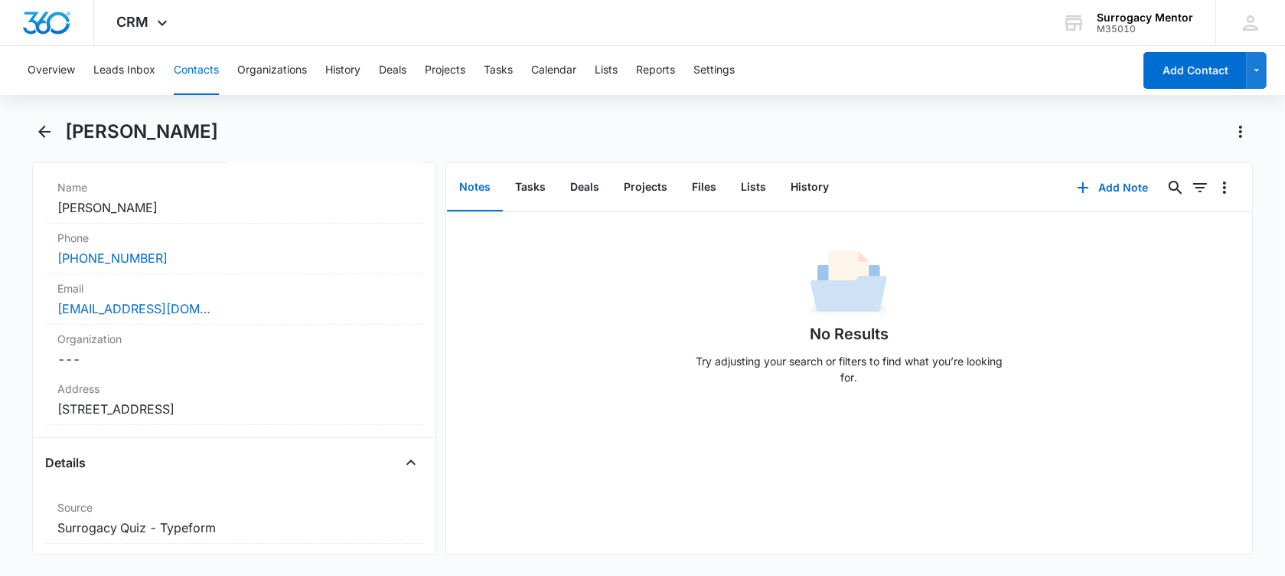
scroll to position [287, 0]
click at [240, 319] on div "[EMAIL_ADDRESS][DOMAIN_NAME]" at bounding box center [234, 312] width 354 height 18
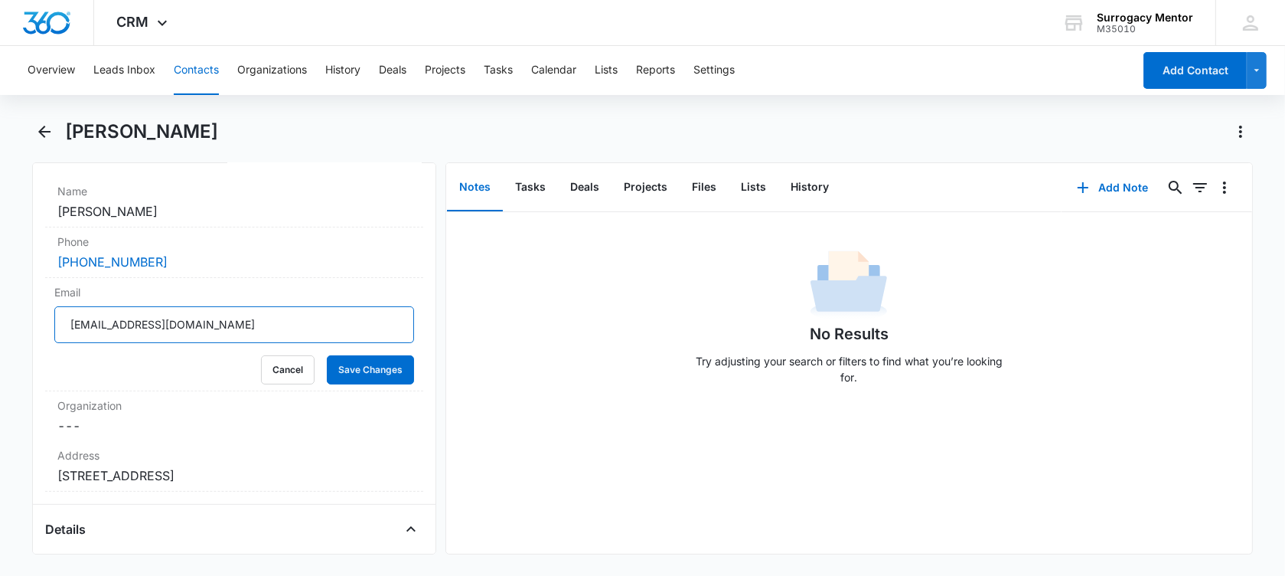
drag, startPoint x: 213, startPoint y: 321, endPoint x: -73, endPoint y: 297, distance: 287.3
click at [0, 297] on html "CRM Apps Reputation Websites Forms CRM Email Social Shop Payments POS Content A…" at bounding box center [642, 288] width 1285 height 576
click at [276, 361] on button "Cancel" at bounding box center [288, 369] width 54 height 29
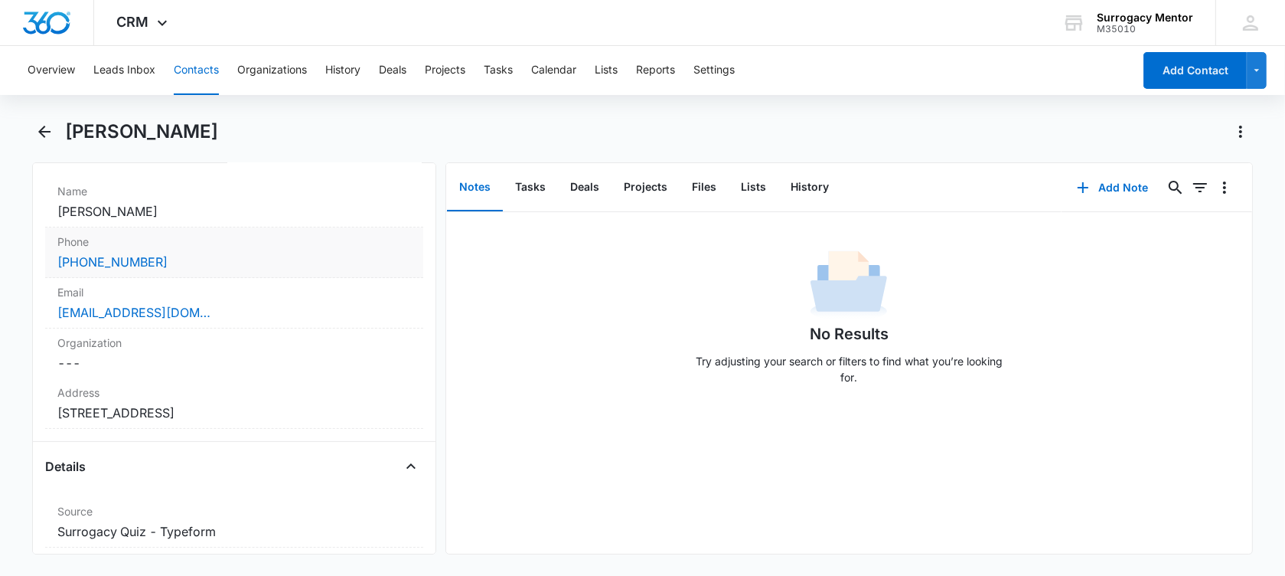
click at [184, 253] on div "[PHONE_NUMBER]" at bounding box center [234, 262] width 354 height 18
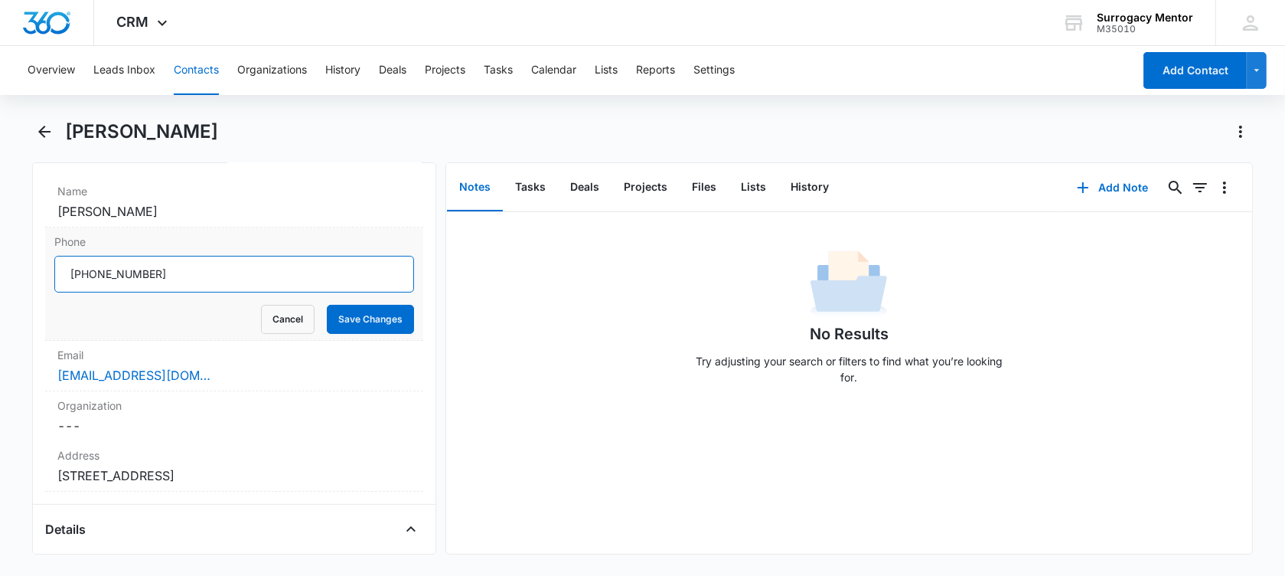
drag, startPoint x: 176, startPoint y: 269, endPoint x: 85, endPoint y: 285, distance: 92.6
click at [85, 285] on input "Phone" at bounding box center [234, 274] width 360 height 37
click at [272, 318] on button "Cancel" at bounding box center [288, 319] width 54 height 29
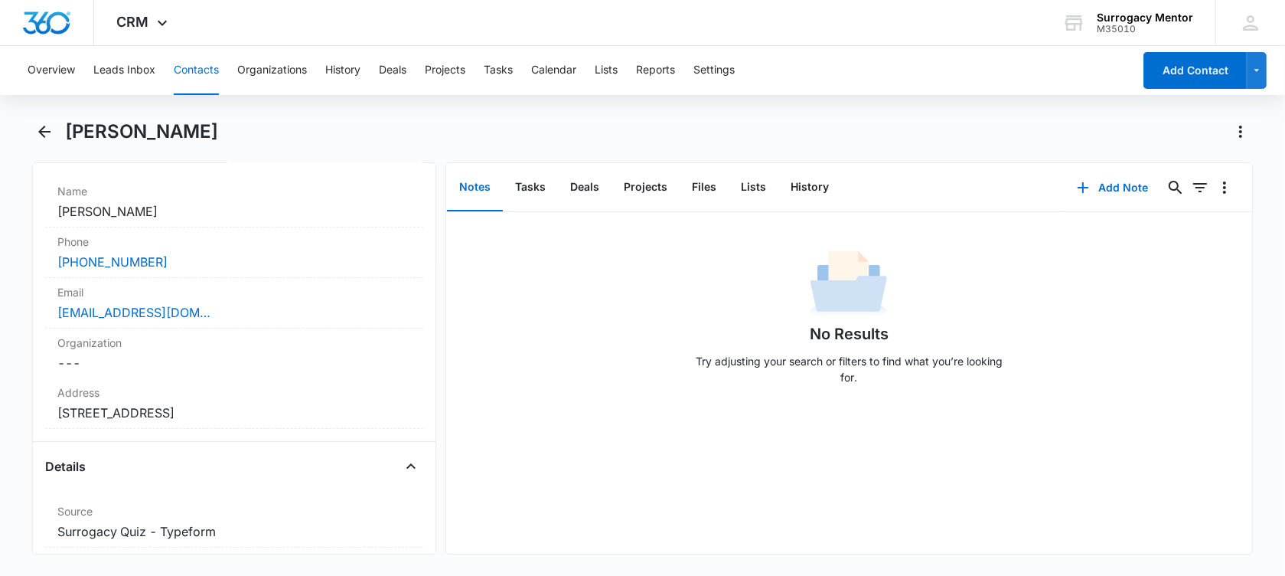
click at [31, 122] on main "[PERSON_NAME] Remove [PERSON_NAME] Contact Info Name Cancel Save Changes [PERSO…" at bounding box center [642, 345] width 1285 height 453
click at [42, 131] on icon "Back" at bounding box center [44, 132] width 12 height 12
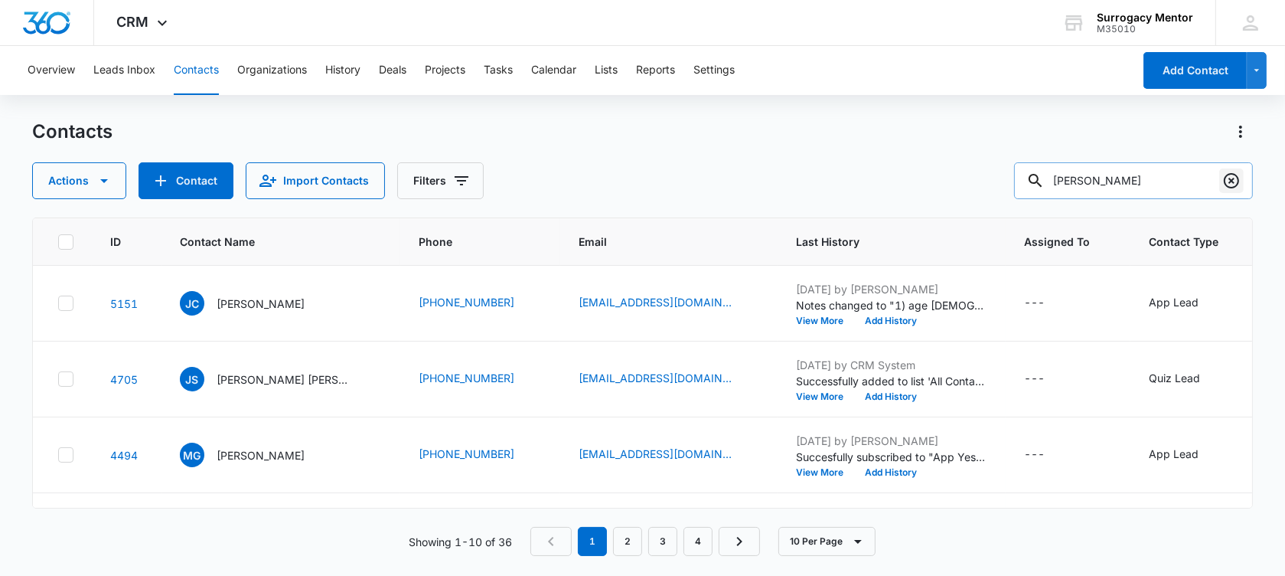
click at [1232, 181] on icon "Clear" at bounding box center [1231, 180] width 15 height 15
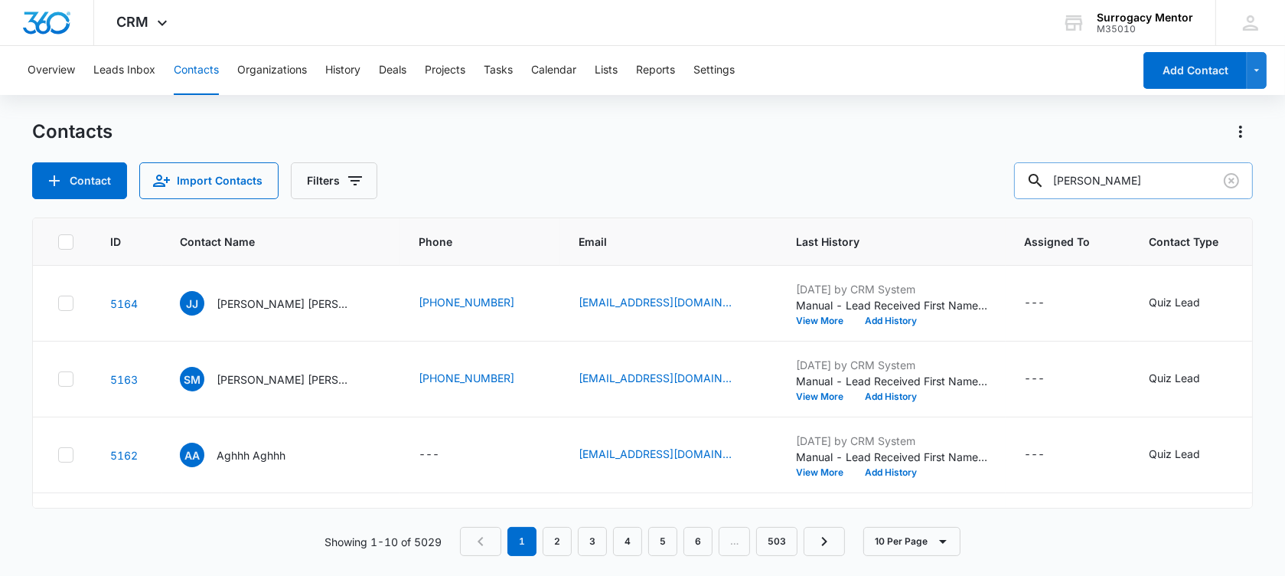
type input "[PERSON_NAME]"
